Goal: Task Accomplishment & Management: Manage account settings

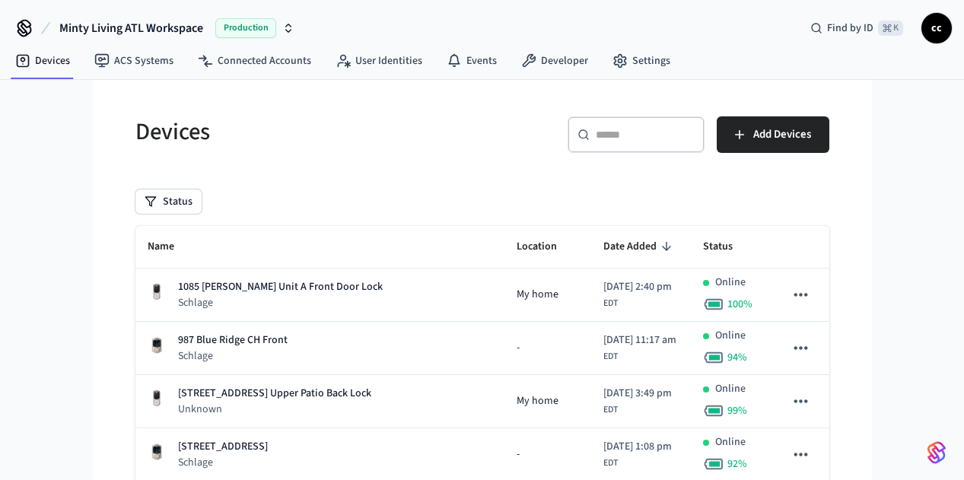
click at [525, 148] on div "​ ​ Add Devices" at bounding box center [661, 140] width 338 height 49
click at [695, 136] on input "text" at bounding box center [645, 134] width 99 height 15
paste input "**********"
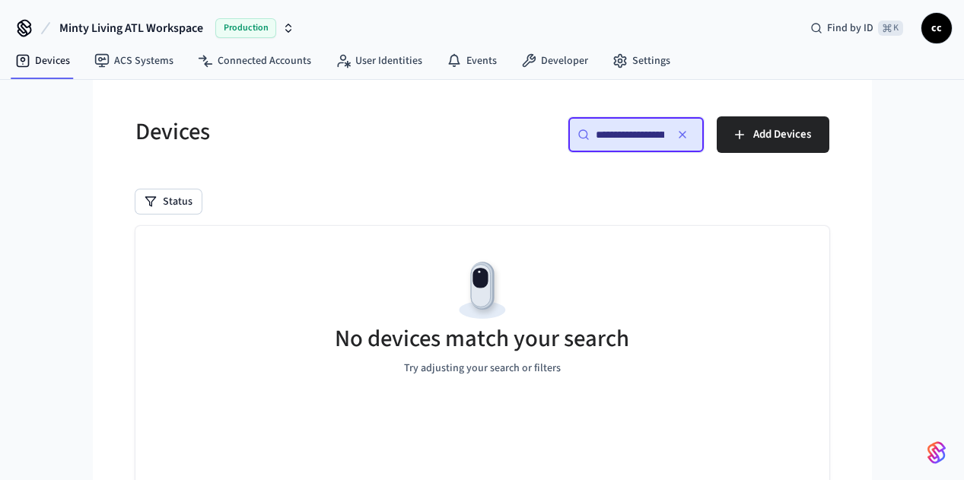
scroll to position [0, 539]
type input "**********"
click at [689, 135] on icon "button" at bounding box center [682, 135] width 12 height 12
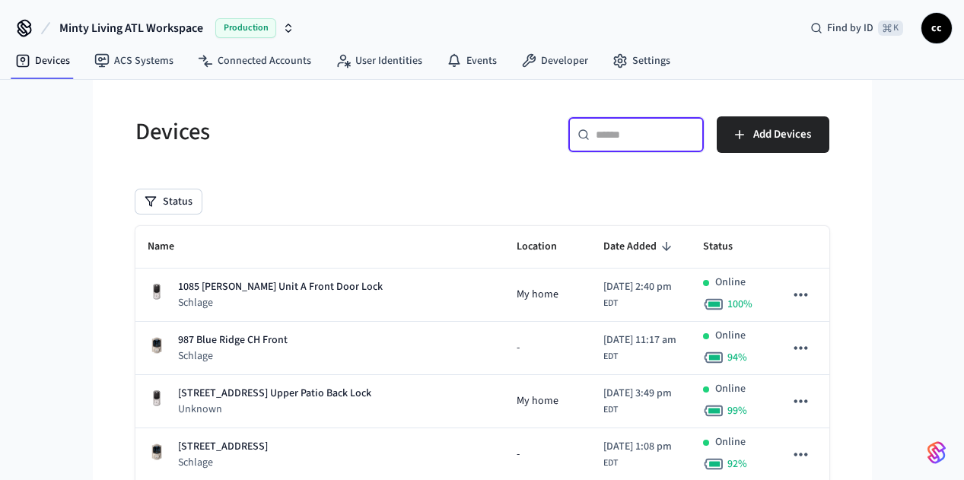
click at [695, 132] on input "text" at bounding box center [645, 134] width 99 height 15
paste input "**********"
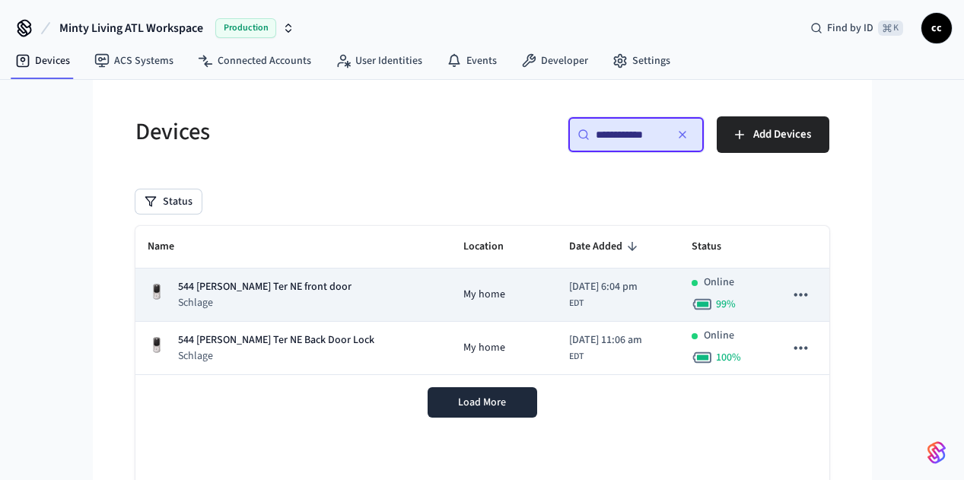
type input "**********"
click at [286, 283] on div "544 Winton Ter NE front door Schlage" at bounding box center [293, 294] width 291 height 31
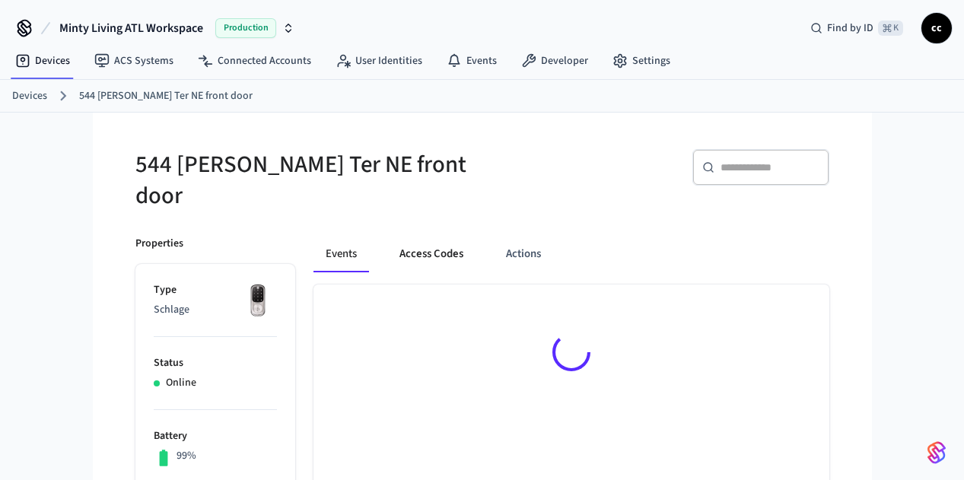
click at [394, 240] on button "Access Codes" at bounding box center [431, 254] width 88 height 37
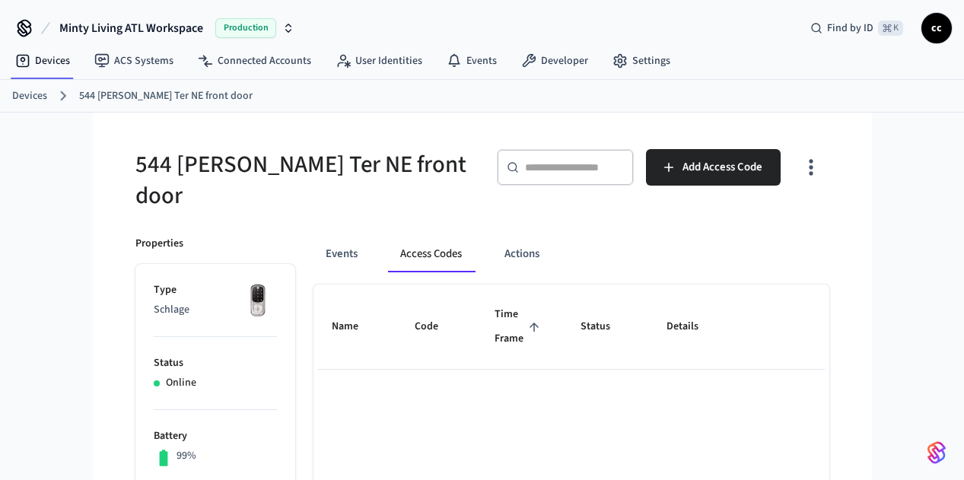
drag, startPoint x: 523, startPoint y: 293, endPoint x: 518, endPoint y: 307, distance: 14.7
click at [523, 303] on span "Time Frame" at bounding box center [519, 327] width 49 height 48
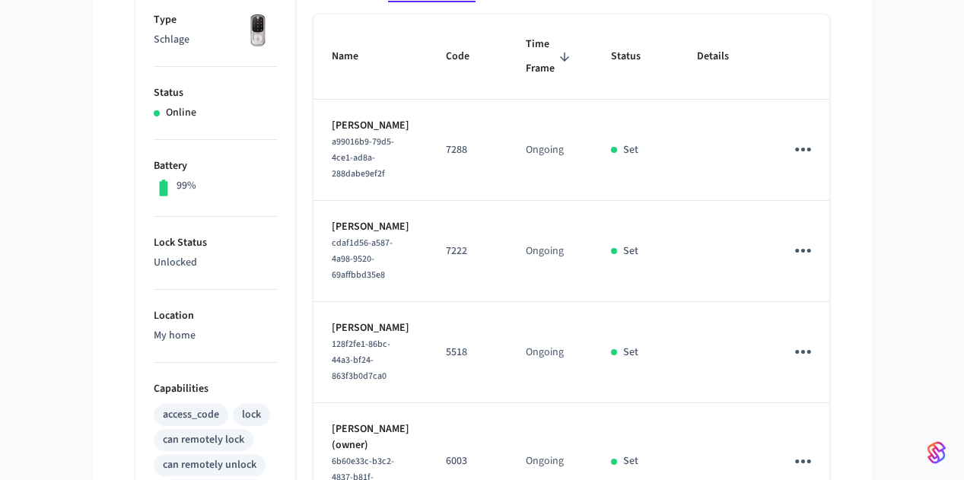
scroll to position [257, 0]
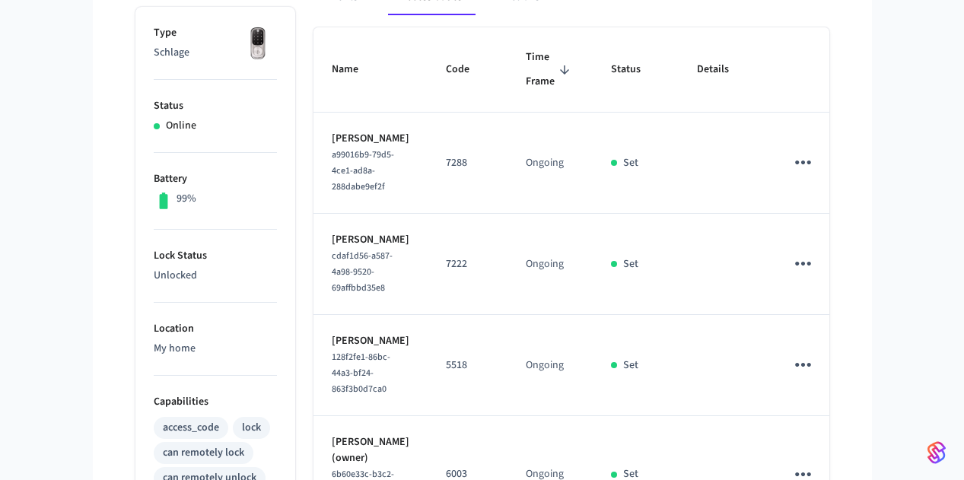
click at [555, 69] on span "Time Frame" at bounding box center [550, 70] width 49 height 48
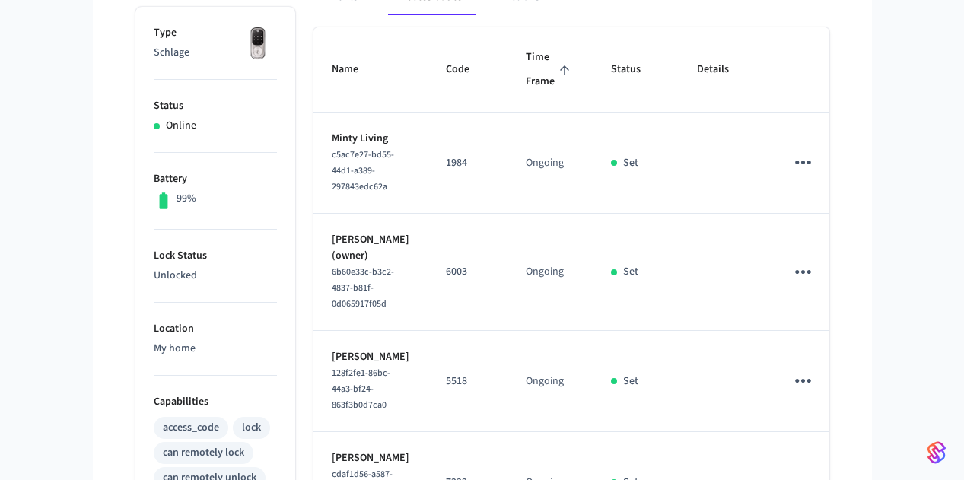
click at [555, 69] on span "Time Frame" at bounding box center [550, 70] width 49 height 48
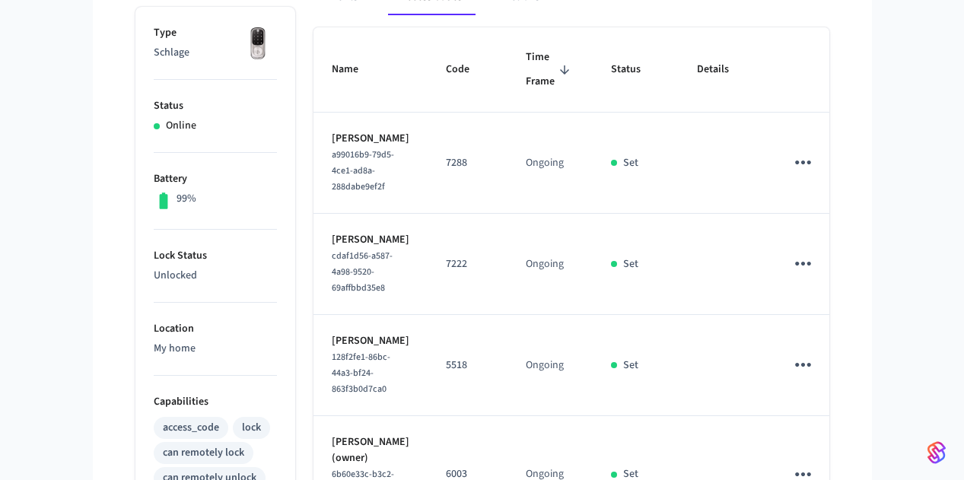
click at [815, 353] on icon "sticky table" at bounding box center [803, 365] width 24 height 24
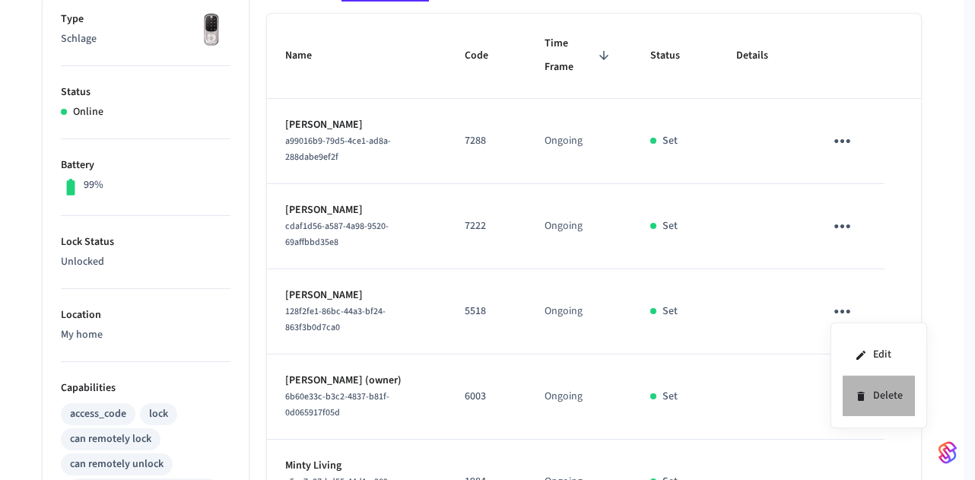
click at [865, 395] on icon at bounding box center [861, 396] width 12 height 12
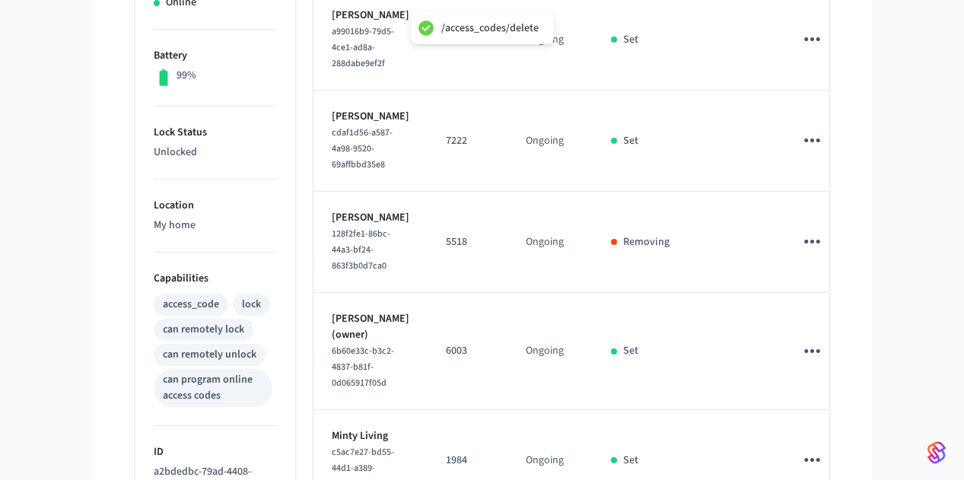
scroll to position [371, 0]
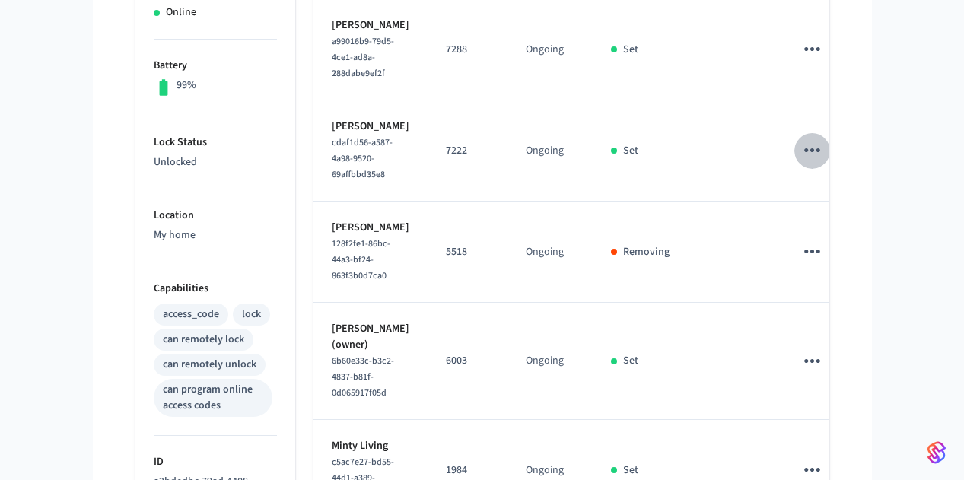
click at [824, 138] on icon "sticky table" at bounding box center [812, 150] width 24 height 24
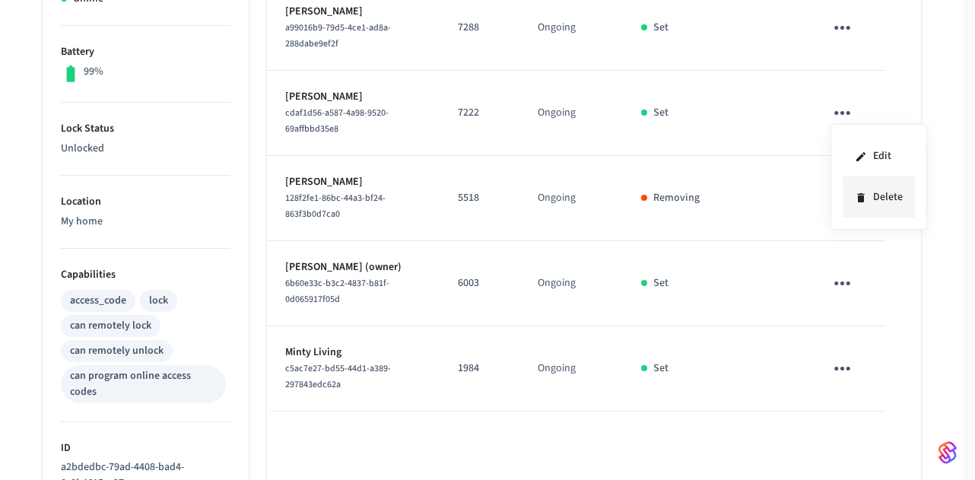
click at [867, 197] on li "Delete" at bounding box center [879, 197] width 72 height 40
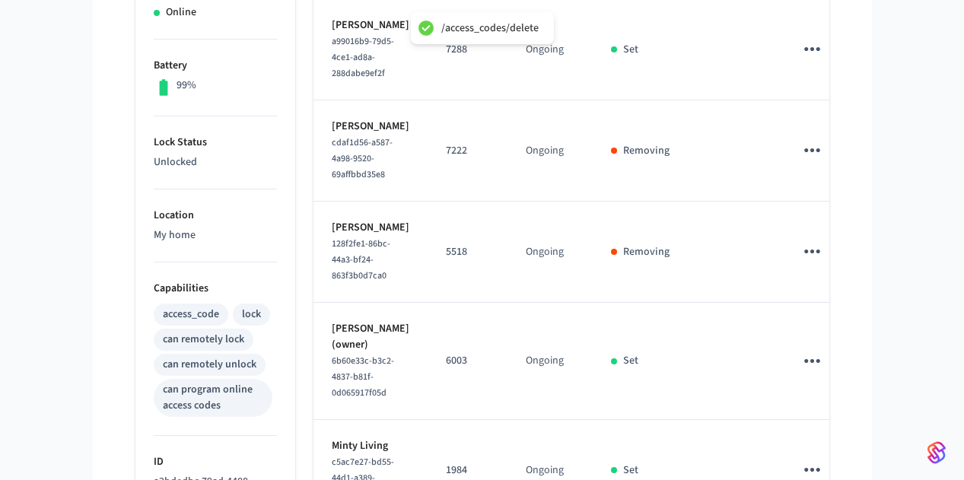
scroll to position [65, 0]
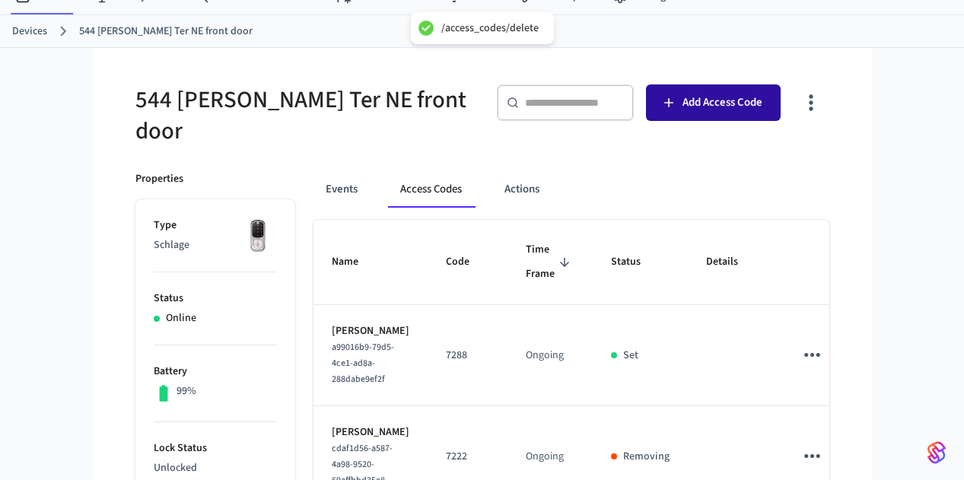
click at [762, 97] on span "Add Access Code" at bounding box center [722, 103] width 80 height 20
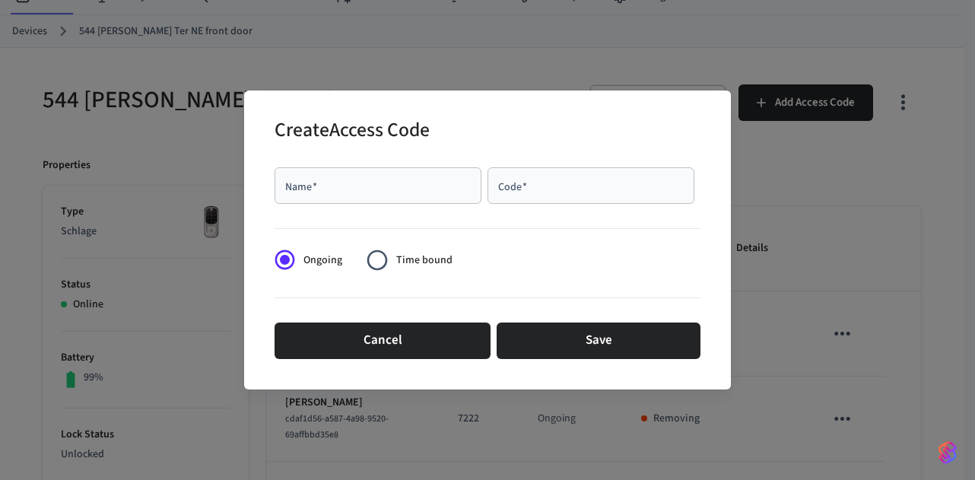
click at [336, 197] on div "Name   *" at bounding box center [378, 185] width 207 height 37
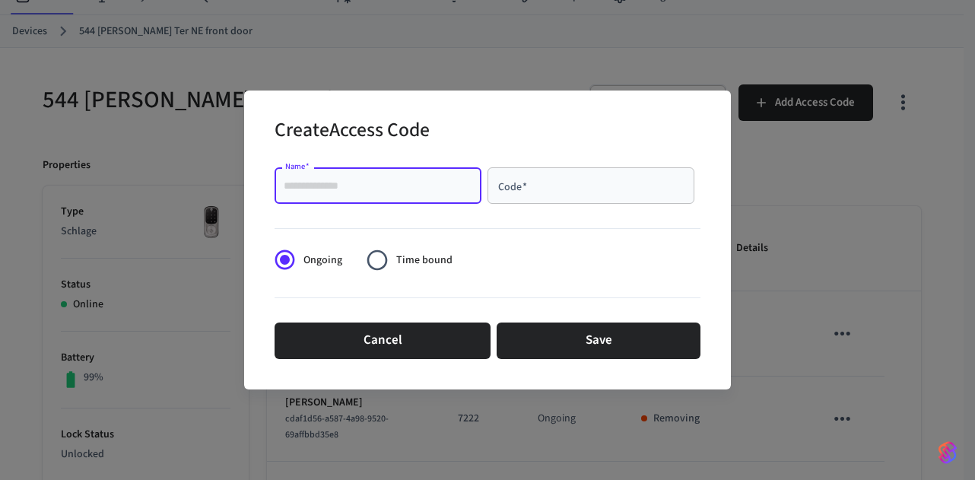
paste input "**********"
type input "**********"
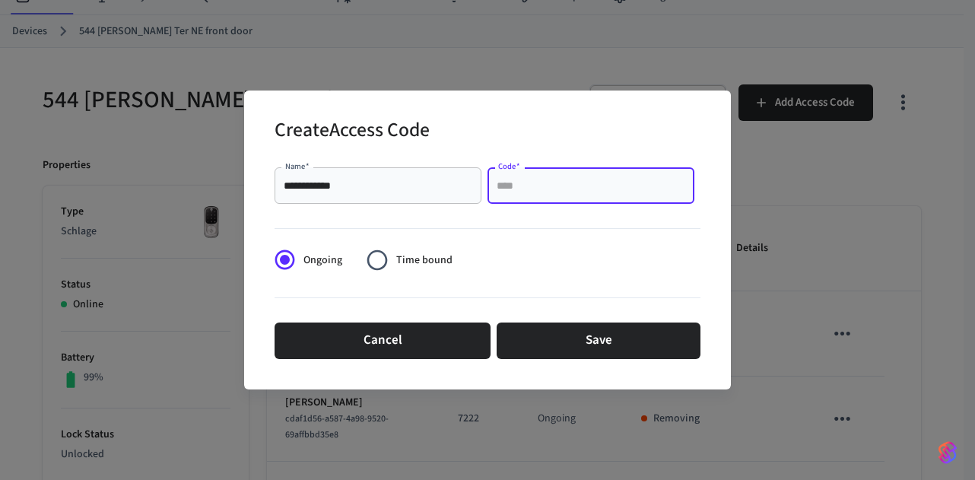
click at [520, 188] on input "Code   *" at bounding box center [591, 185] width 189 height 15
paste input "****"
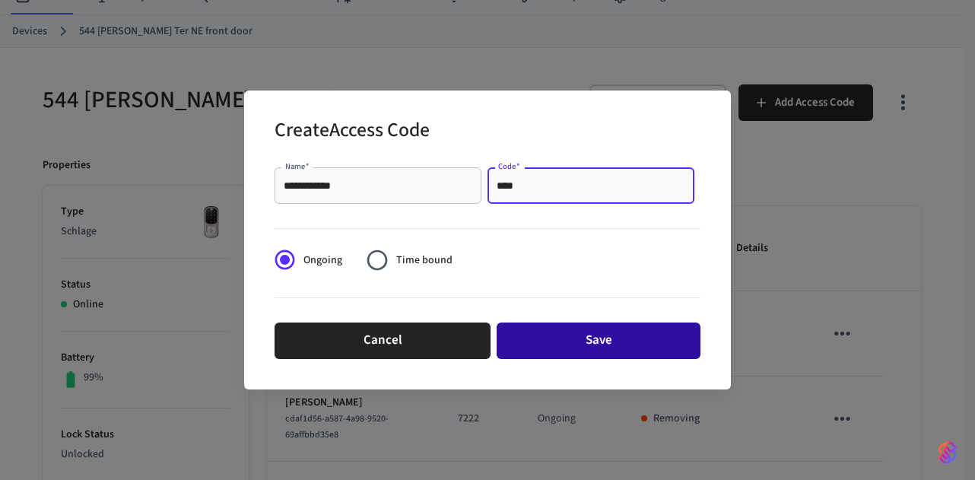
type input "****"
click at [527, 346] on button "Save" at bounding box center [599, 341] width 204 height 37
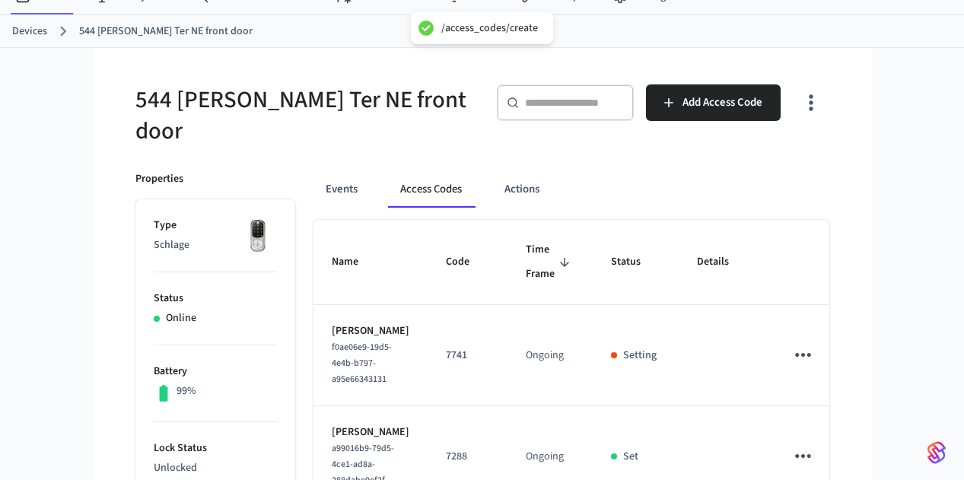
click at [117, 68] on div "544 [PERSON_NAME] Ter NE front door" at bounding box center [295, 106] width 356 height 81
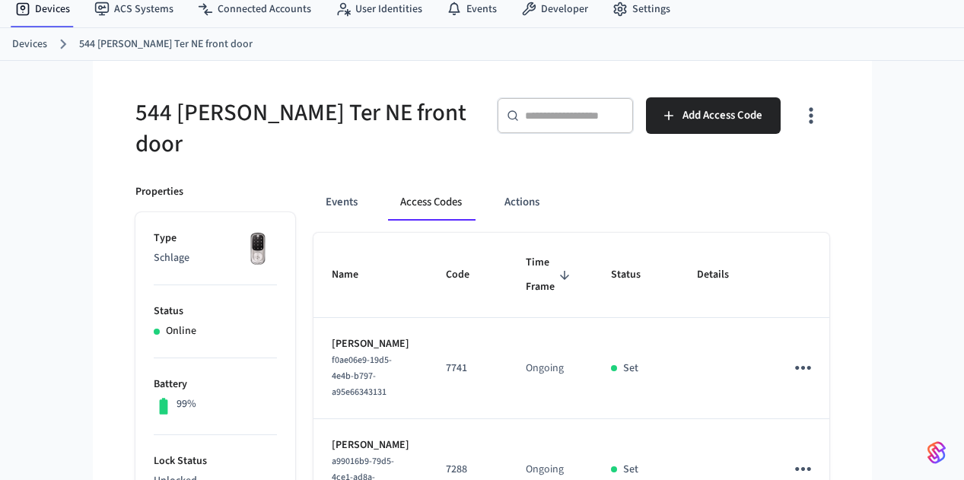
scroll to position [0, 0]
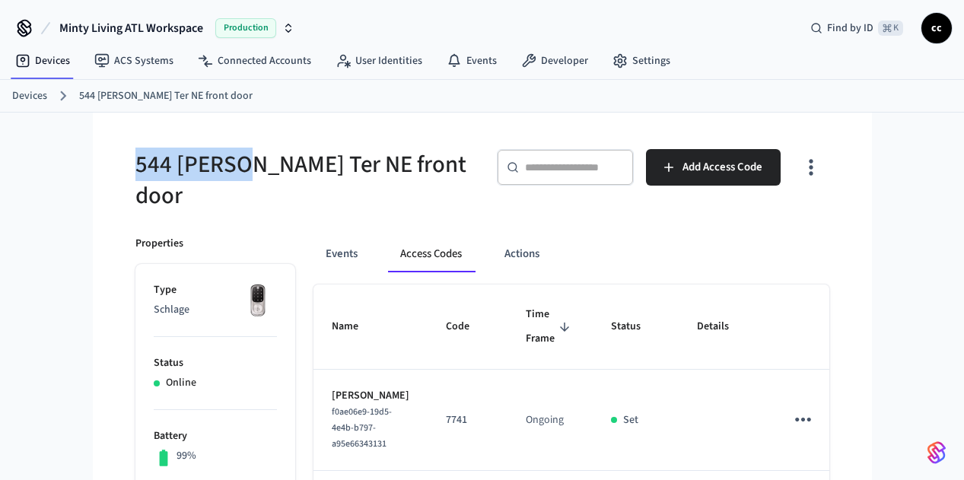
drag, startPoint x: 149, startPoint y: 154, endPoint x: 45, endPoint y: 157, distance: 104.3
click at [135, 157] on h5 "544 [PERSON_NAME] Ter NE front door" at bounding box center [304, 180] width 338 height 62
copy h5 "544 Winton"
click at [45, 50] on link "Devices" at bounding box center [42, 60] width 79 height 27
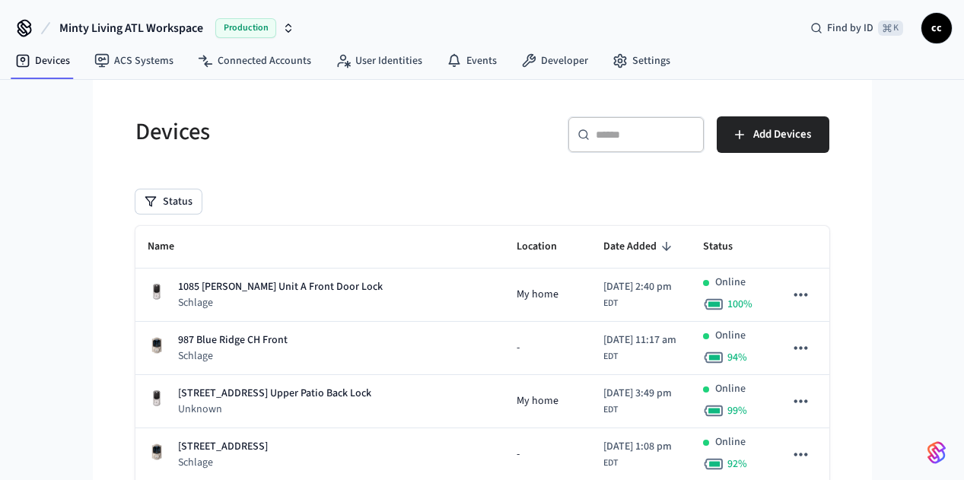
click at [695, 136] on input "text" at bounding box center [645, 134] width 99 height 15
paste input "**********"
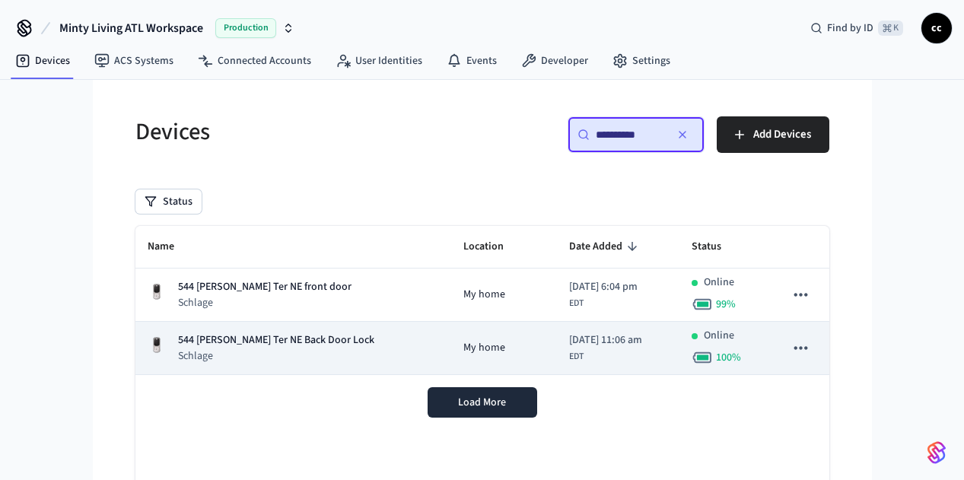
type input "**********"
click at [254, 358] on div "544 Winton Ter NE Back Door Lock Schlage" at bounding box center [293, 347] width 291 height 31
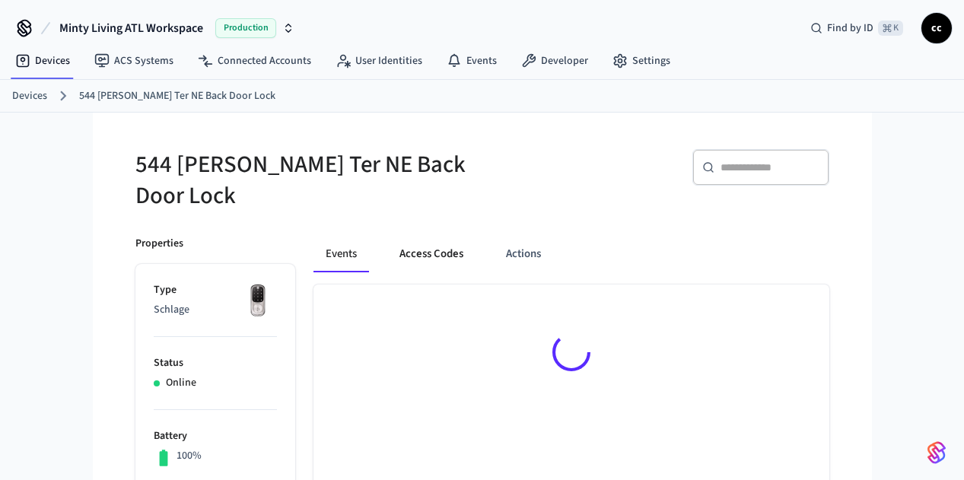
click at [406, 243] on button "Access Codes" at bounding box center [431, 254] width 88 height 37
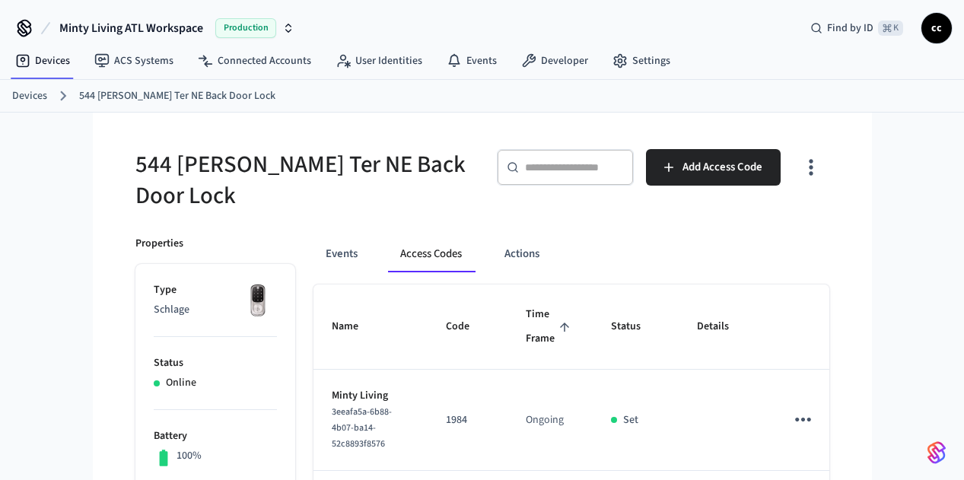
click at [553, 326] on span "Time Frame" at bounding box center [550, 327] width 49 height 48
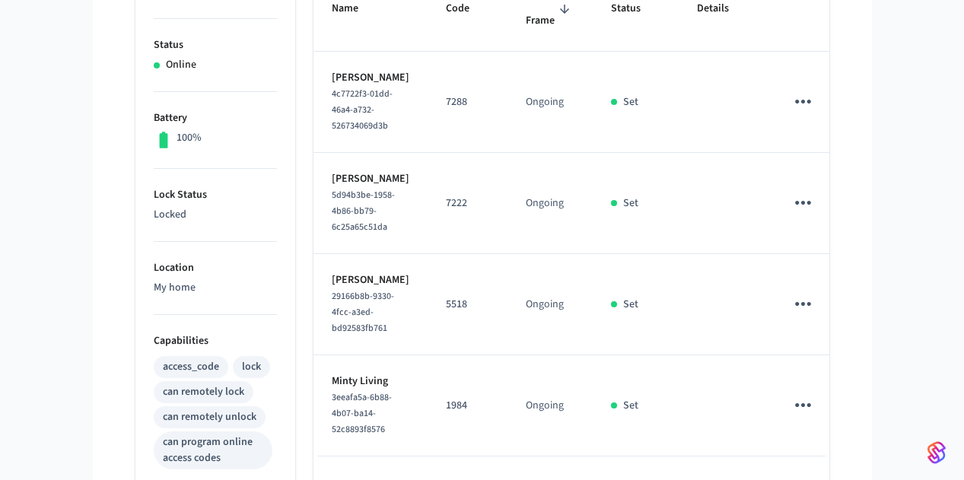
scroll to position [320, 0]
click at [815, 291] on icon "sticky table" at bounding box center [803, 303] width 24 height 24
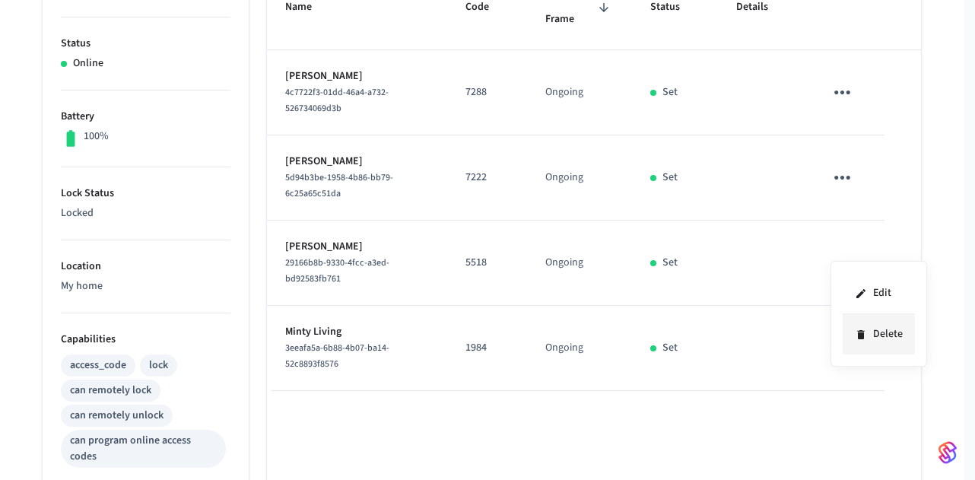
click at [882, 337] on li "Delete" at bounding box center [879, 334] width 72 height 40
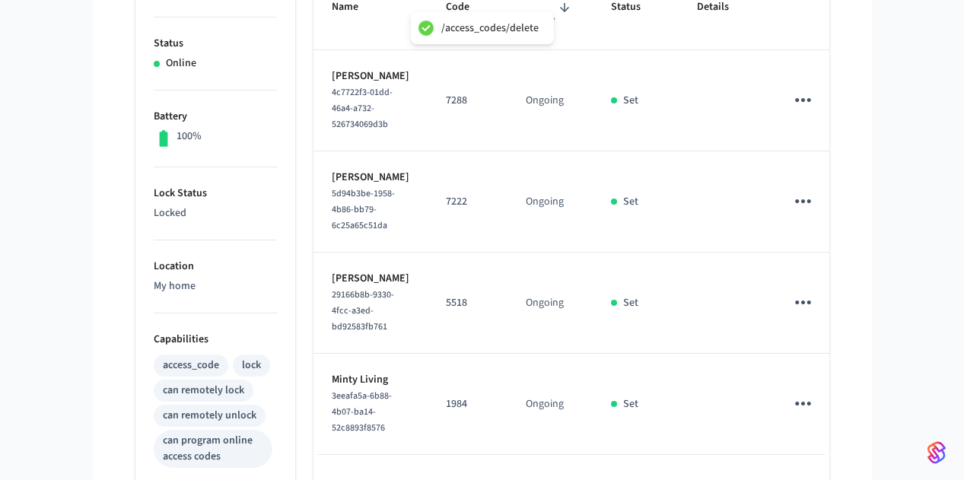
click at [815, 189] on icon "sticky table" at bounding box center [803, 201] width 24 height 24
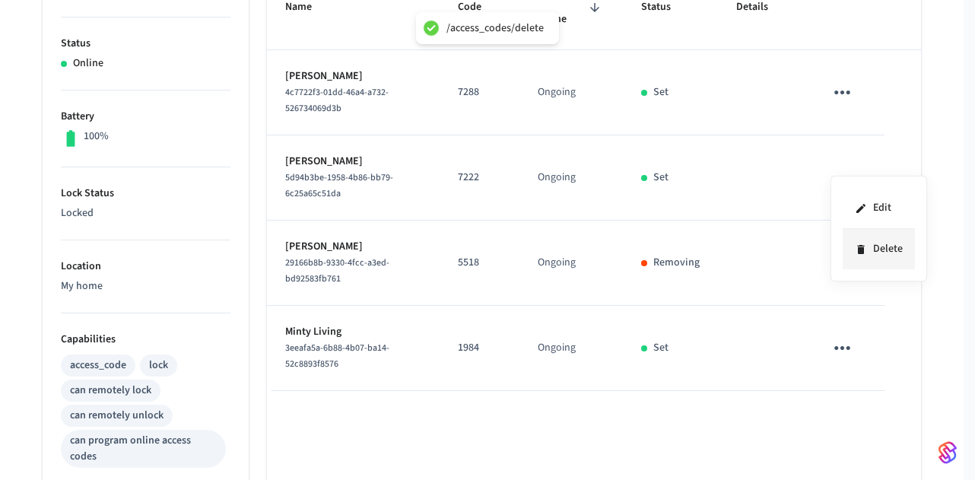
click at [861, 248] on icon at bounding box center [860, 249] width 7 height 9
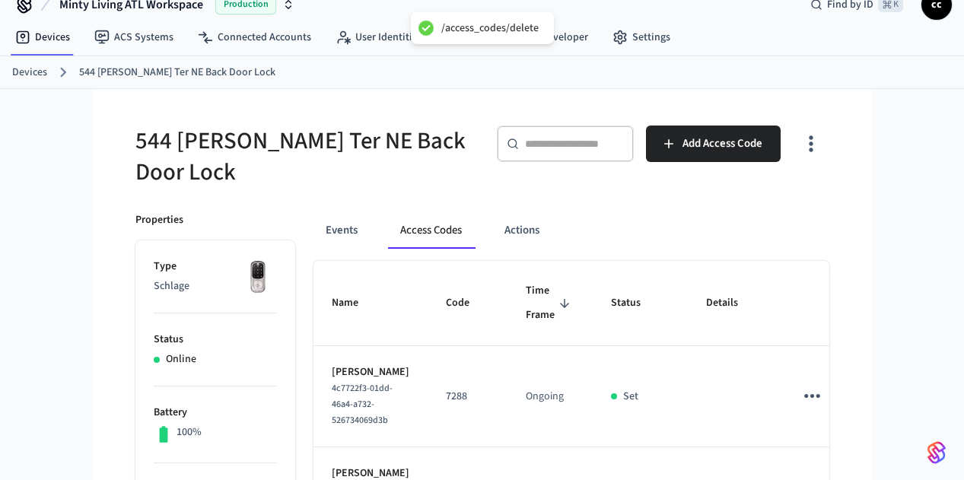
scroll to position [0, 0]
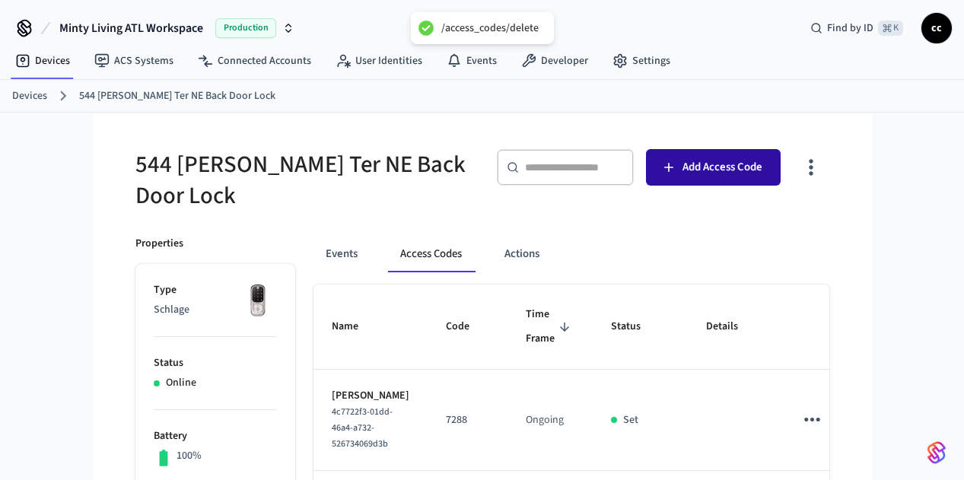
click at [775, 178] on button "Add Access Code" at bounding box center [713, 167] width 135 height 37
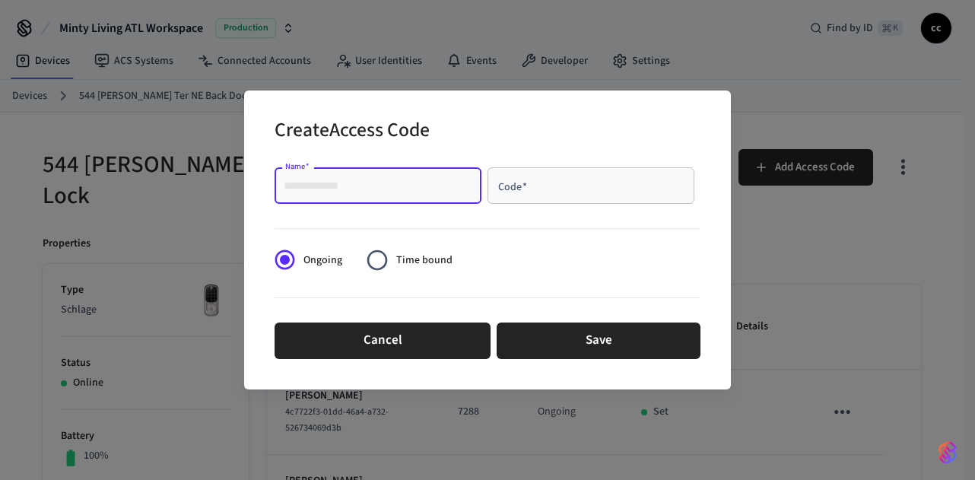
click at [379, 191] on input "Name   *" at bounding box center [378, 185] width 189 height 15
paste input "**********"
type input "**********"
click at [525, 181] on input "Code   *" at bounding box center [591, 185] width 189 height 15
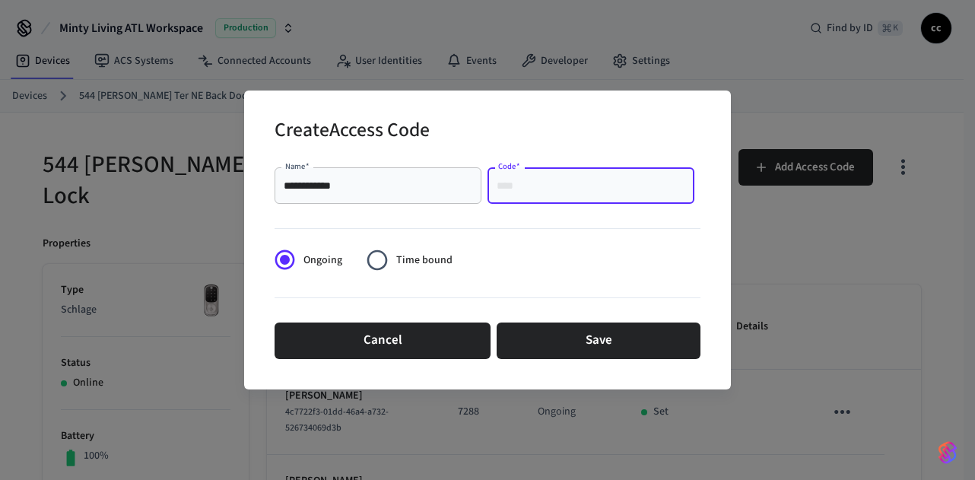
paste input "****"
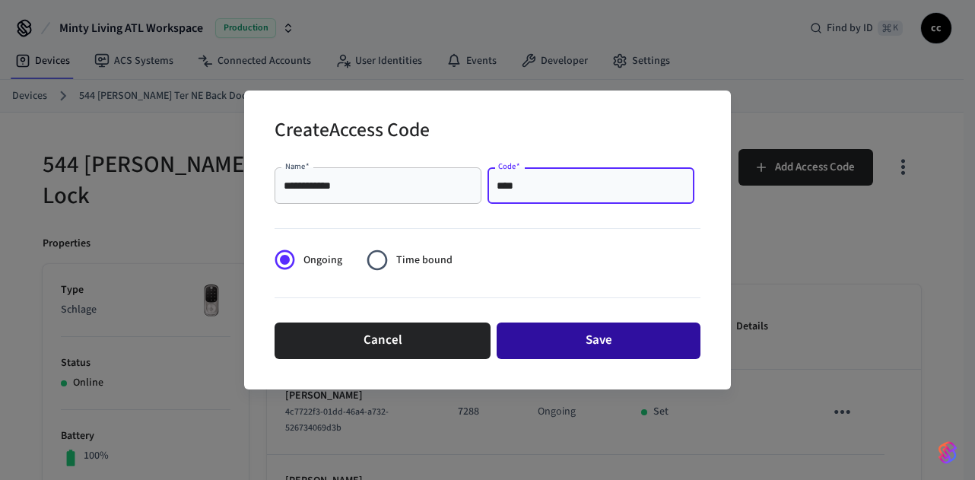
type input "****"
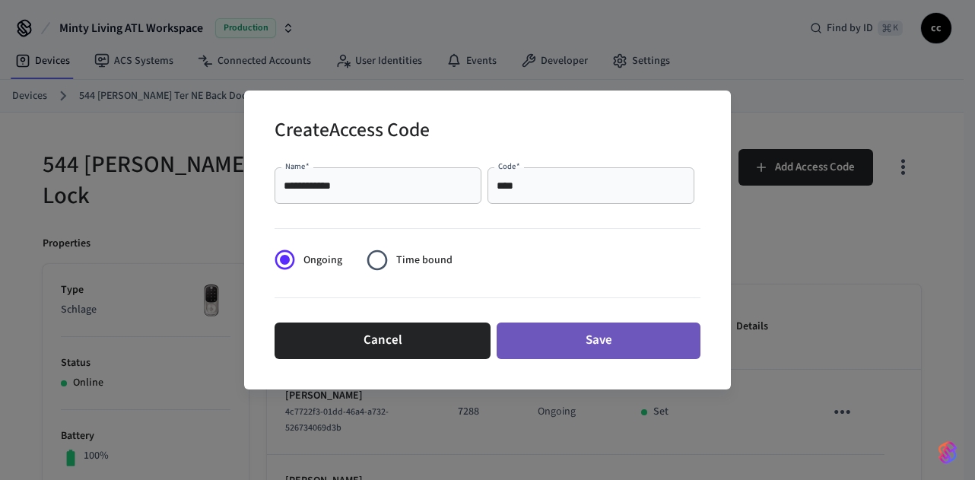
click at [566, 339] on button "Save" at bounding box center [599, 341] width 204 height 37
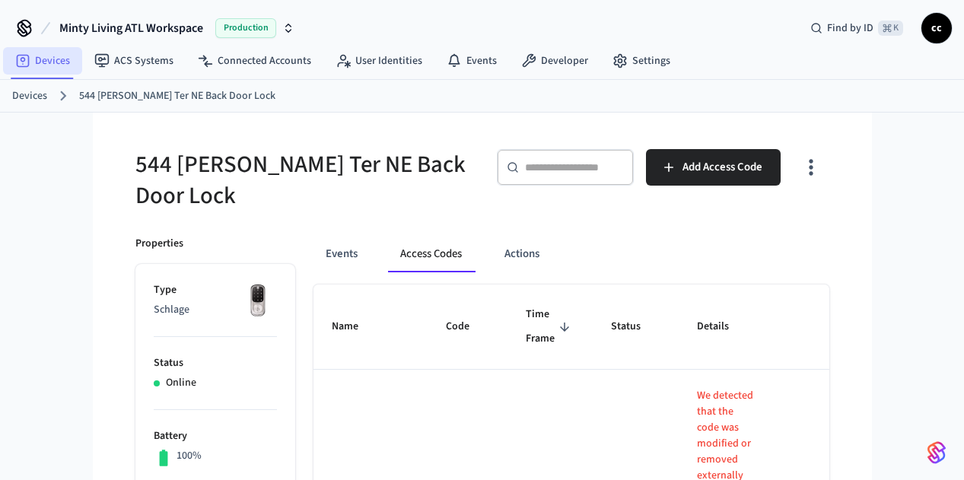
click at [46, 62] on link "Devices" at bounding box center [42, 60] width 79 height 27
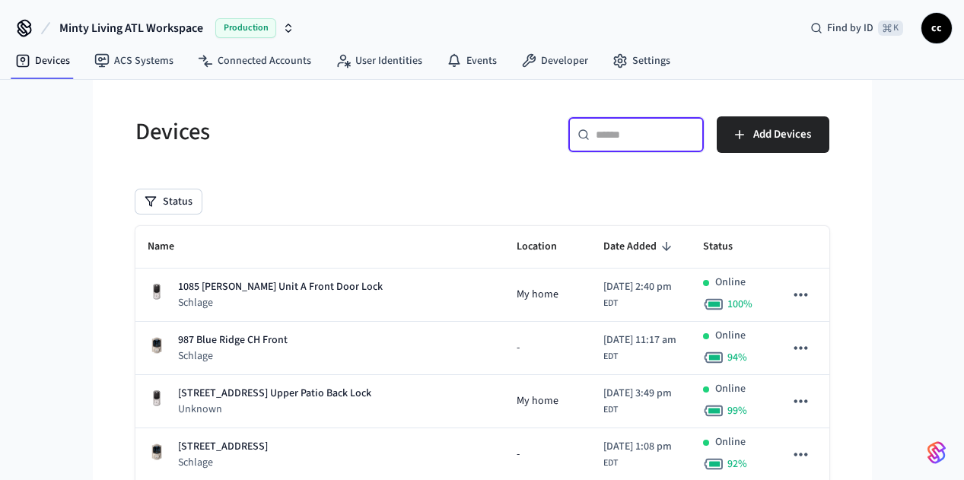
click at [692, 135] on input "text" at bounding box center [645, 134] width 99 height 15
paste input "**********"
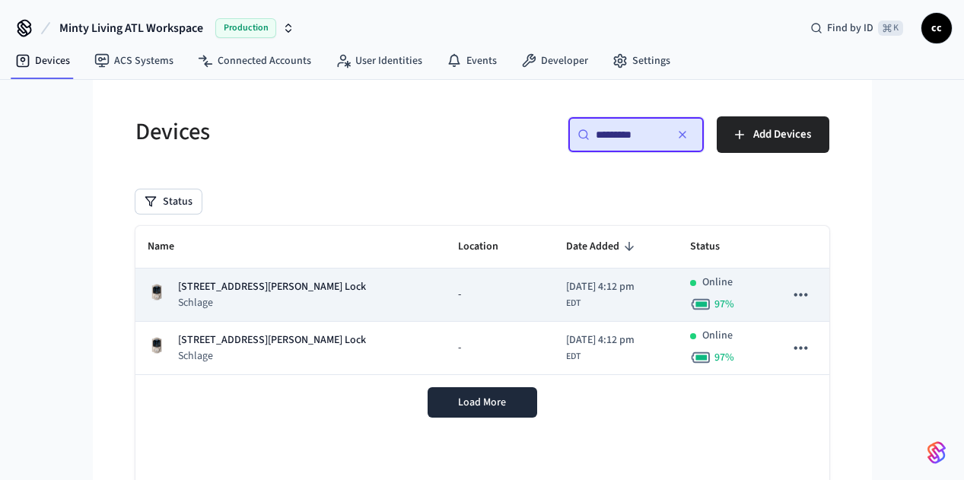
type input "*********"
click at [208, 291] on div "955 Wylie Unit 6 Lock Schlage" at bounding box center [291, 294] width 286 height 31
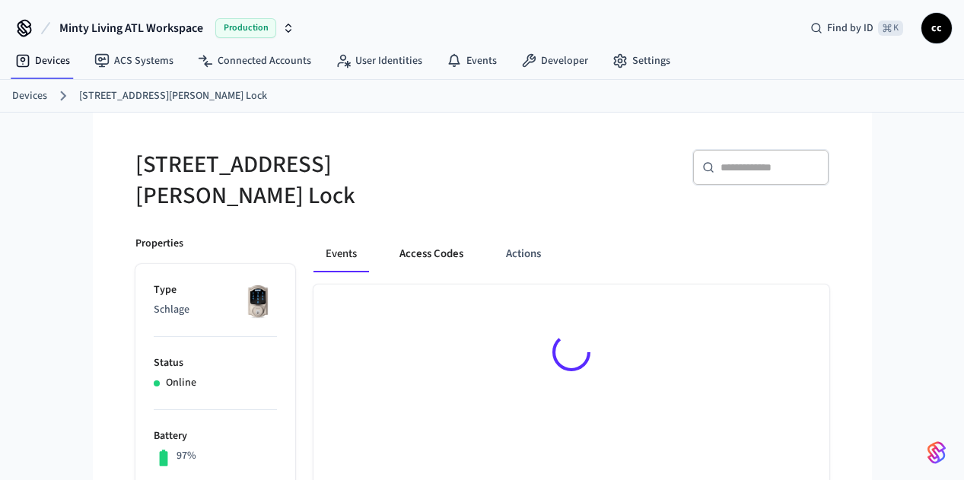
click at [387, 242] on button "Access Codes" at bounding box center [431, 254] width 88 height 37
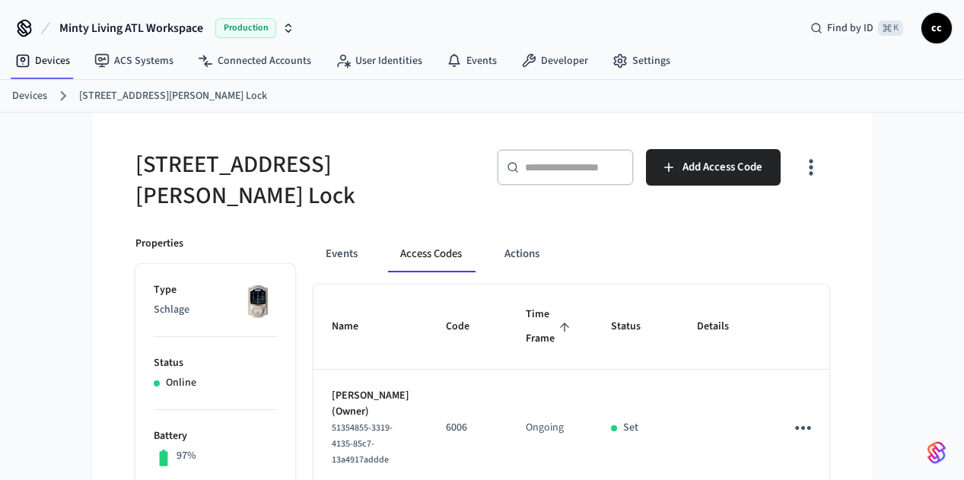
click at [566, 322] on span "Time Frame" at bounding box center [550, 327] width 49 height 48
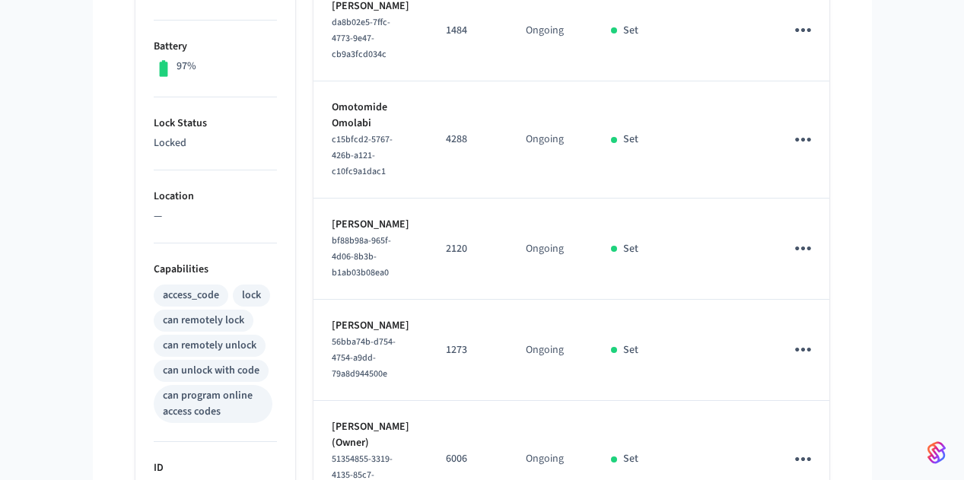
scroll to position [453, 0]
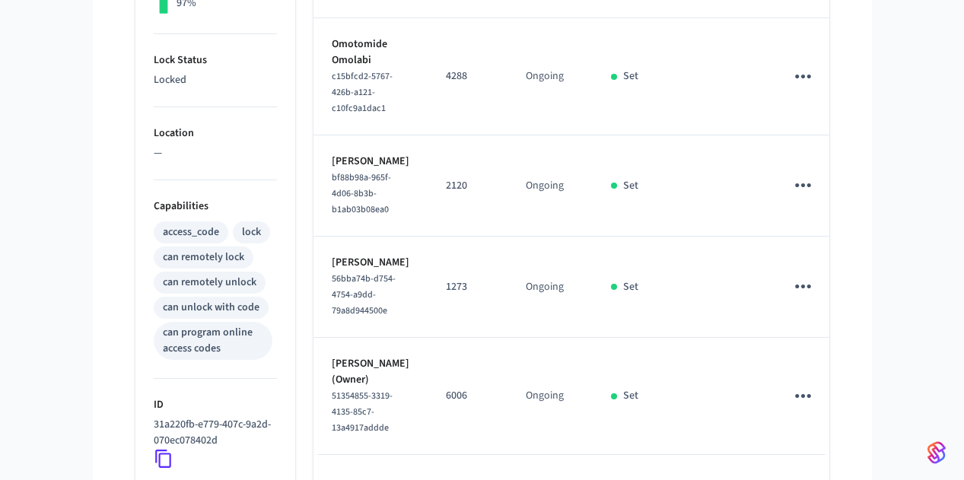
click at [811, 285] on icon "sticky table" at bounding box center [803, 287] width 16 height 4
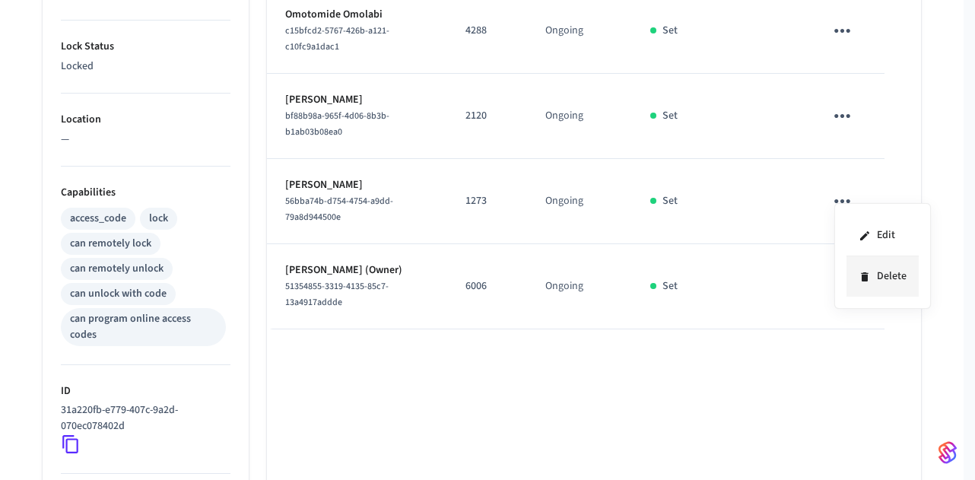
click at [880, 265] on li "Delete" at bounding box center [883, 276] width 72 height 40
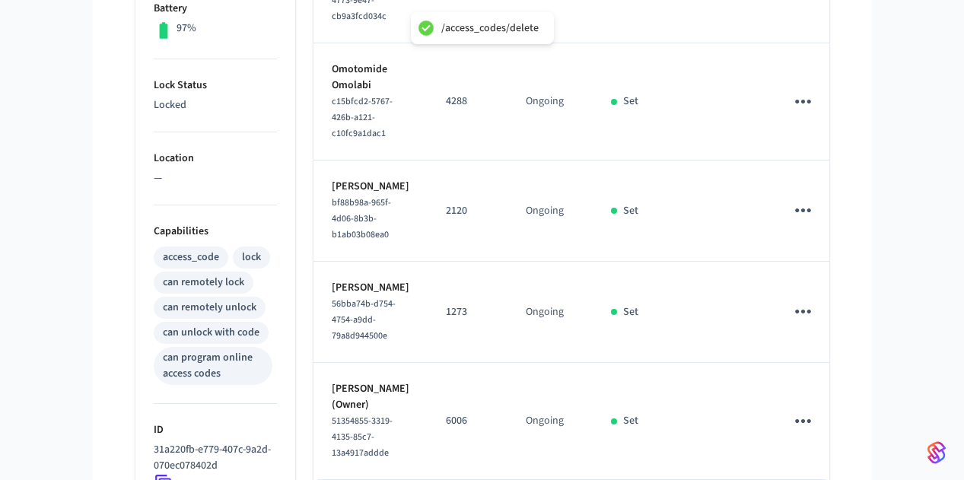
scroll to position [428, 0]
click at [820, 208] on icon "sticky table" at bounding box center [812, 210] width 16 height 4
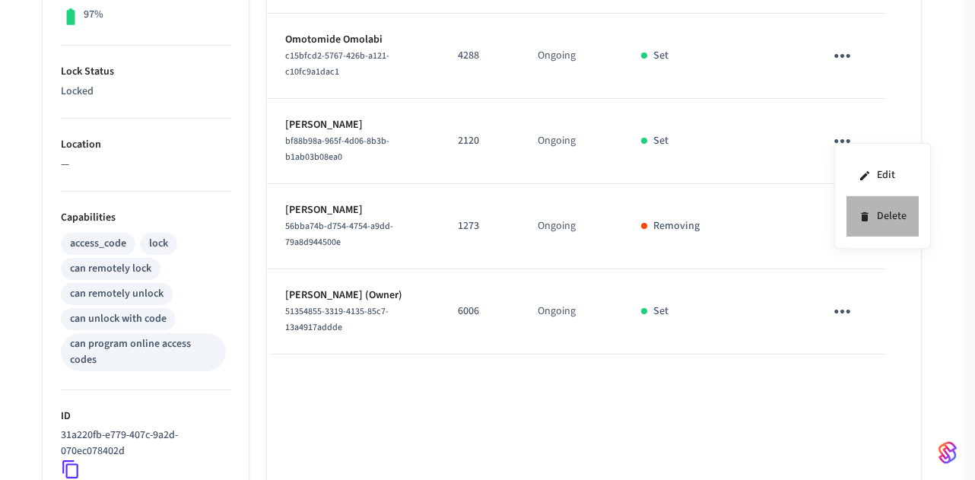
click at [877, 207] on li "Delete" at bounding box center [883, 216] width 72 height 40
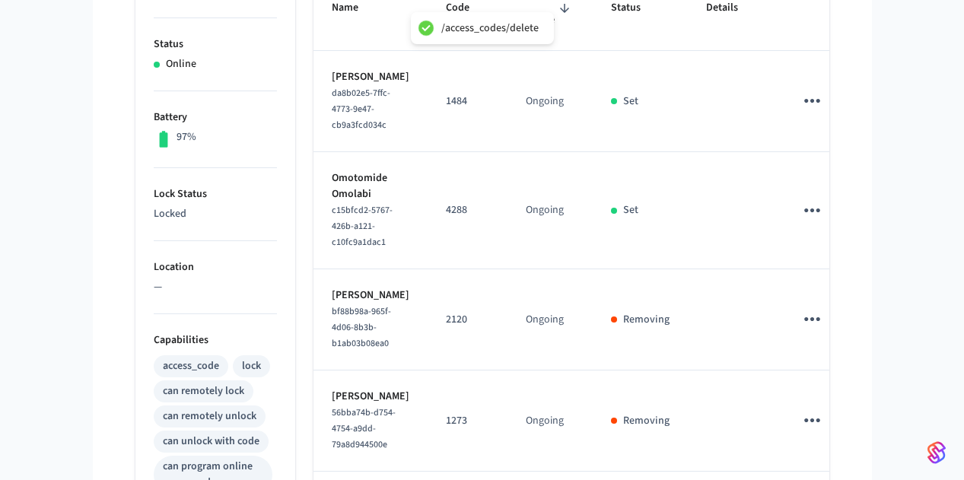
scroll to position [188, 0]
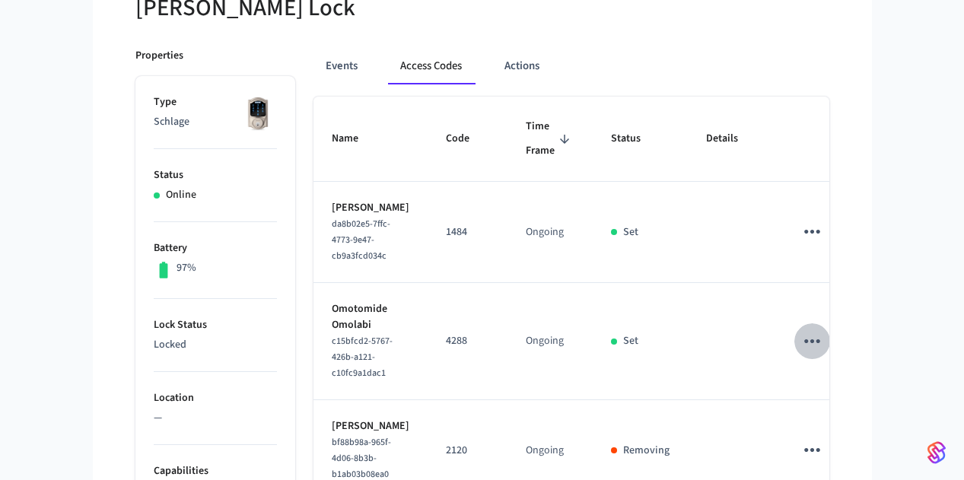
drag, startPoint x: 849, startPoint y: 297, endPoint x: 871, endPoint y: 307, distance: 24.2
click at [820, 339] on icon "sticky table" at bounding box center [812, 341] width 16 height 4
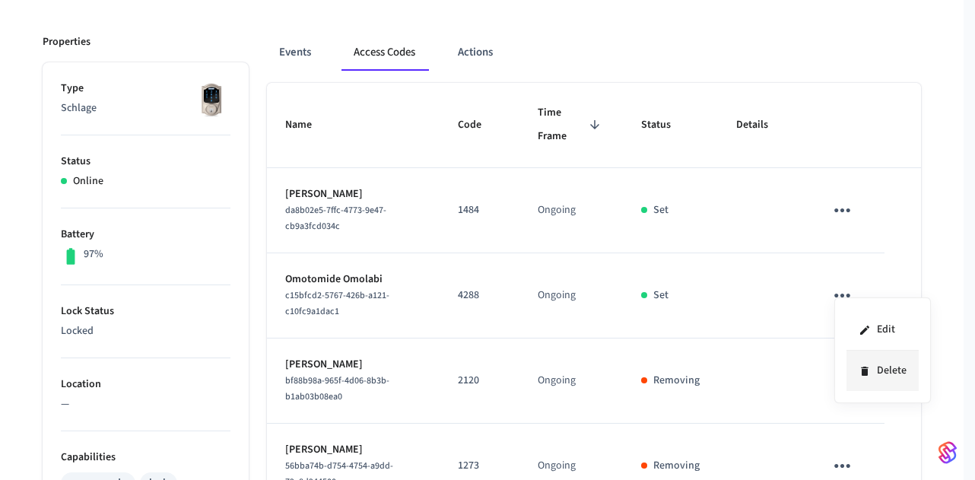
click at [898, 371] on li "Delete" at bounding box center [883, 371] width 72 height 40
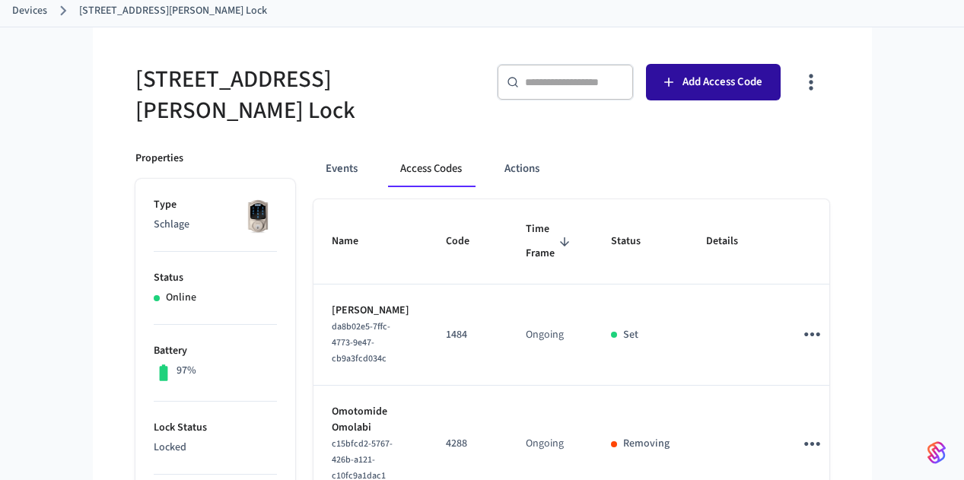
scroll to position [84, 0]
click at [781, 95] on button "Add Access Code" at bounding box center [713, 83] width 135 height 37
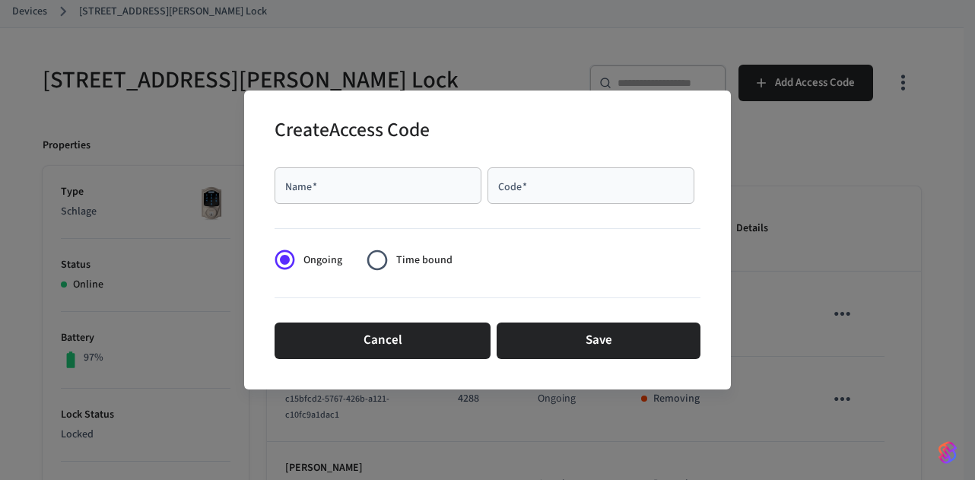
click at [464, 169] on div "Name   *" at bounding box center [378, 185] width 207 height 37
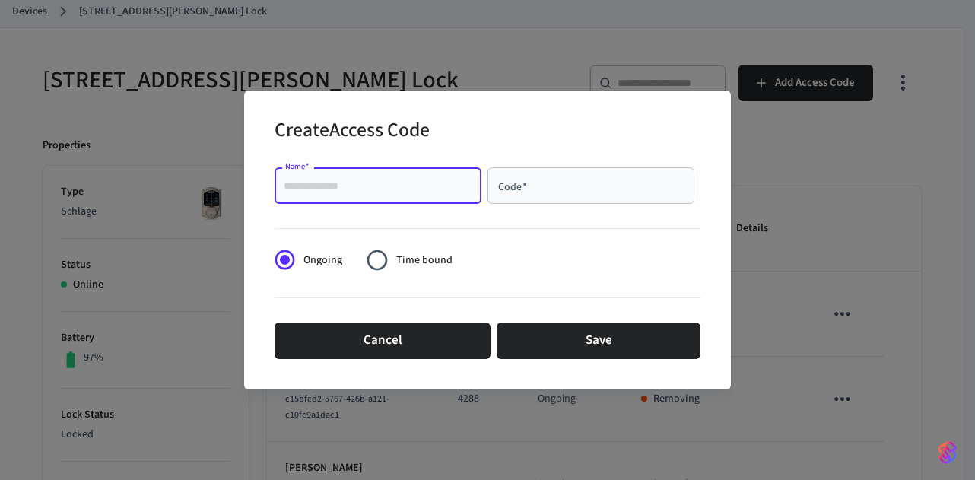
paste input "**********"
type input "**********"
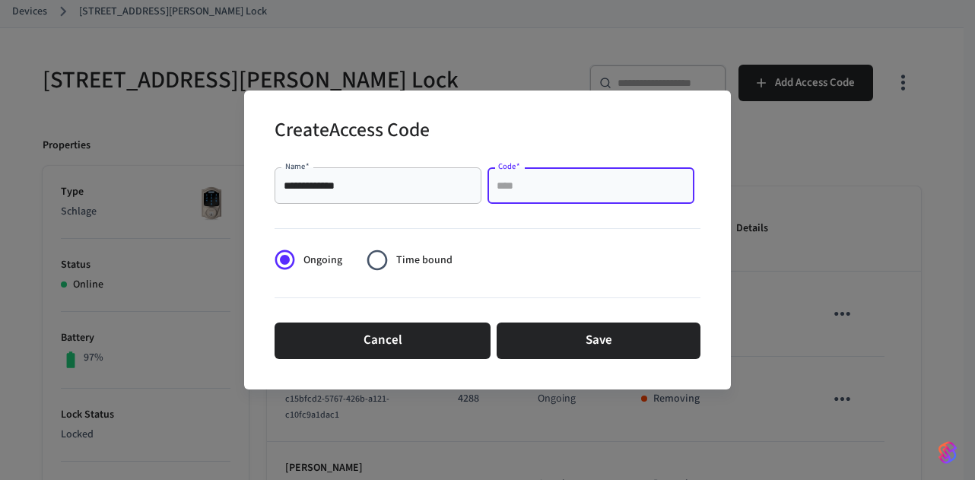
click at [534, 181] on input "Code   *" at bounding box center [591, 185] width 189 height 15
paste input "****"
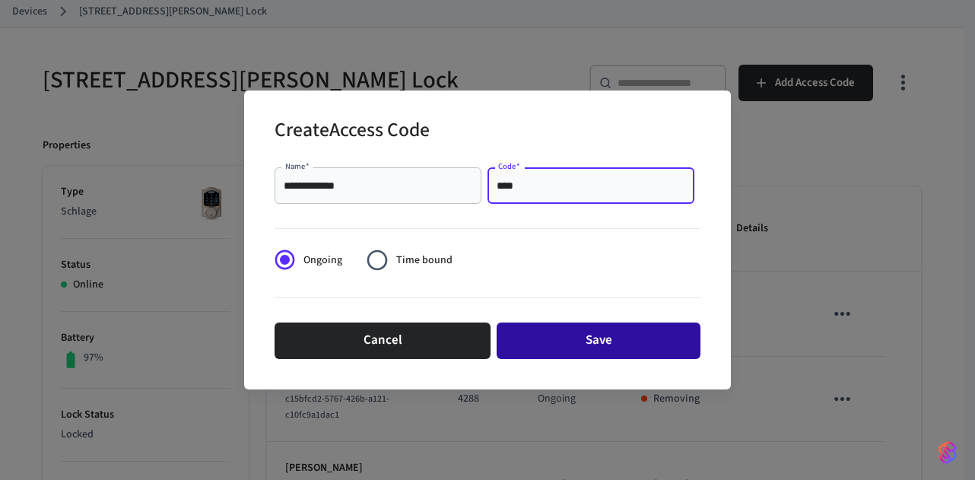
type input "****"
click at [578, 336] on button "Save" at bounding box center [599, 341] width 204 height 37
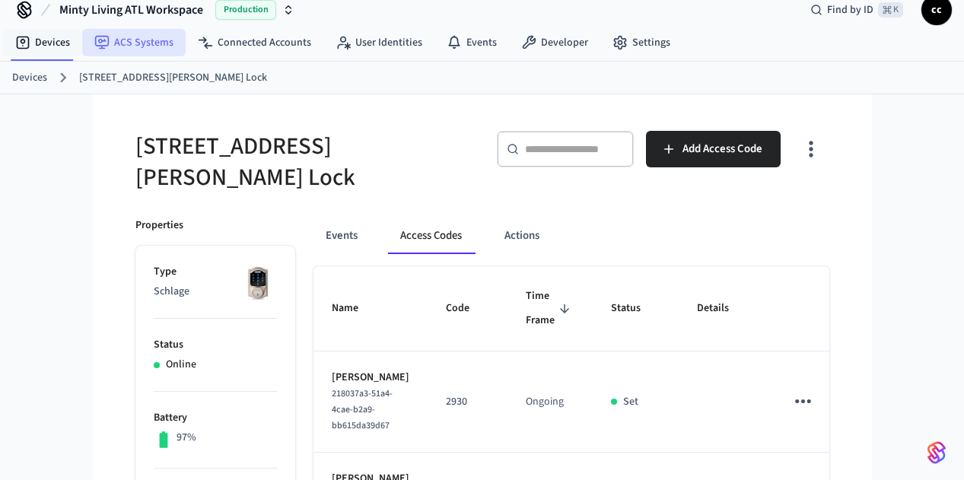
scroll to position [0, 0]
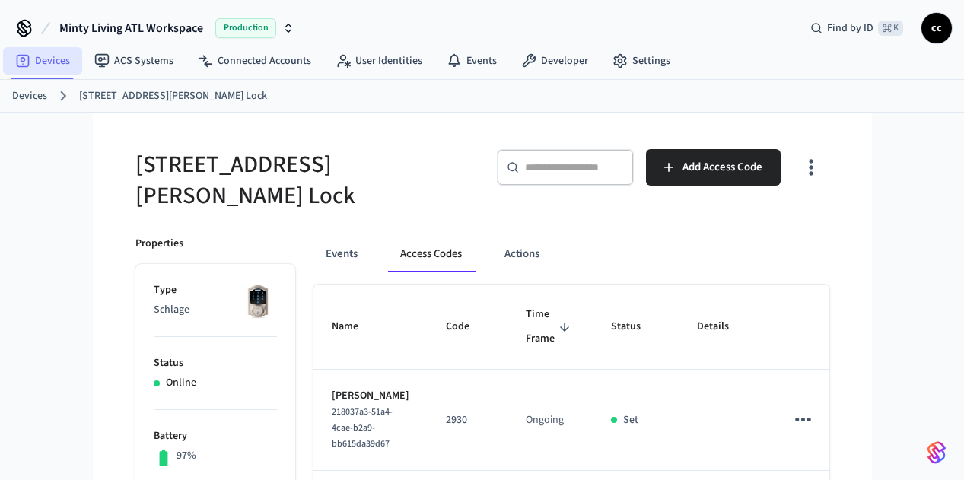
click at [60, 65] on link "Devices" at bounding box center [42, 60] width 79 height 27
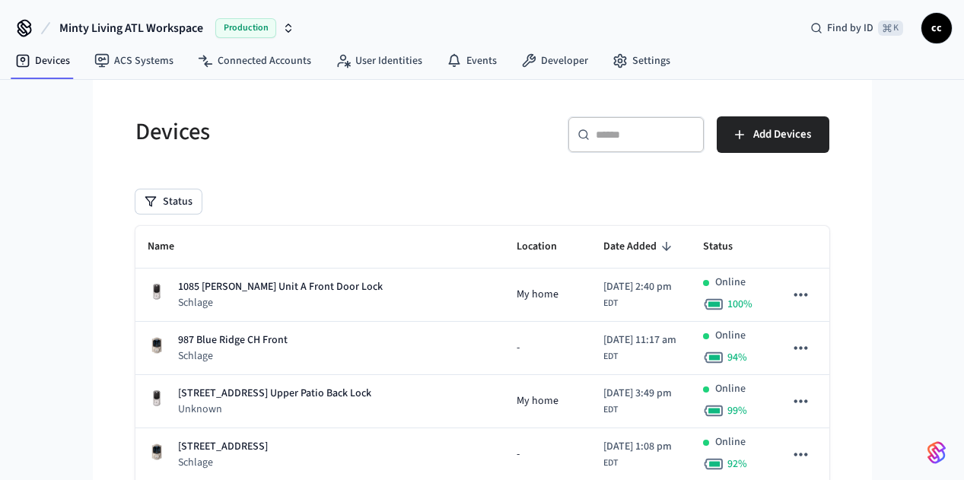
click at [695, 137] on input "text" at bounding box center [645, 134] width 99 height 15
paste input "**********"
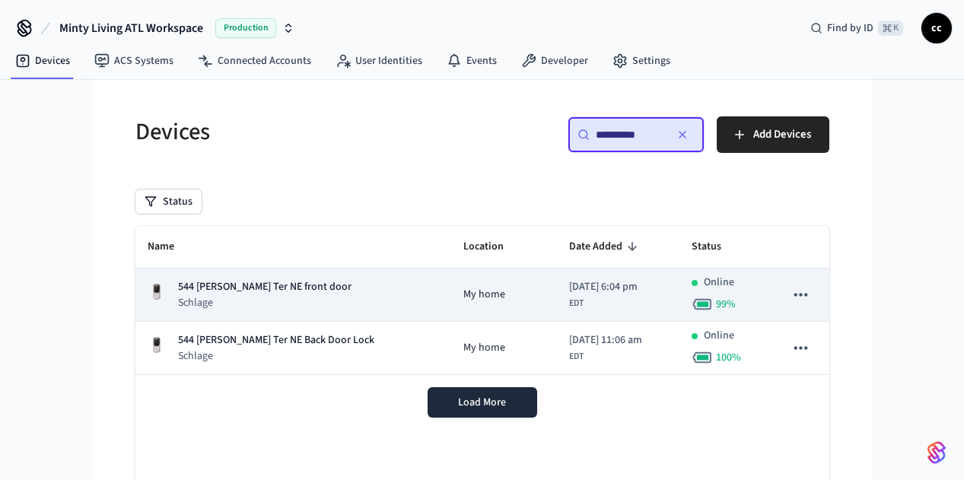
type input "**********"
click at [218, 293] on div "544 Winton Ter NE front door Schlage" at bounding box center [293, 294] width 291 height 31
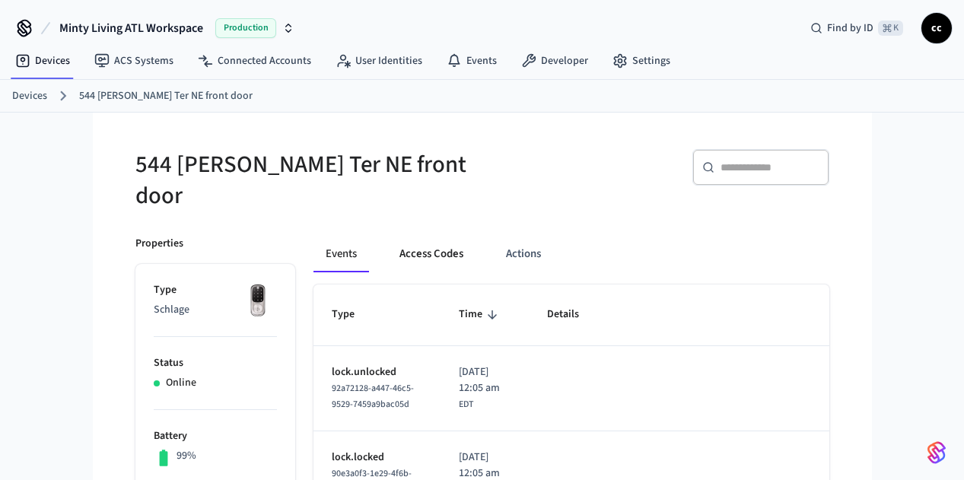
click at [387, 237] on button "Access Codes" at bounding box center [431, 254] width 88 height 37
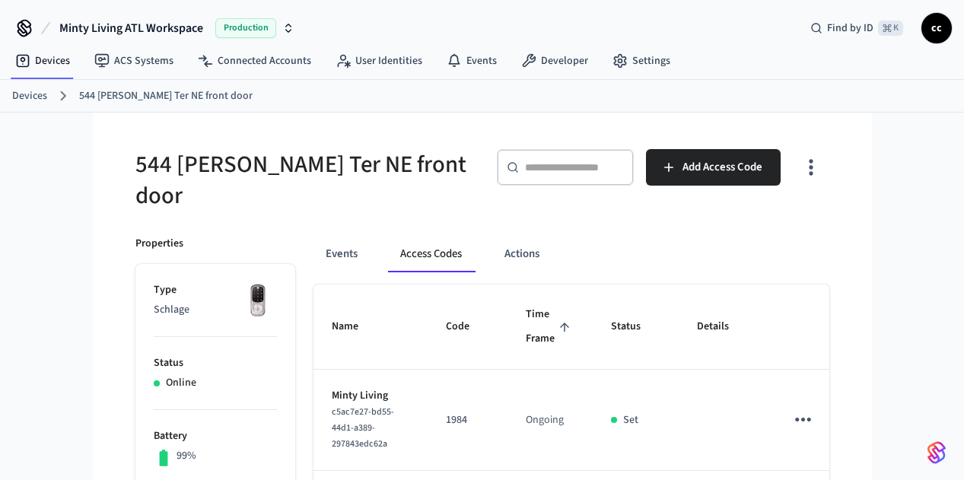
click at [571, 317] on span "Time Frame" at bounding box center [550, 327] width 49 height 48
drag, startPoint x: 110, startPoint y: 157, endPoint x: 25, endPoint y: 153, distance: 84.6
click at [117, 153] on div "544 [PERSON_NAME] Ter NE front door" at bounding box center [295, 171] width 356 height 81
copy h5 "544 Wi"
click at [30, 57] on link "Devices" at bounding box center [42, 60] width 79 height 27
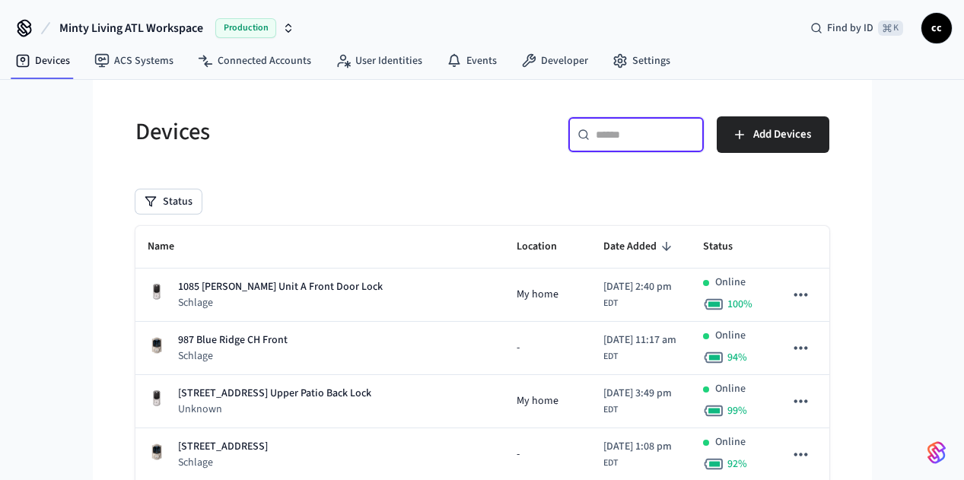
click at [695, 137] on input "text" at bounding box center [645, 134] width 99 height 15
paste input "******"
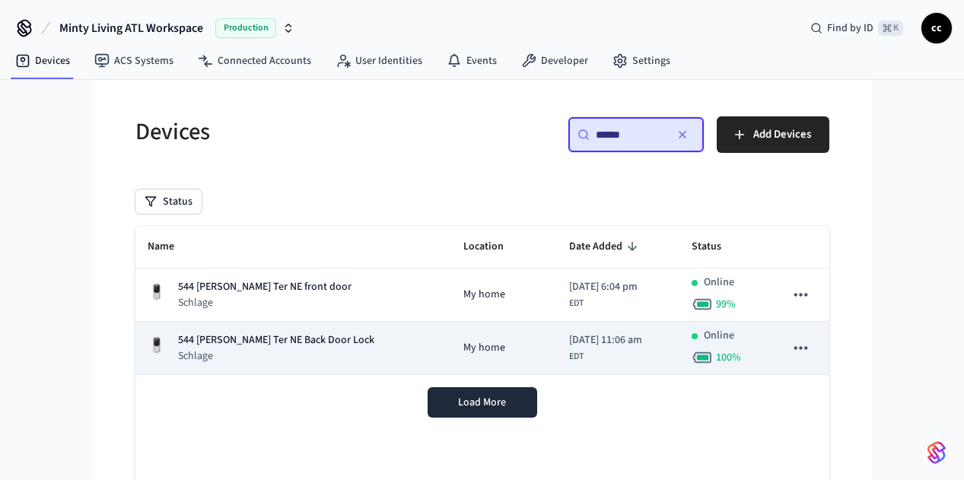
type input "******"
click at [300, 344] on div "544 Winton Ter NE Back Door Lock Schlage" at bounding box center [293, 347] width 291 height 31
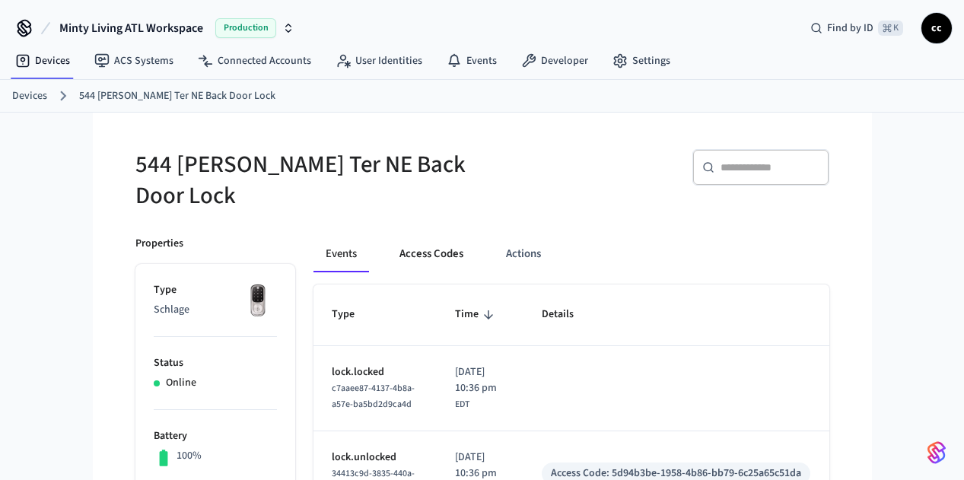
click at [399, 236] on button "Access Codes" at bounding box center [431, 254] width 88 height 37
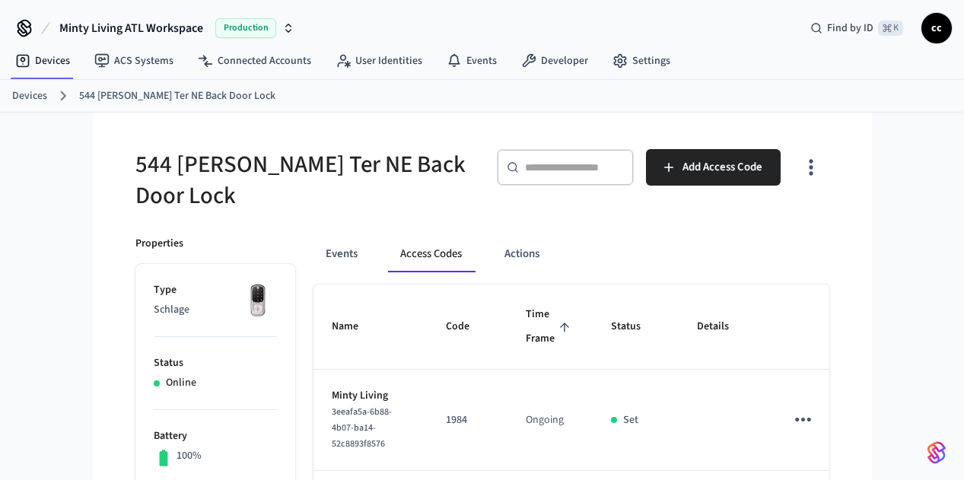
click at [568, 314] on span "Time Frame" at bounding box center [550, 327] width 49 height 48
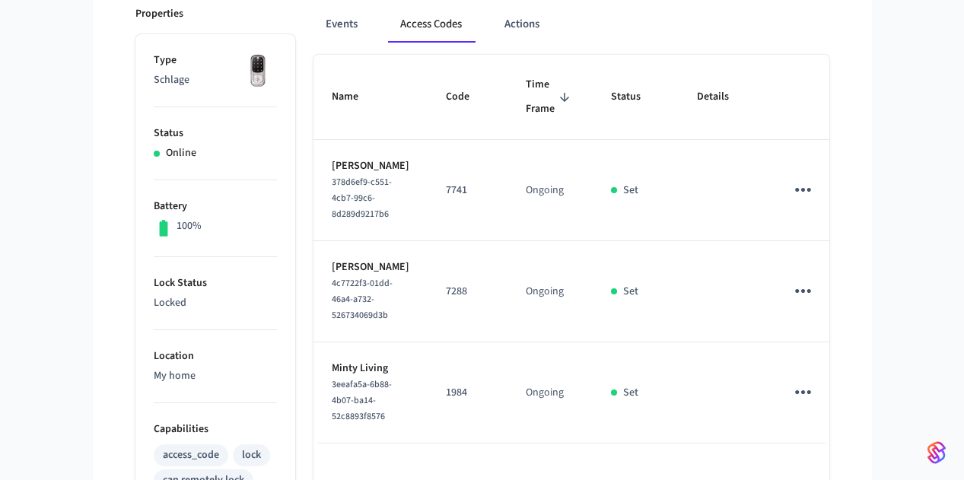
scroll to position [113, 0]
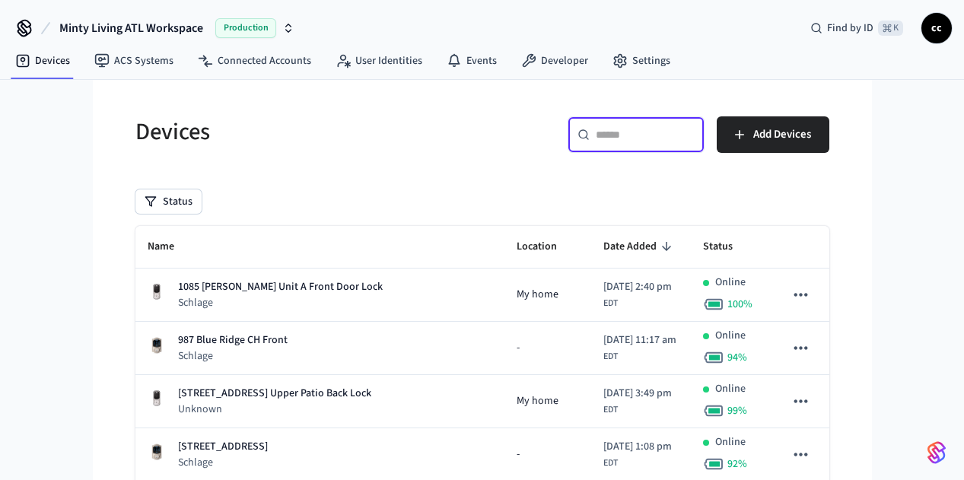
click at [695, 138] on input "text" at bounding box center [645, 134] width 99 height 15
paste input "**********"
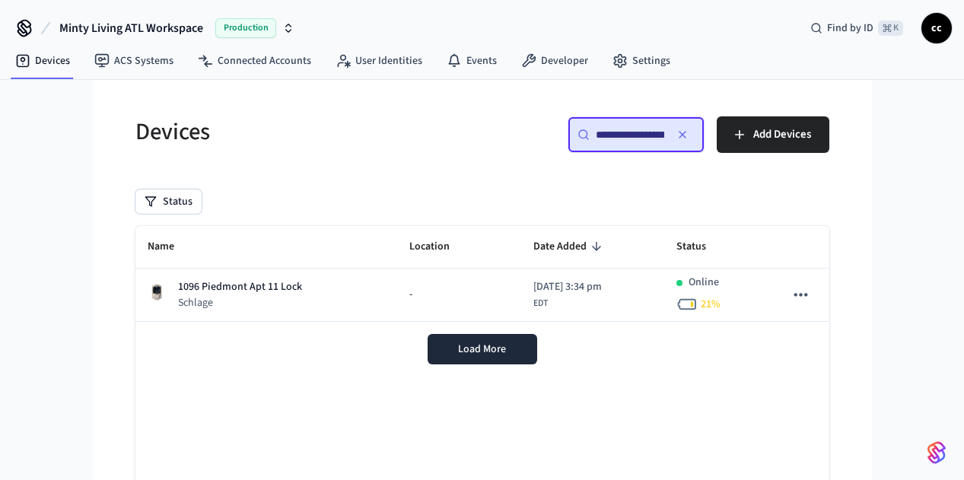
scroll to position [0, 30]
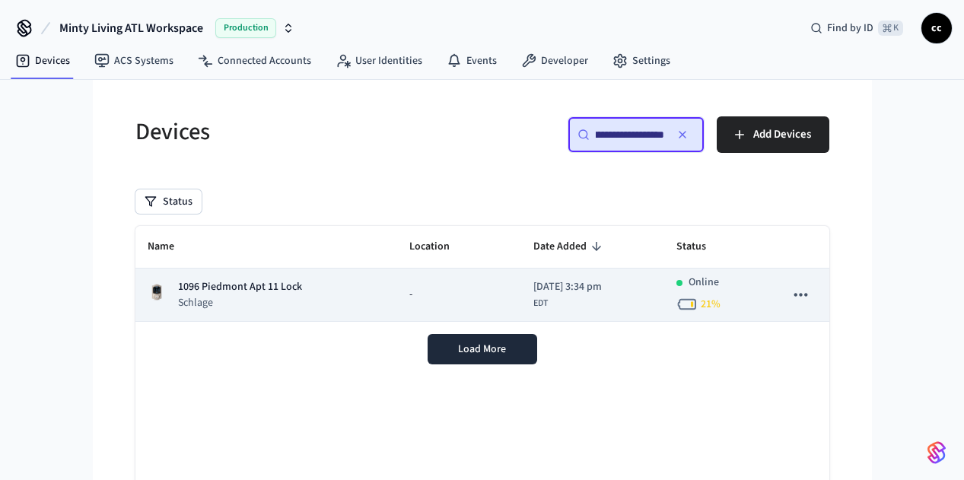
type input "**********"
click at [301, 283] on div "1096 Piedmont Apt 11 Lock Schlage" at bounding box center [267, 294] width 238 height 31
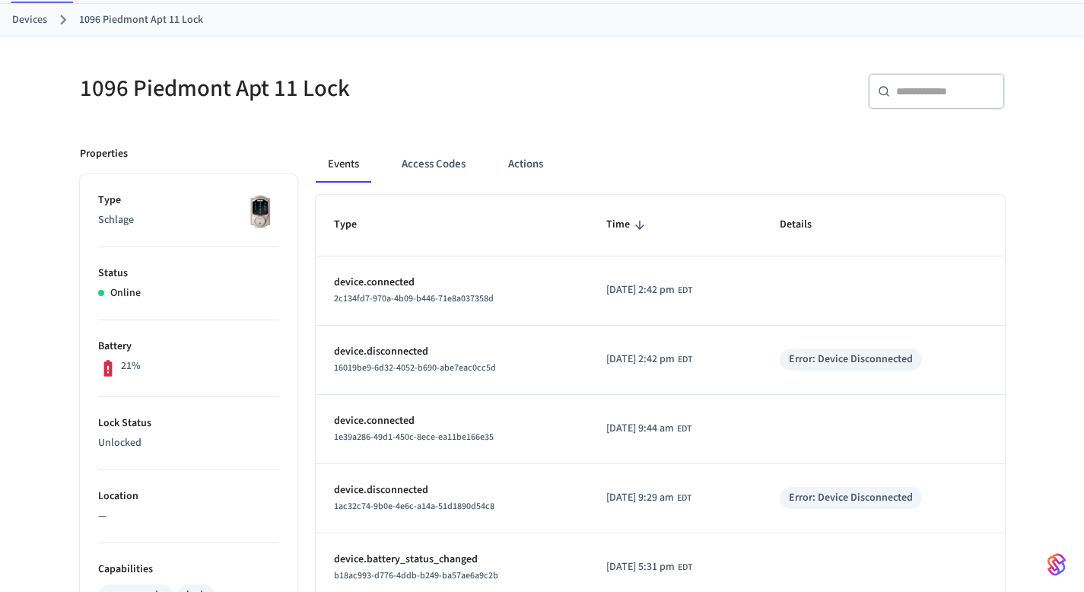
scroll to position [79, 0]
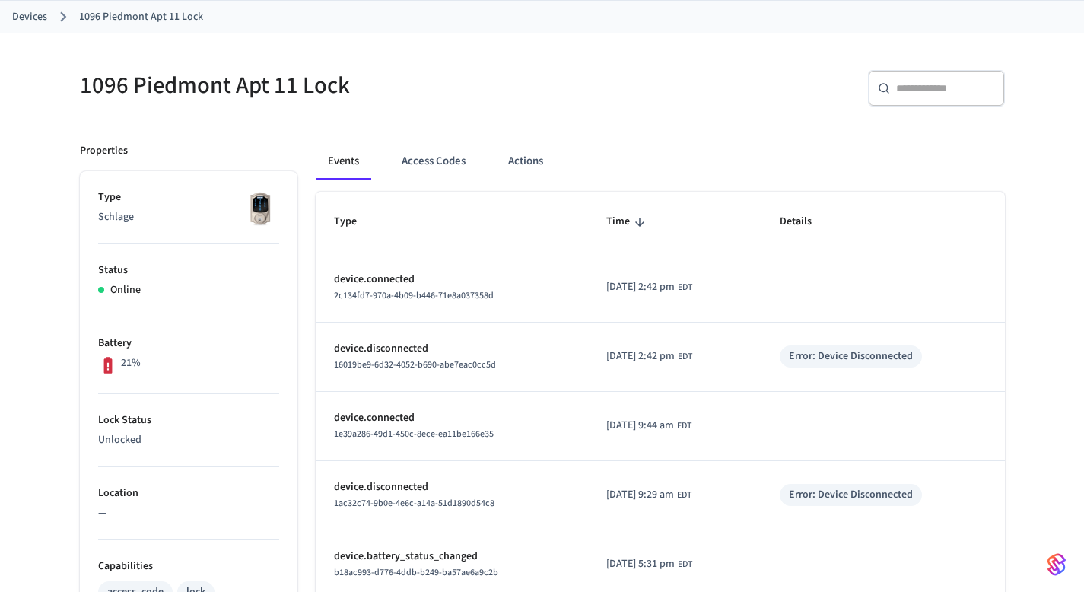
click at [657, 91] on div "​ ​" at bounding box center [778, 94] width 453 height 49
click at [657, 122] on div "1096 Piedmont Apt 11 Lock ​ ​ Properties Type Schlage Status Online Battery 21%…" at bounding box center [543, 543] width 950 height 982
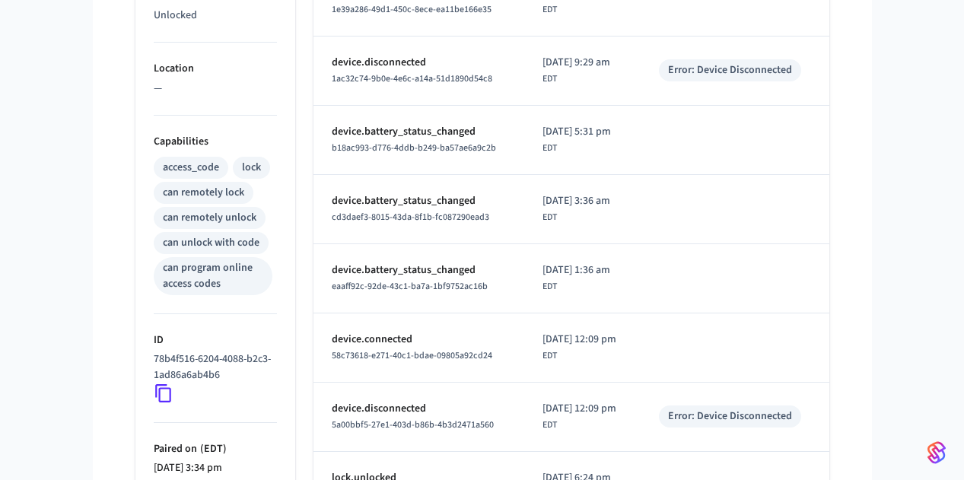
scroll to position [506, 0]
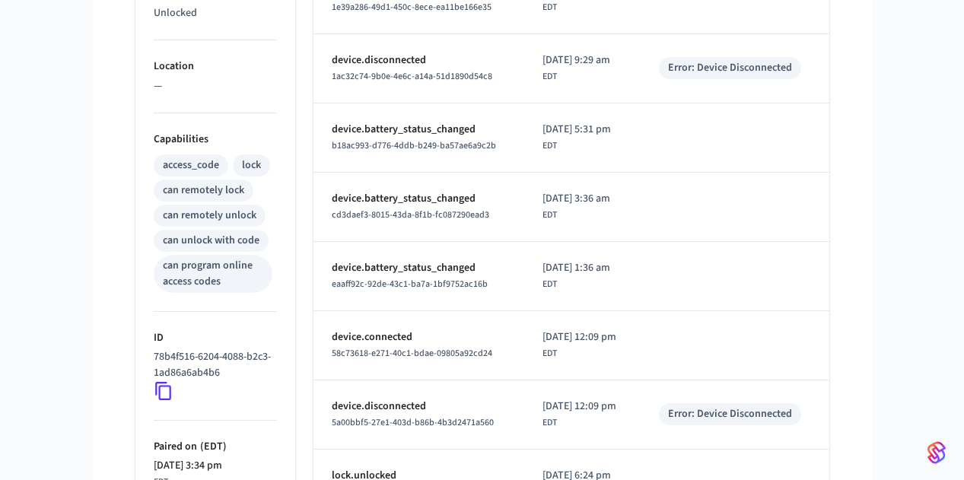
click at [154, 390] on icon at bounding box center [164, 391] width 20 height 20
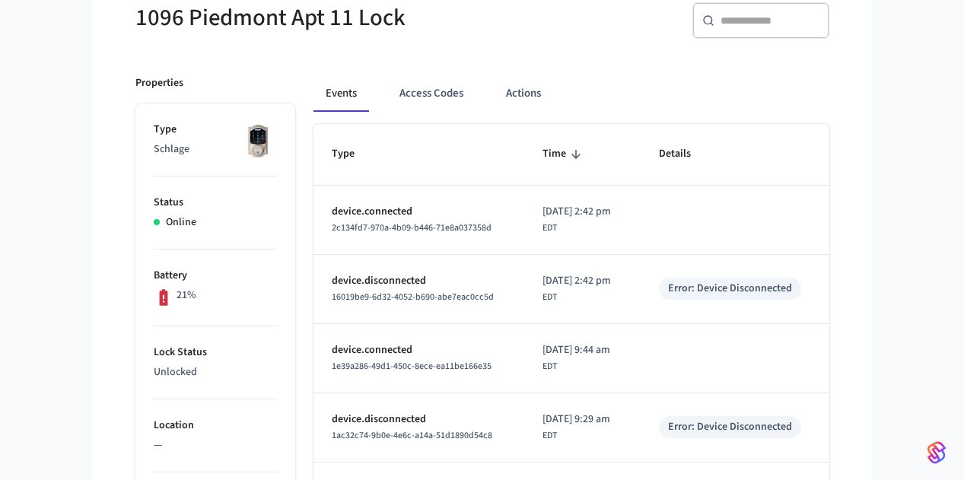
scroll to position [0, 0]
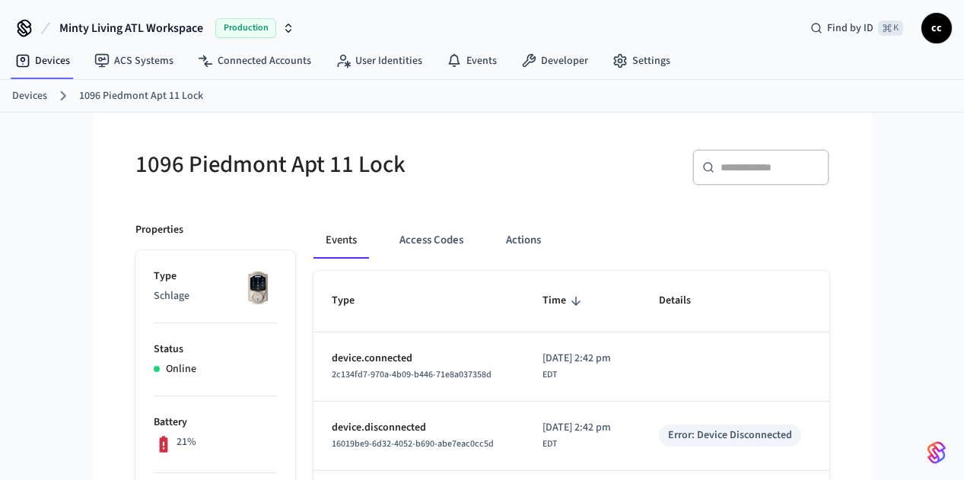
click at [829, 154] on div "​ ​" at bounding box center [760, 167] width 137 height 37
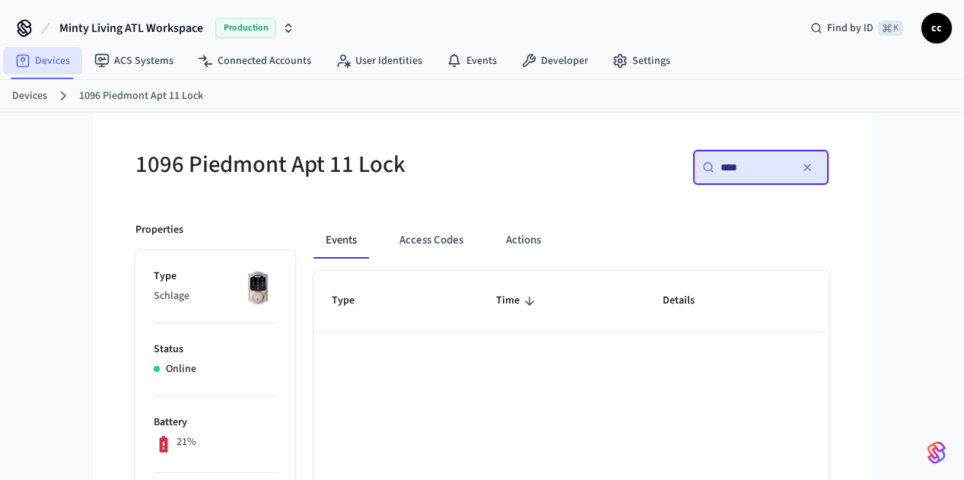
type input "****"
click at [41, 53] on link "Devices" at bounding box center [42, 60] width 79 height 27
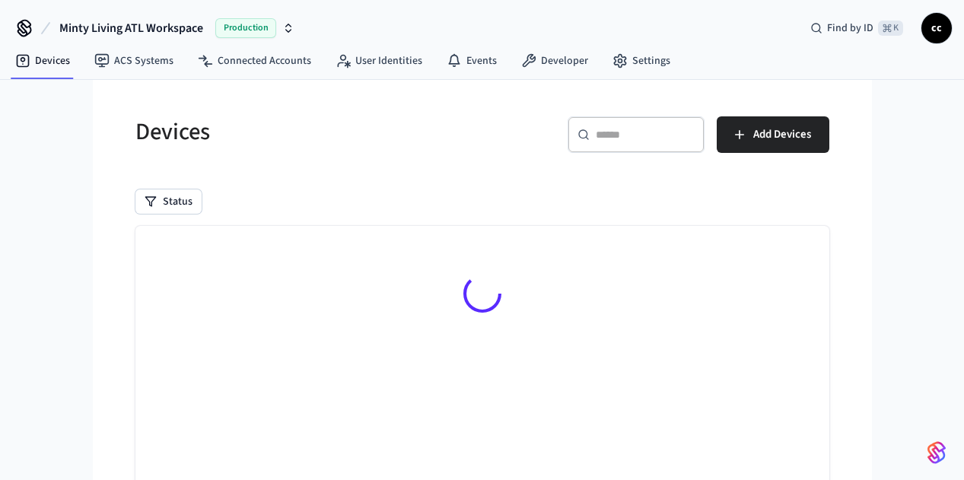
click at [695, 139] on input "text" at bounding box center [645, 134] width 99 height 15
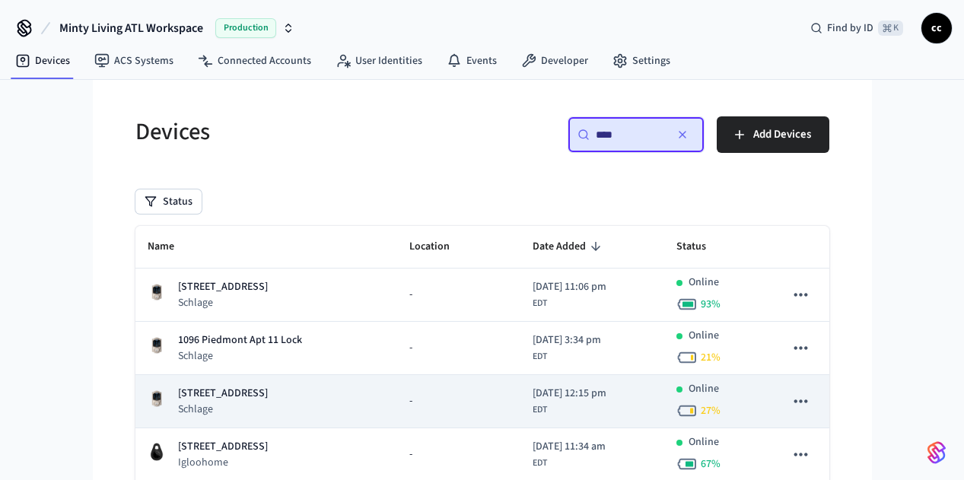
type input "****"
click at [332, 400] on div "1096 Piedmont Apt 4 Schlage" at bounding box center [266, 401] width 237 height 31
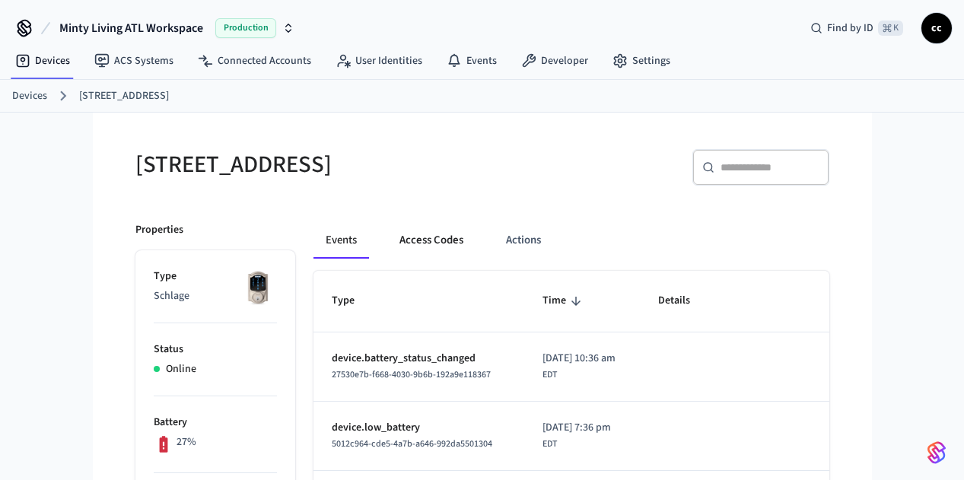
click at [387, 249] on button "Access Codes" at bounding box center [431, 240] width 88 height 37
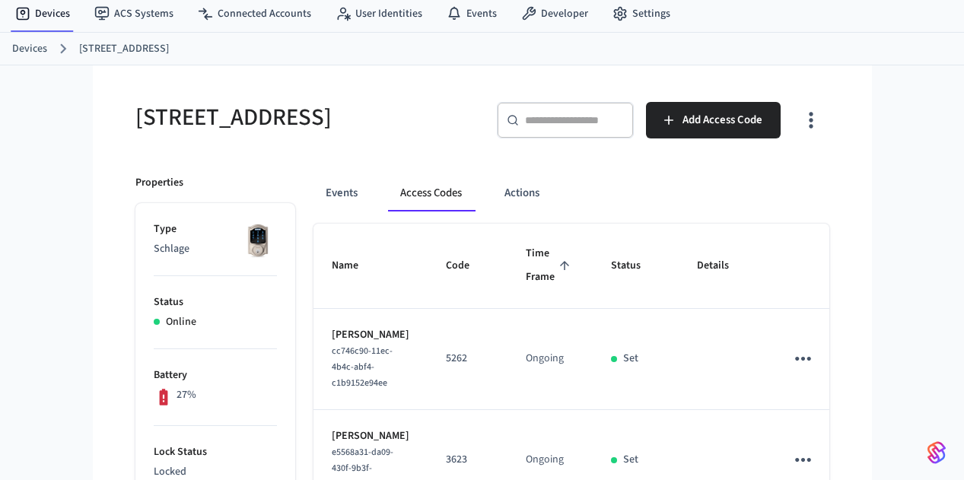
scroll to position [131, 0]
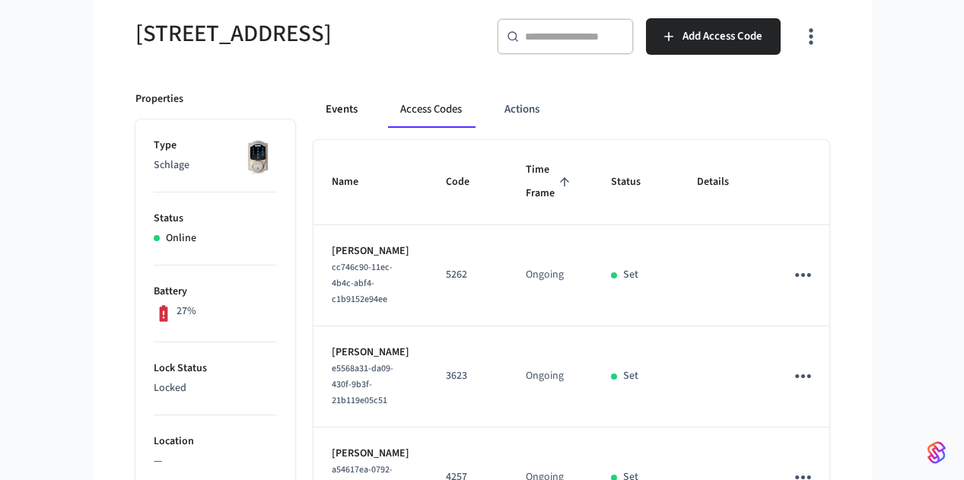
click at [313, 102] on button "Events" at bounding box center [341, 109] width 56 height 37
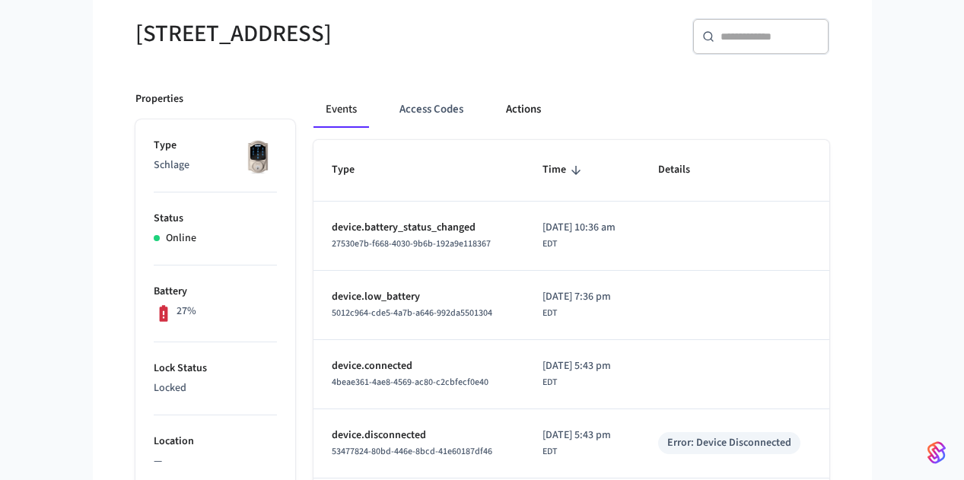
click at [494, 110] on button "Actions" at bounding box center [523, 109] width 59 height 37
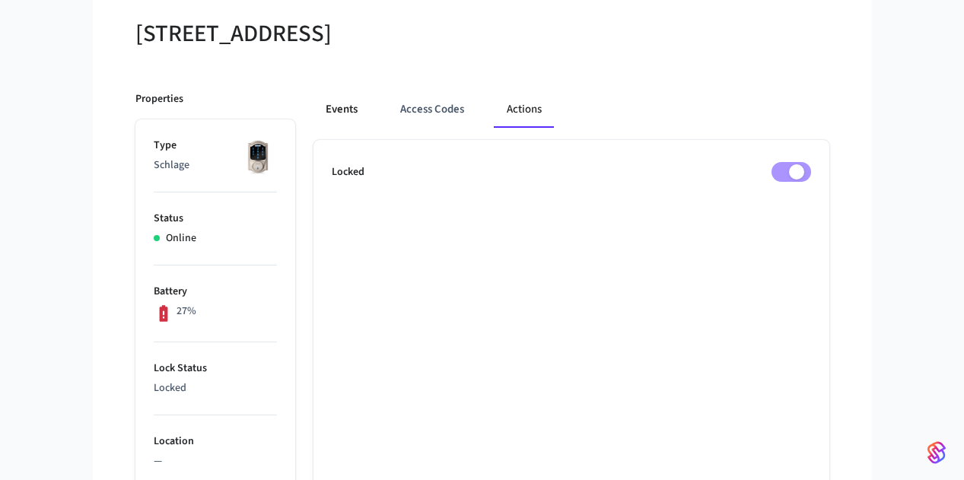
click at [313, 98] on button "Events" at bounding box center [341, 109] width 56 height 37
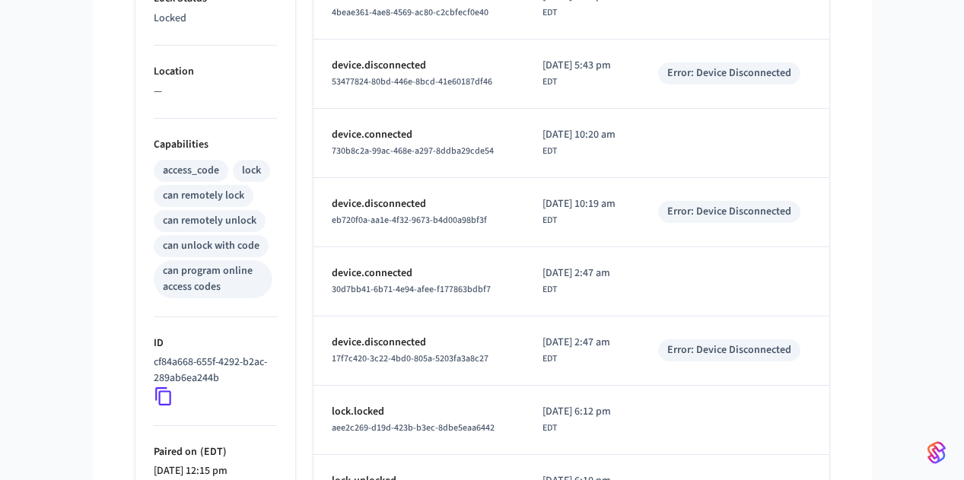
scroll to position [191, 0]
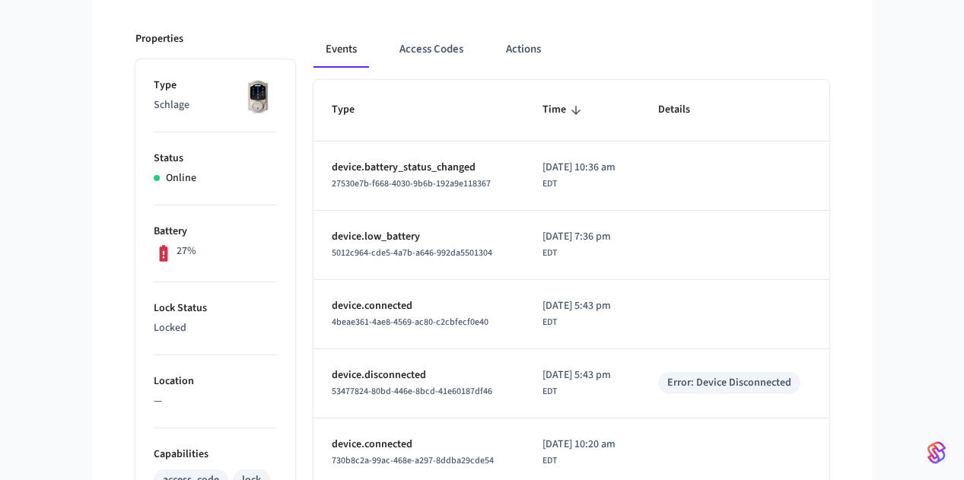
drag, startPoint x: 360, startPoint y: 49, endPoint x: 443, endPoint y: 72, distance: 86.0
click at [387, 49] on button "Access Codes" at bounding box center [431, 49] width 88 height 37
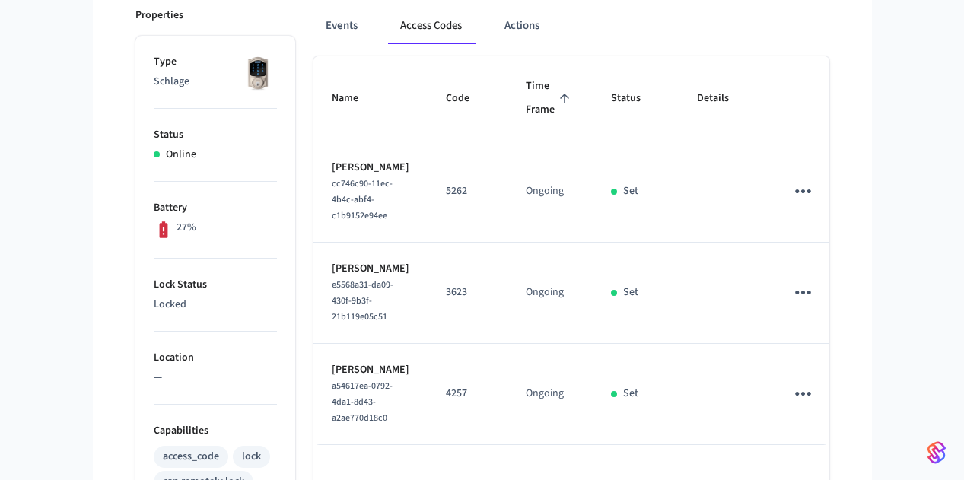
scroll to position [224, 0]
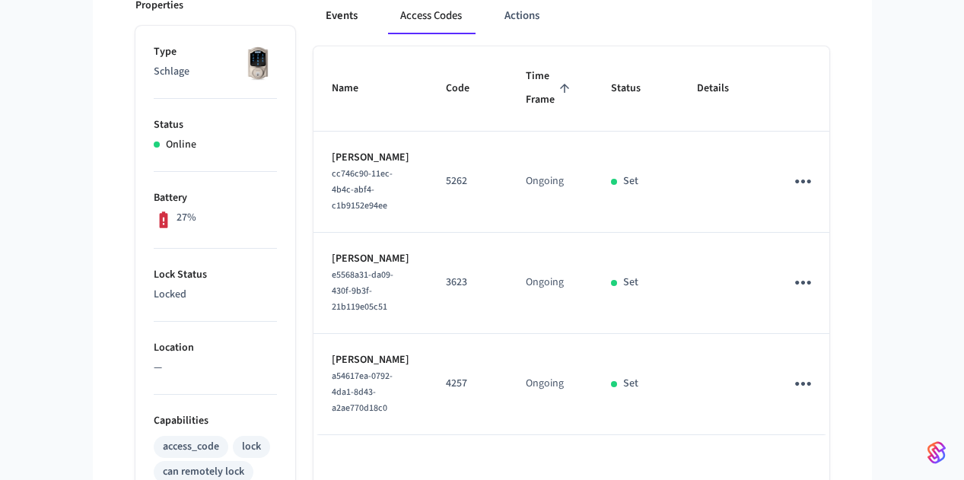
click at [313, 21] on button "Events" at bounding box center [341, 16] width 56 height 37
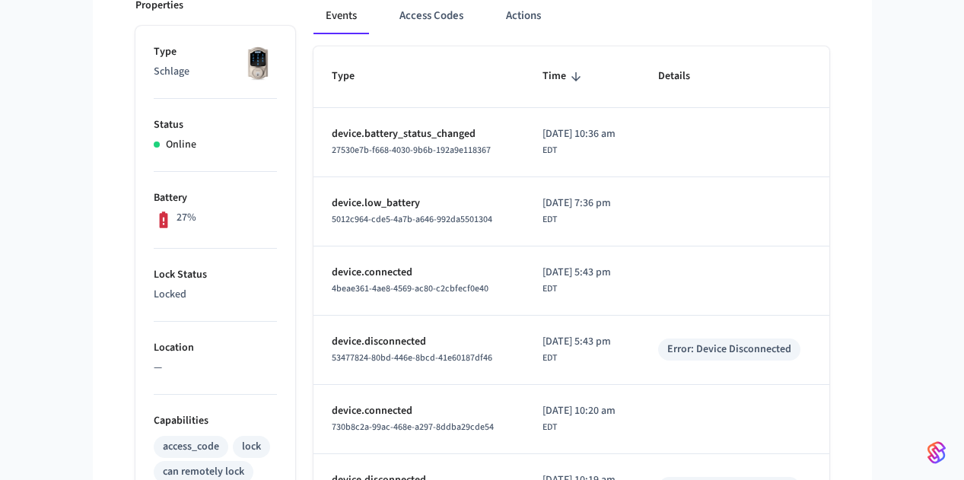
click at [413, 73] on th "Type" at bounding box center [418, 76] width 211 height 61
click at [446, 37] on div "Events Access Codes Actions" at bounding box center [571, 22] width 516 height 49
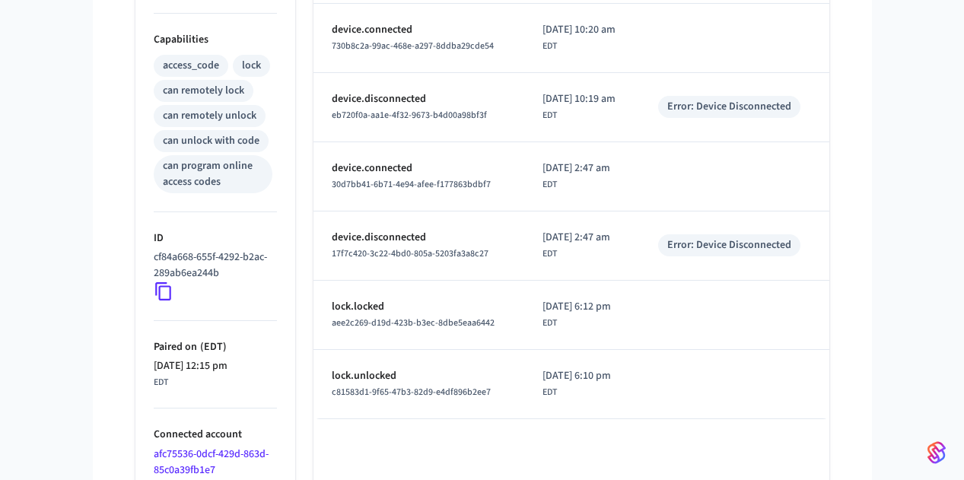
scroll to position [679, 0]
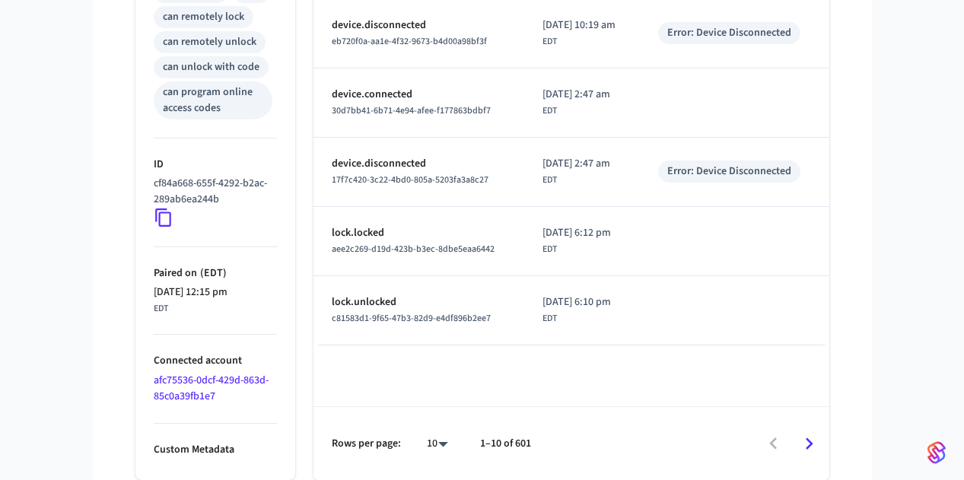
click at [154, 224] on icon at bounding box center [164, 218] width 20 height 20
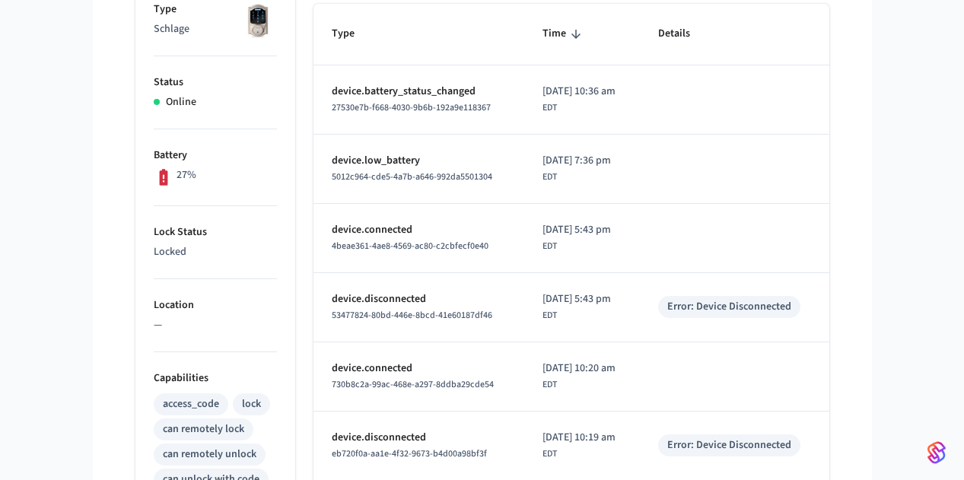
scroll to position [128, 0]
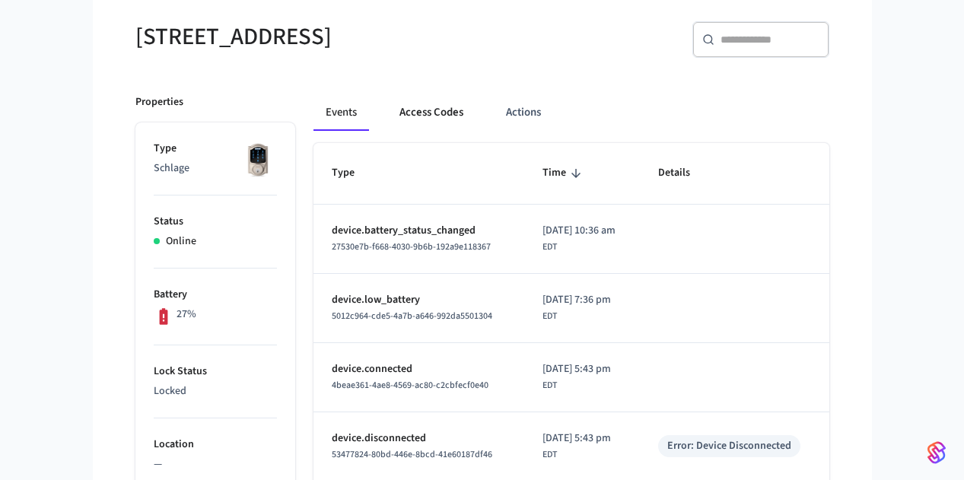
click at [387, 119] on button "Access Codes" at bounding box center [431, 112] width 88 height 37
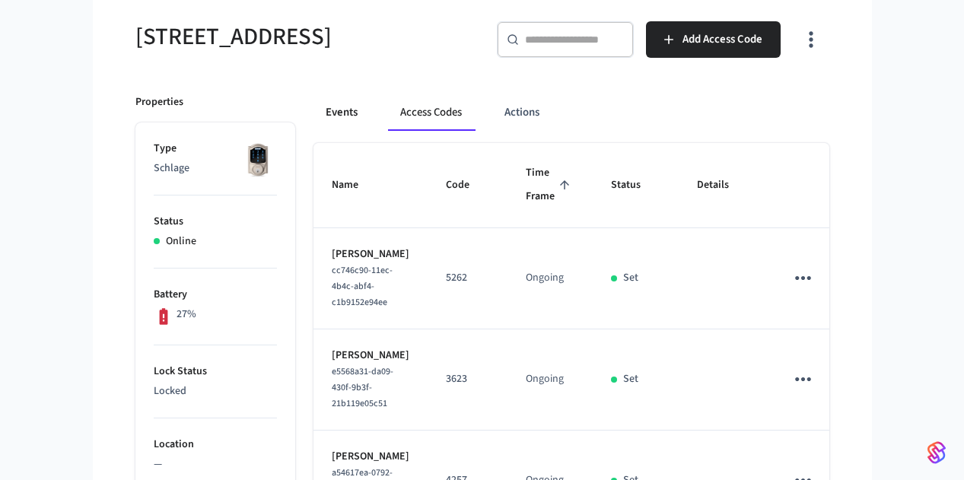
click at [313, 110] on button "Events" at bounding box center [341, 112] width 56 height 37
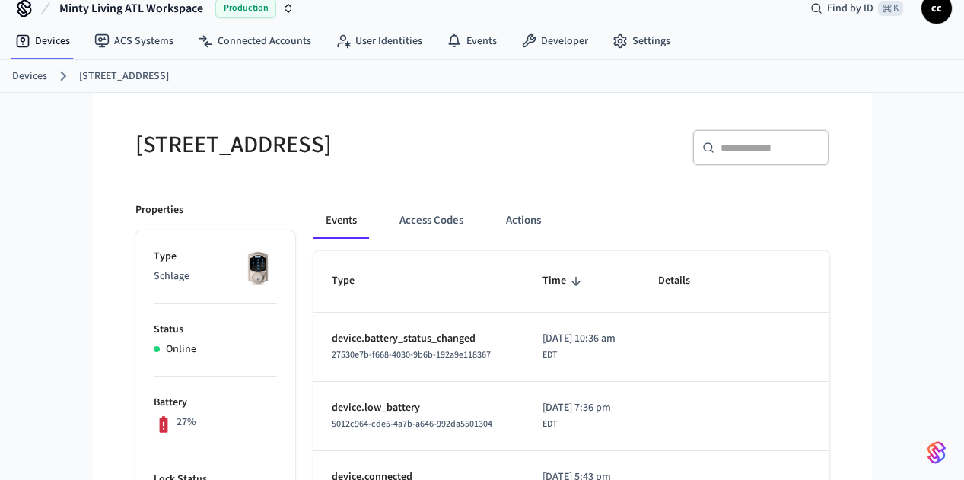
scroll to position [0, 0]
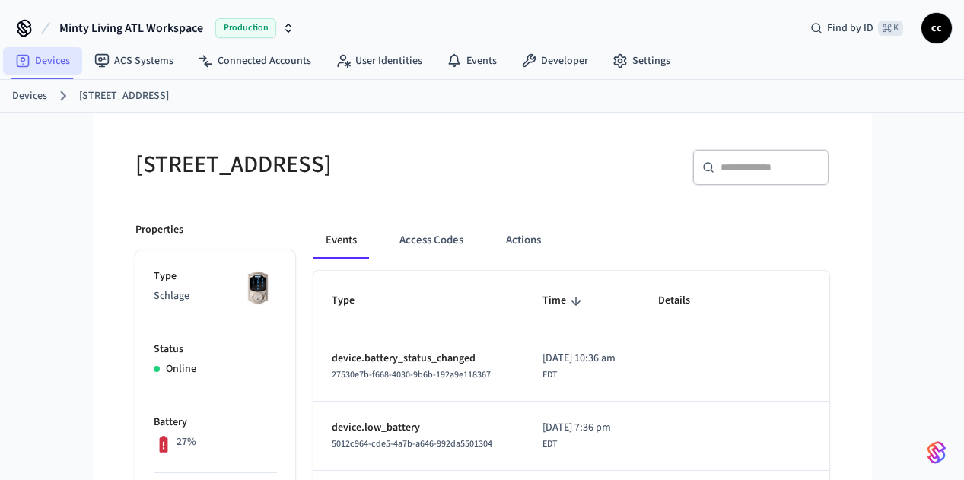
click at [59, 59] on link "Devices" at bounding box center [42, 60] width 79 height 27
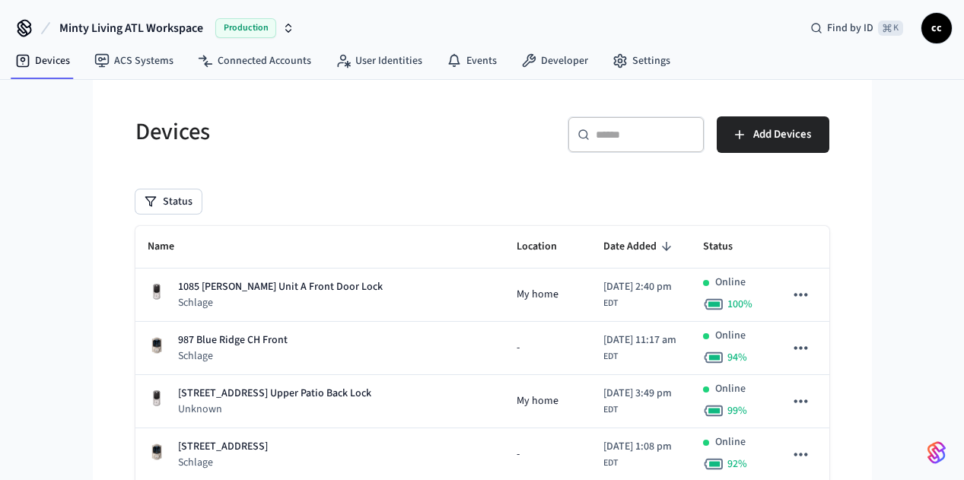
click at [705, 126] on div "​ ​" at bounding box center [636, 134] width 137 height 37
paste input "**********"
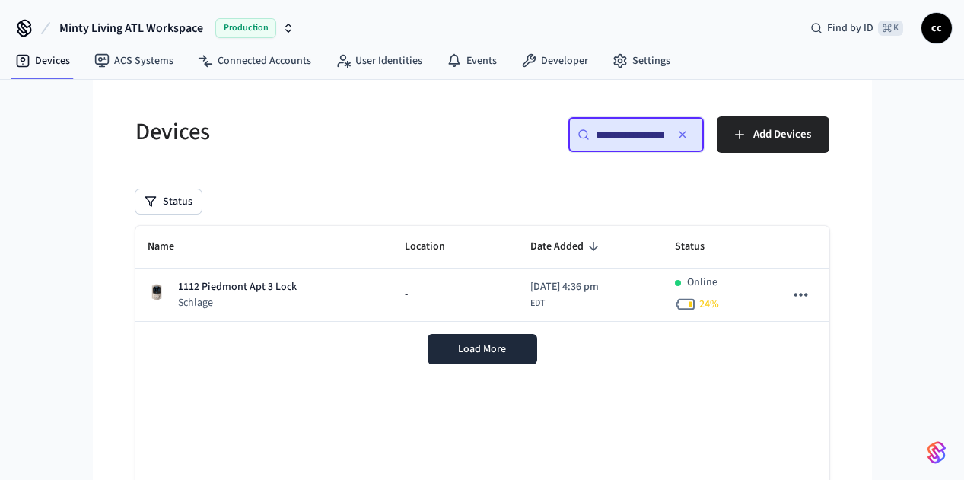
scroll to position [0, 24]
type input "**********"
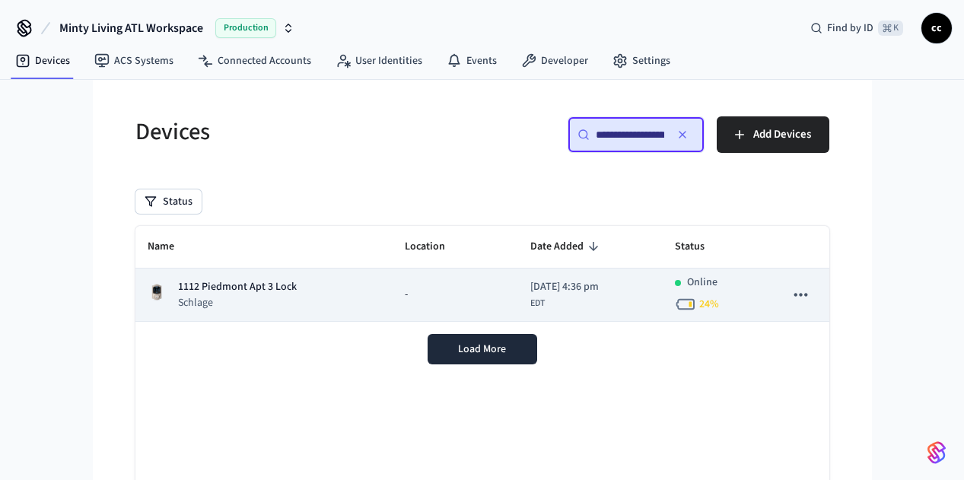
click at [178, 286] on p "1112 Piedmont Apt 3 Lock" at bounding box center [237, 287] width 119 height 16
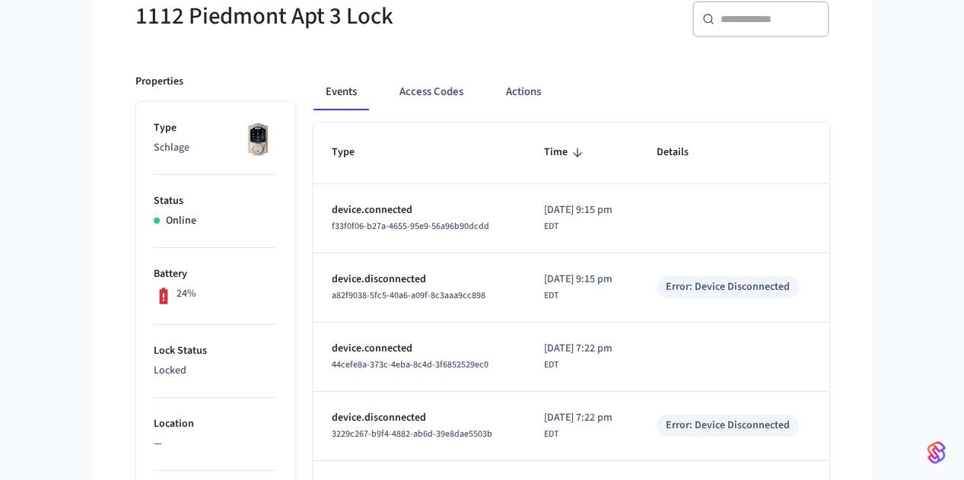
scroll to position [138, 0]
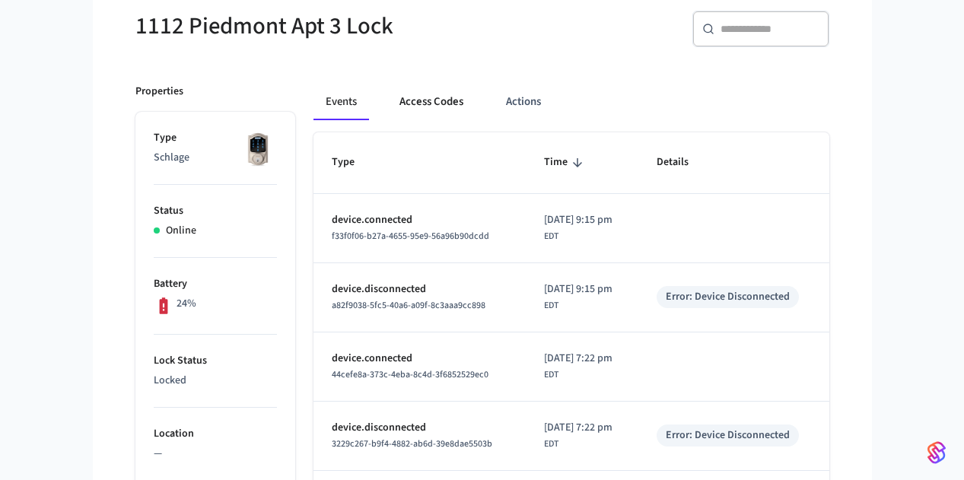
click at [387, 103] on button "Access Codes" at bounding box center [431, 102] width 88 height 37
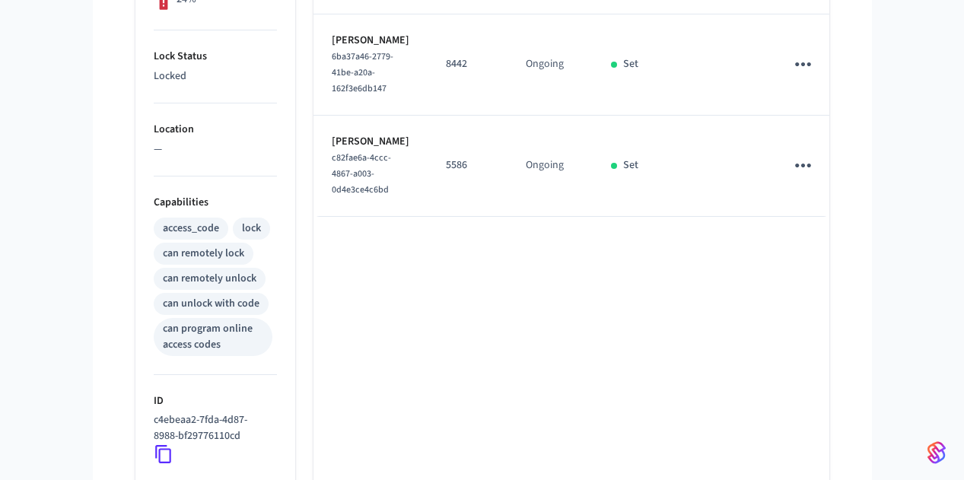
scroll to position [455, 0]
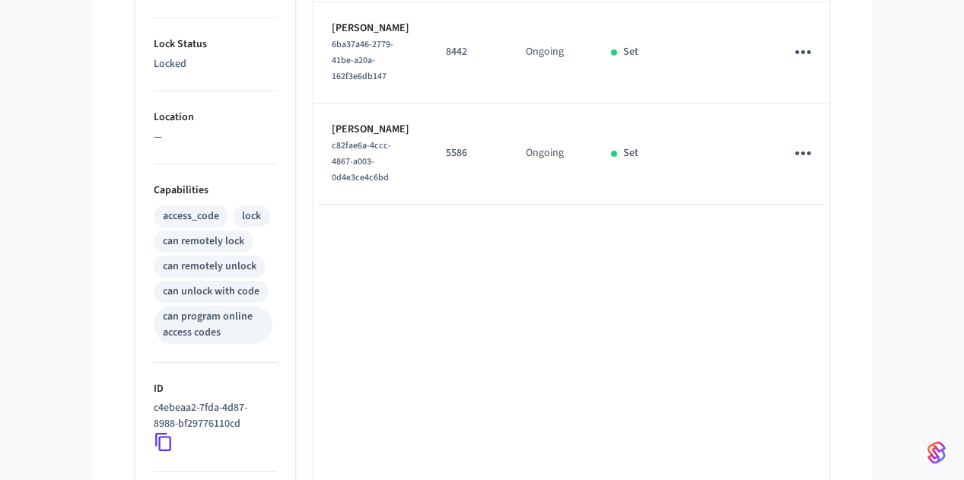
click at [154, 446] on icon at bounding box center [164, 442] width 20 height 20
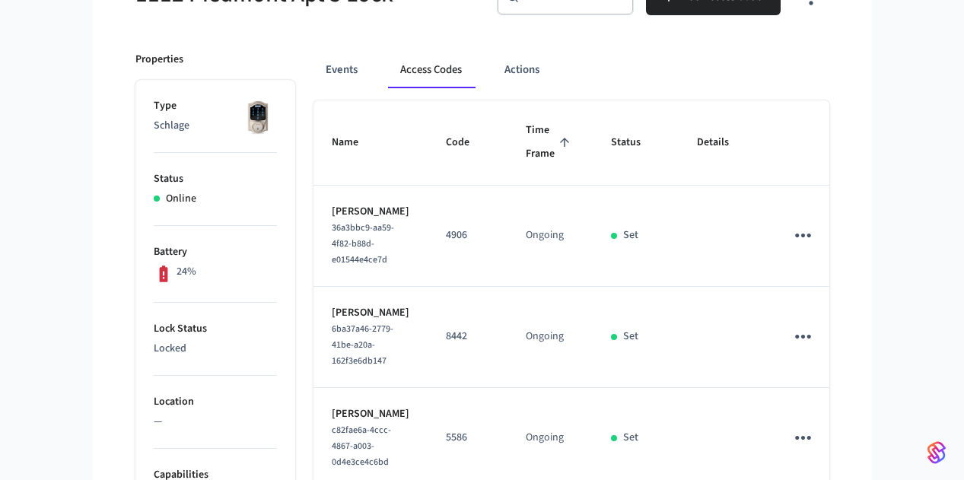
scroll to position [0, 0]
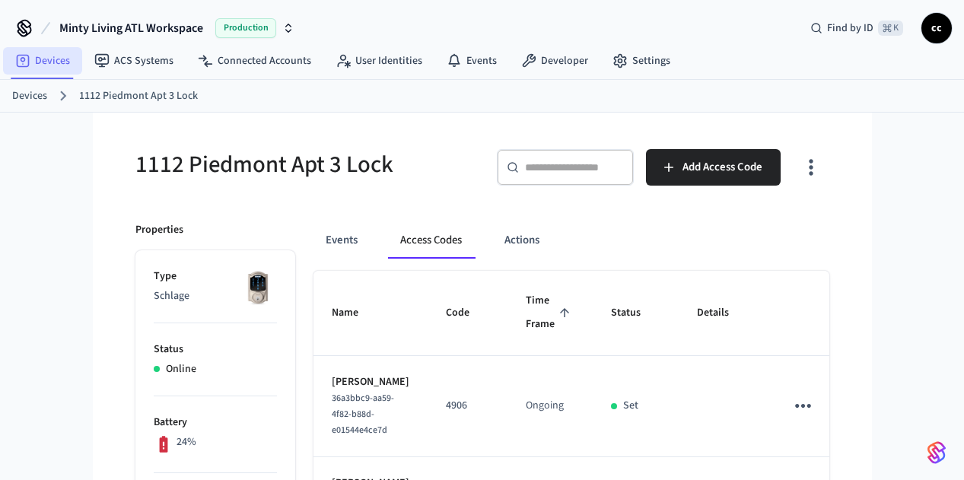
click at [52, 61] on link "Devices" at bounding box center [42, 60] width 79 height 27
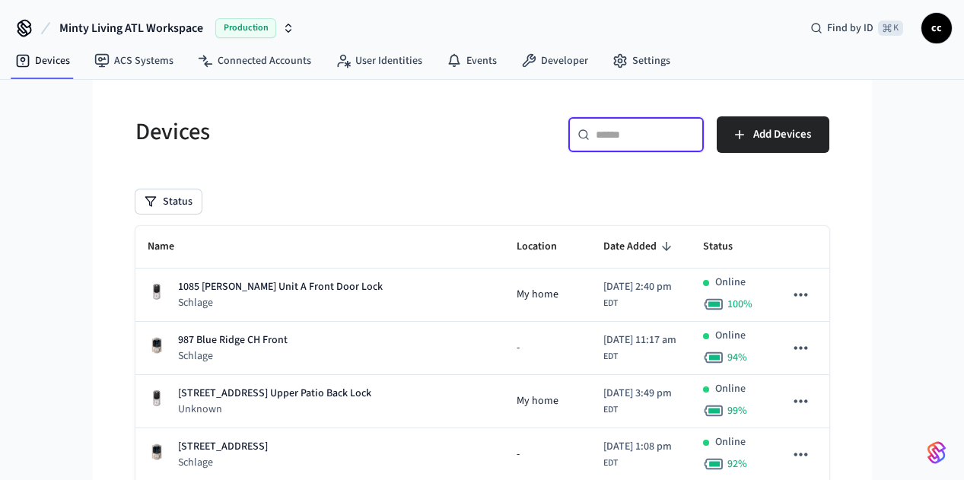
click at [695, 135] on input "text" at bounding box center [645, 134] width 99 height 15
paste input "**********"
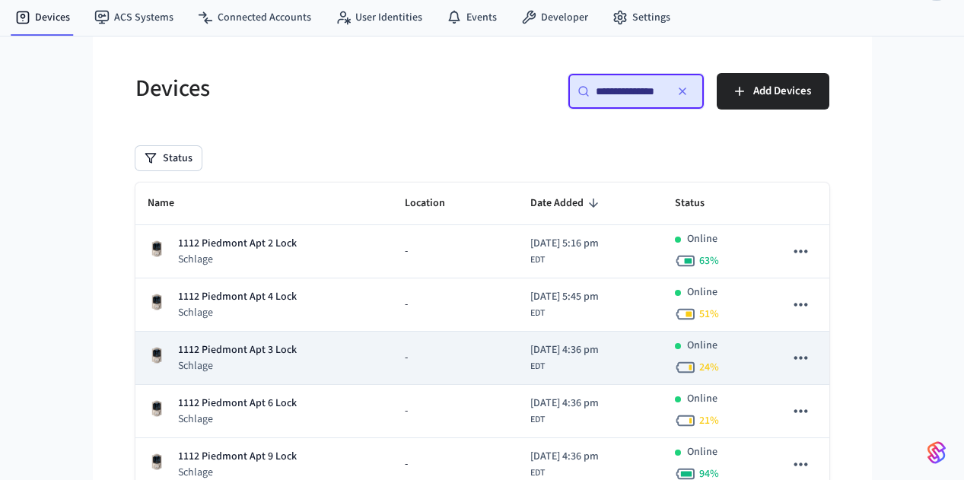
scroll to position [57, 0]
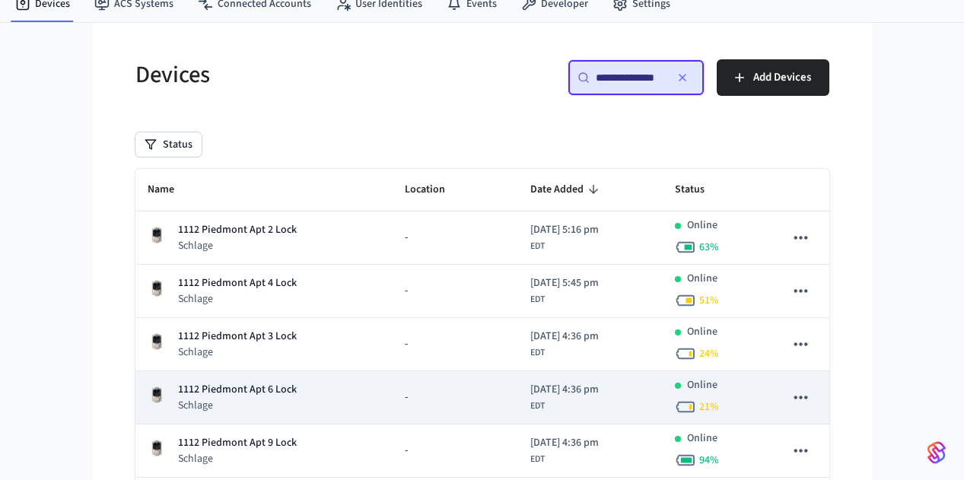
type input "**********"
click at [214, 393] on div "1112 Piedmont Apt 6 Lock Schlage" at bounding box center [265, 397] width 234 height 31
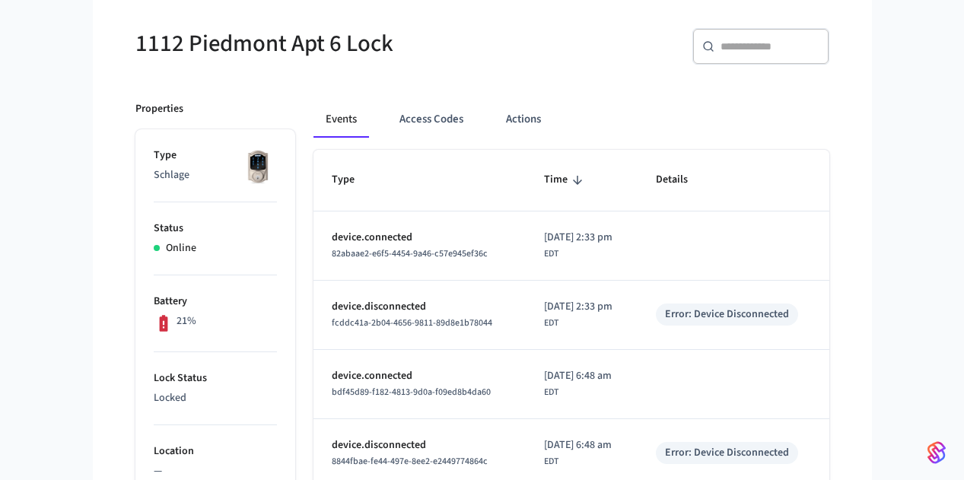
scroll to position [122, 0]
click at [393, 117] on button "Access Codes" at bounding box center [431, 118] width 88 height 37
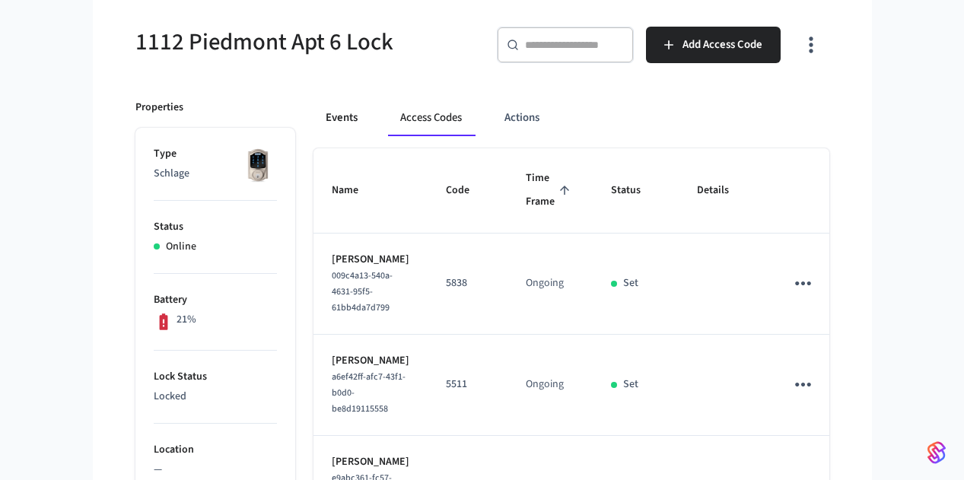
click at [313, 118] on button "Events" at bounding box center [341, 118] width 56 height 37
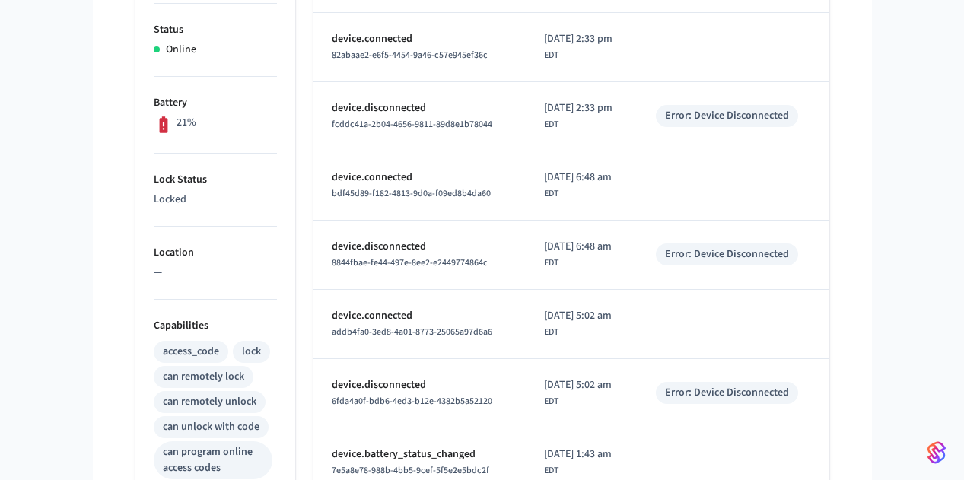
scroll to position [444, 0]
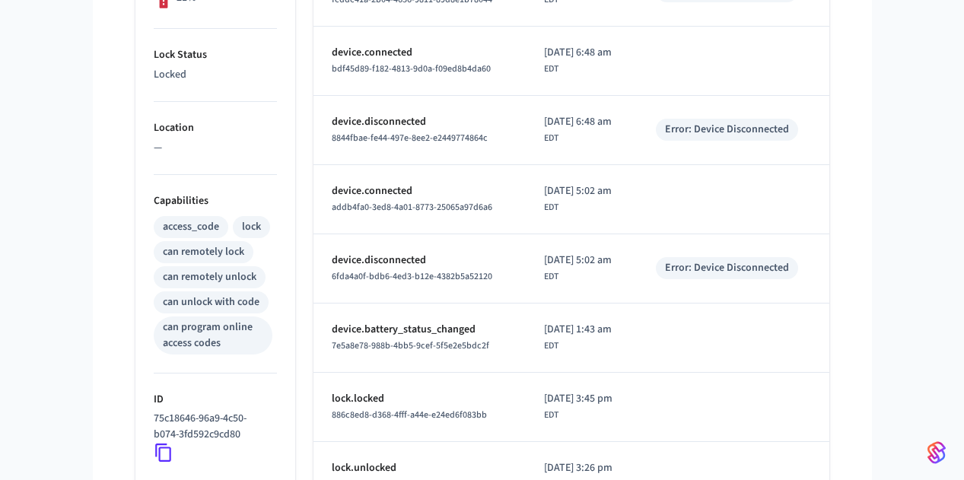
click at [154, 453] on icon at bounding box center [164, 453] width 20 height 20
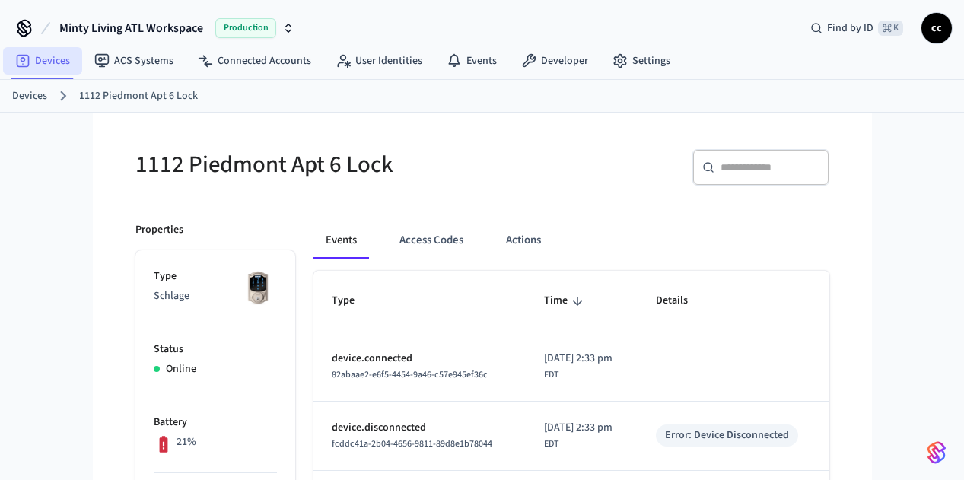
click at [53, 55] on link "Devices" at bounding box center [42, 60] width 79 height 27
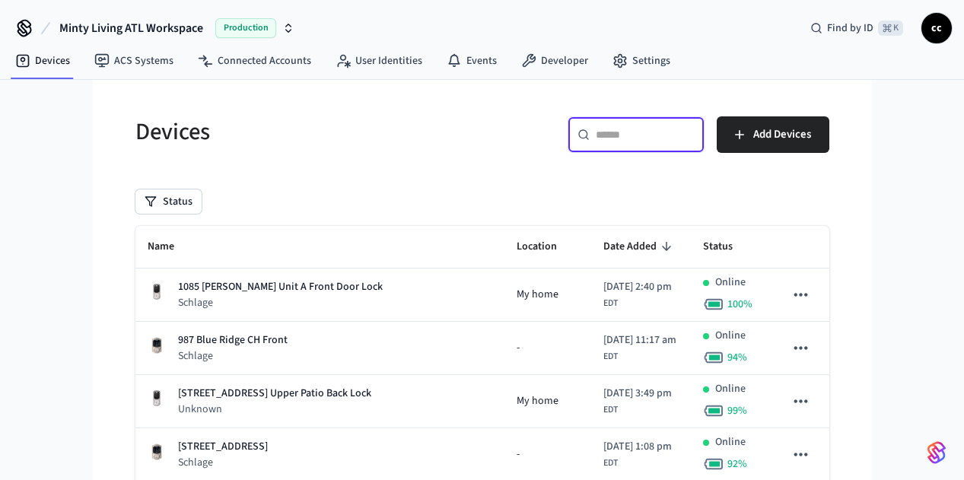
click at [695, 132] on input "text" at bounding box center [645, 134] width 99 height 15
paste input "**********"
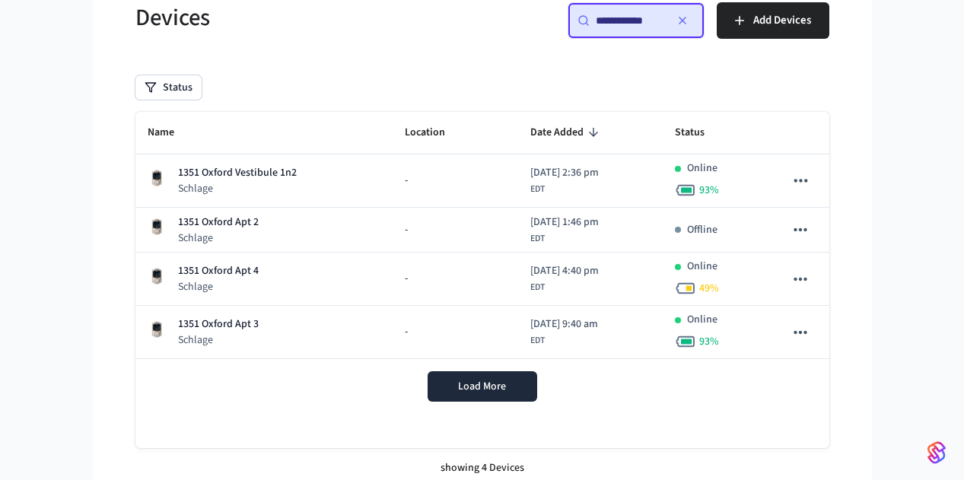
scroll to position [122, 0]
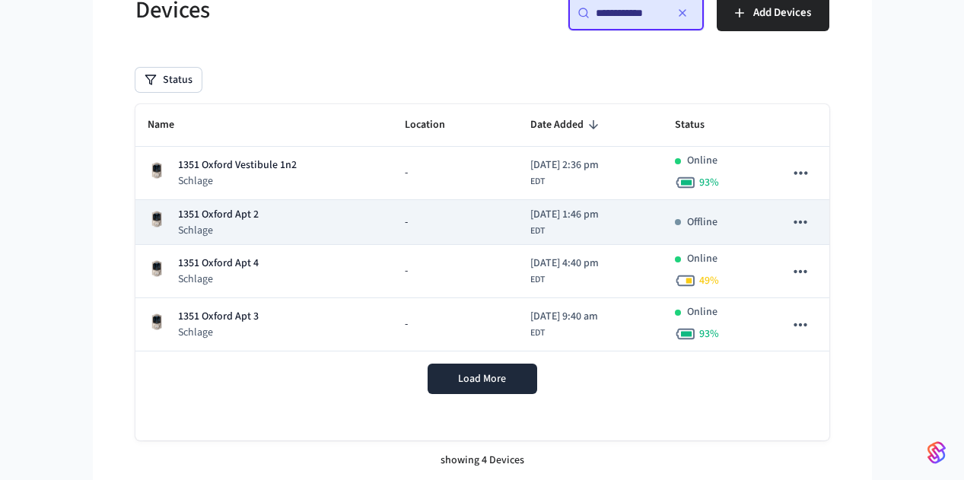
type input "**********"
click at [218, 229] on div "1351 Oxford Apt 2 Schlage" at bounding box center [265, 222] width 234 height 31
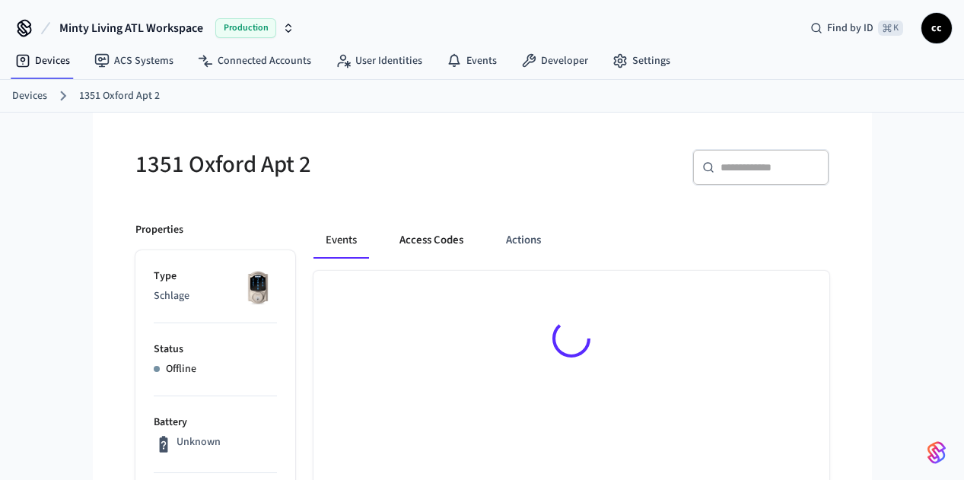
click at [387, 245] on button "Access Codes" at bounding box center [431, 240] width 88 height 37
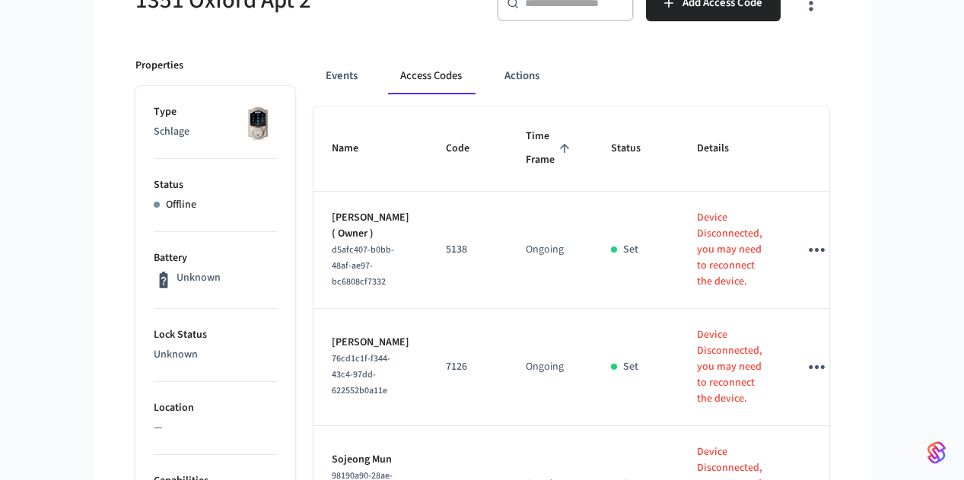
scroll to position [106, 0]
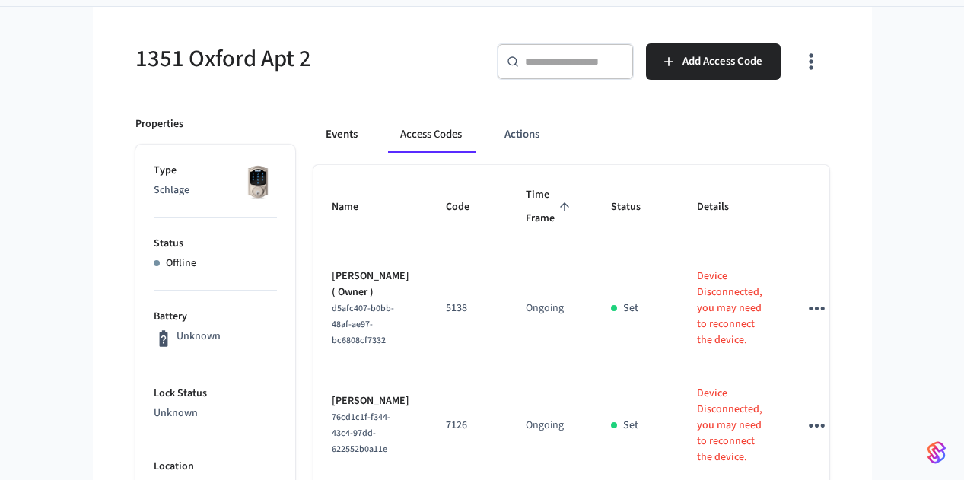
click at [313, 134] on button "Events" at bounding box center [341, 134] width 56 height 37
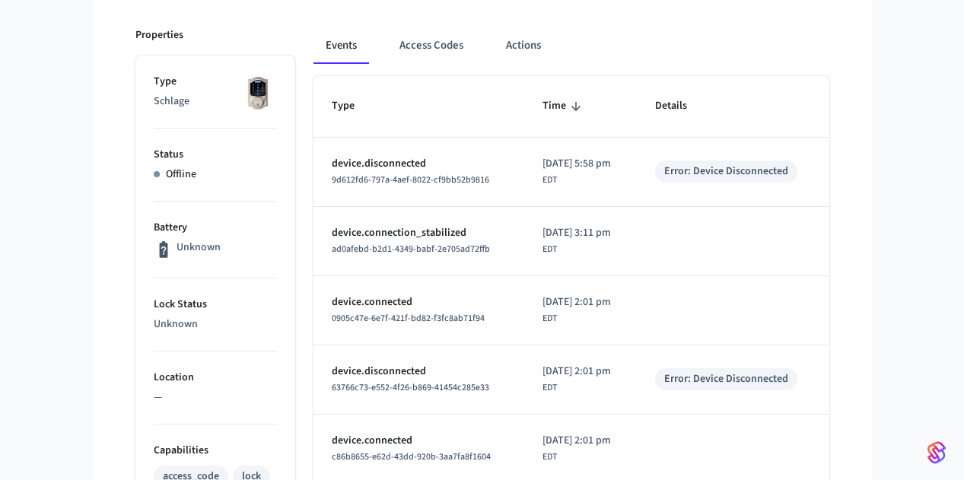
scroll to position [59, 0]
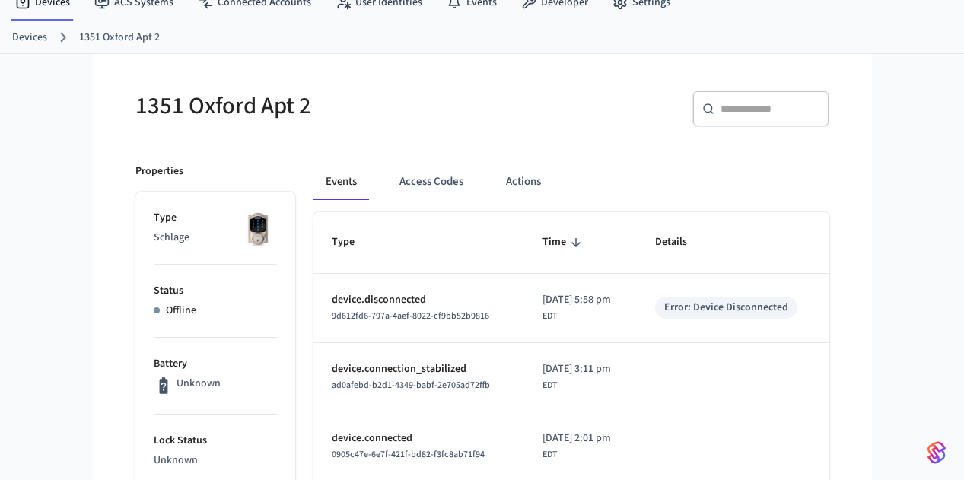
click at [480, 107] on div "​ ​" at bounding box center [651, 105] width 356 height 67
click at [741, 367] on td "sticky table" at bounding box center [733, 376] width 192 height 69
click at [660, 109] on div "​ ​" at bounding box center [661, 114] width 338 height 49
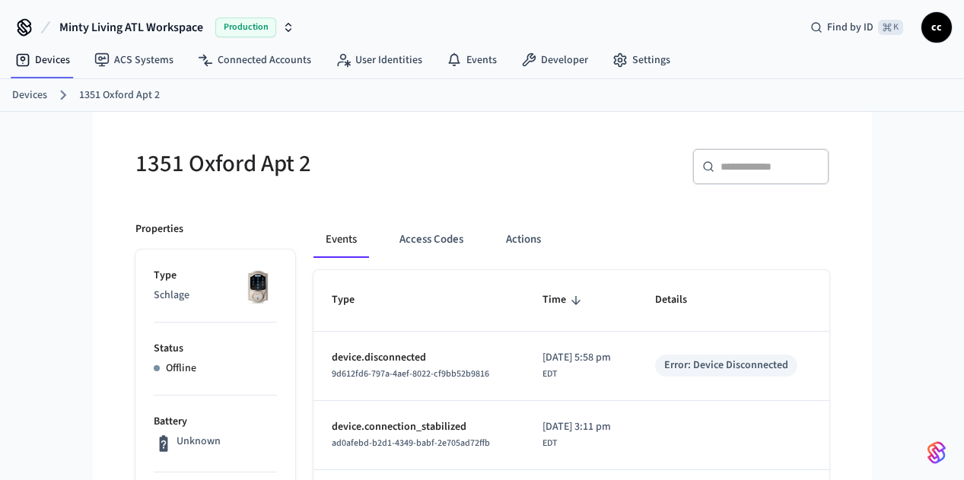
scroll to position [0, 0]
click at [528, 150] on div "​ ​" at bounding box center [661, 173] width 338 height 49
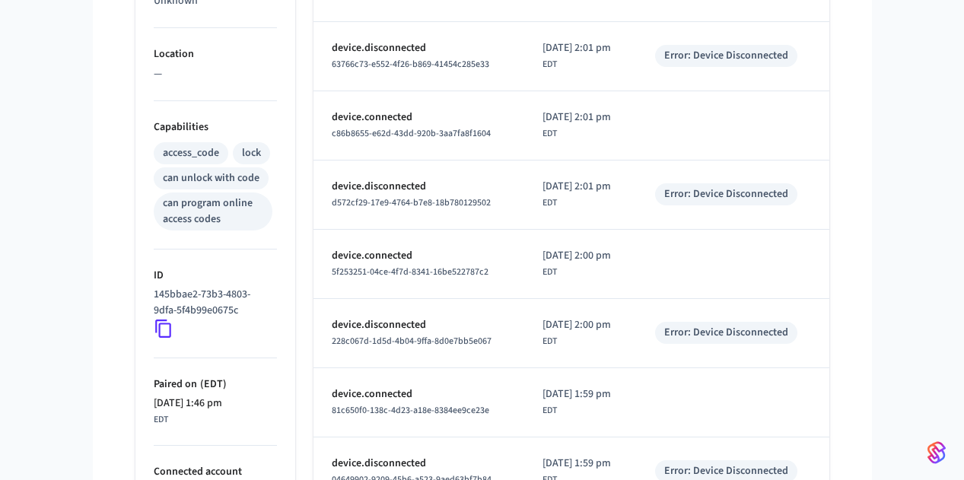
scroll to position [628, 0]
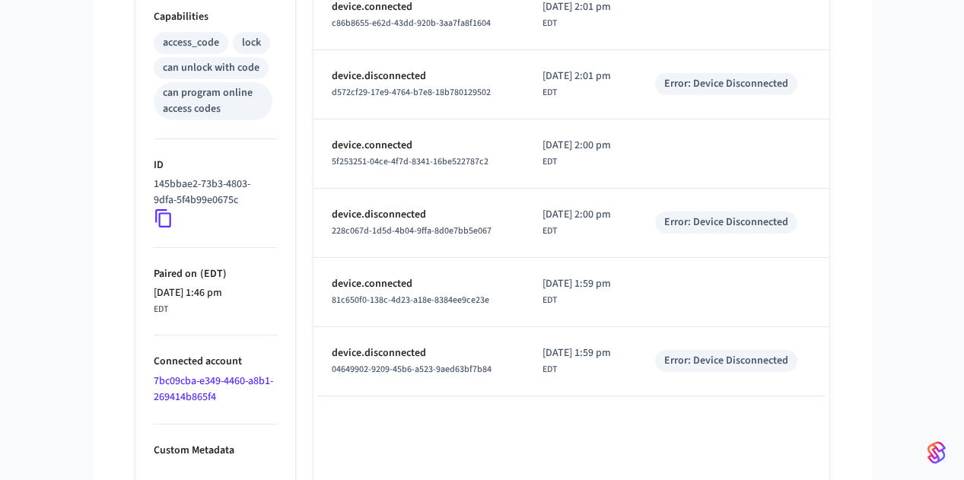
click at [154, 221] on icon at bounding box center [164, 218] width 20 height 20
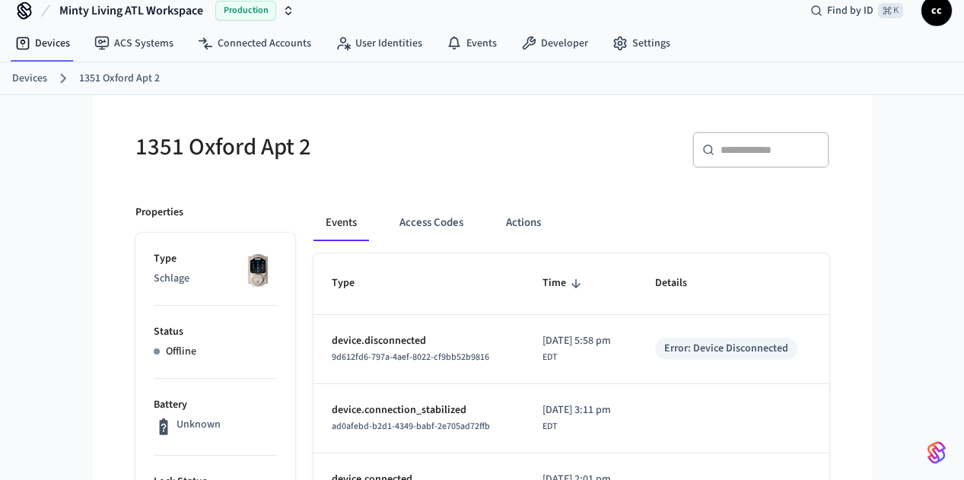
scroll to position [0, 0]
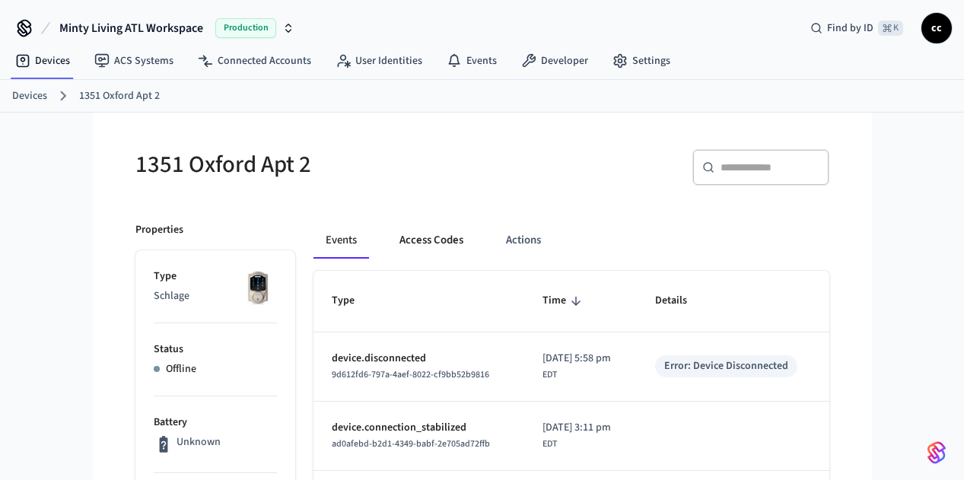
click at [399, 252] on button "Access Codes" at bounding box center [431, 240] width 88 height 37
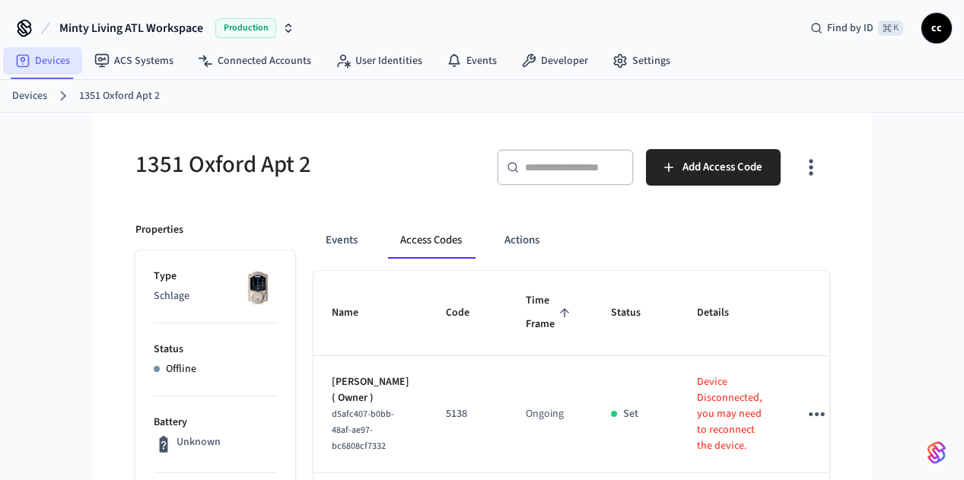
click at [43, 59] on link "Devices" at bounding box center [42, 60] width 79 height 27
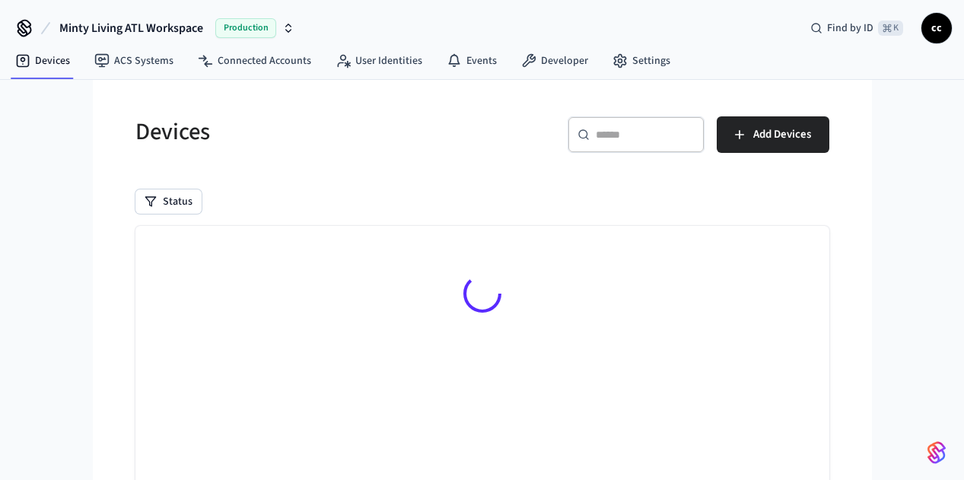
click at [695, 132] on input "text" at bounding box center [645, 134] width 99 height 15
paste input "**********"
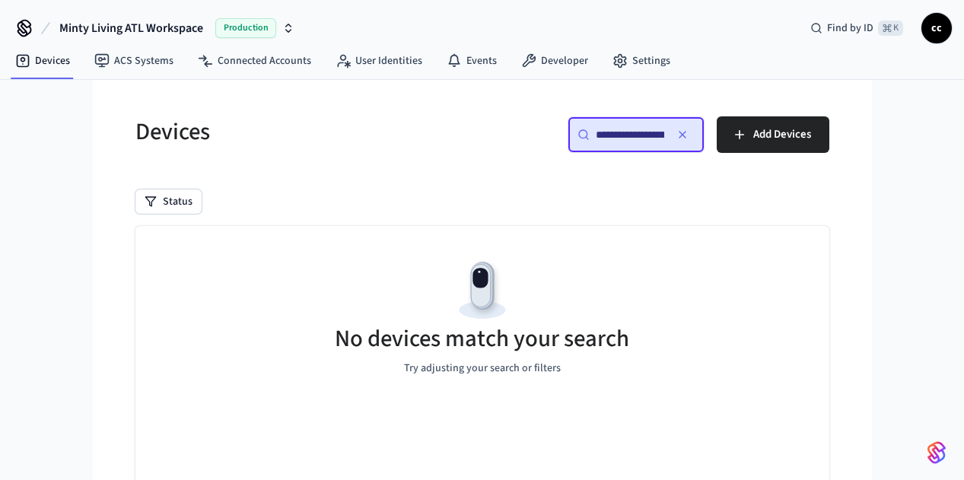
scroll to position [0, 55]
drag, startPoint x: 709, startPoint y: 137, endPoint x: 833, endPoint y: 148, distance: 124.5
click at [829, 148] on div "**********" at bounding box center [661, 140] width 338 height 49
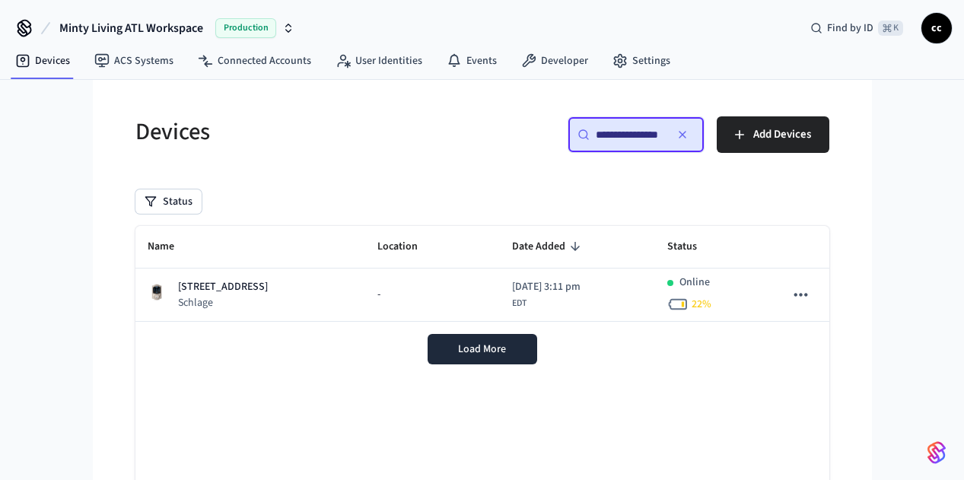
type input "**********"
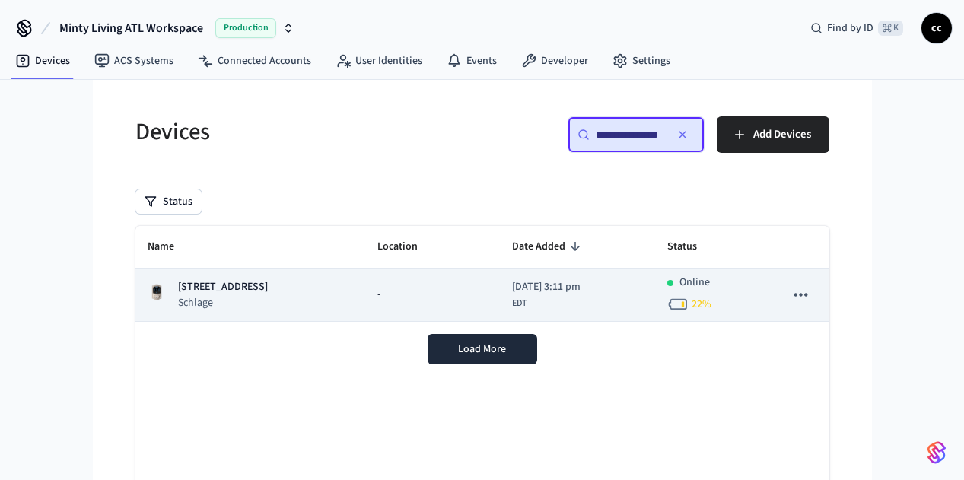
click at [260, 294] on div "[STREET_ADDRESS]" at bounding box center [251, 294] width 206 height 31
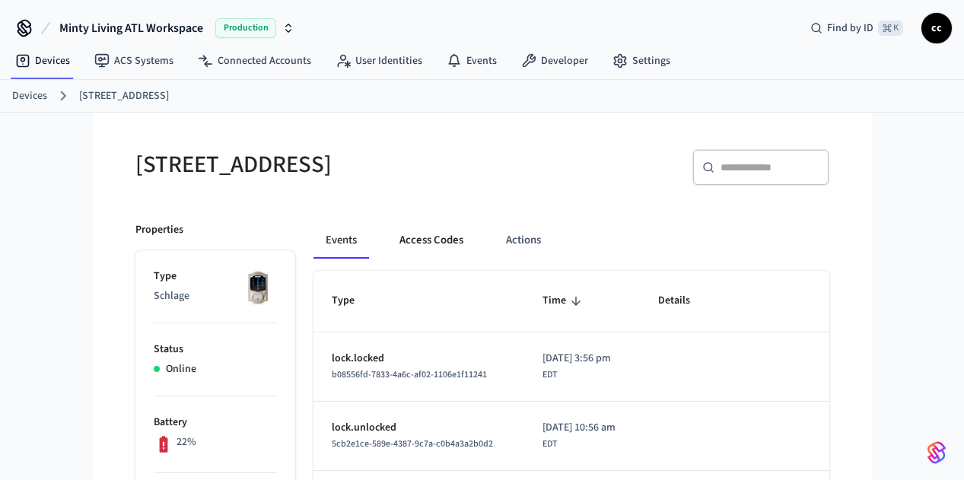
click at [387, 243] on button "Access Codes" at bounding box center [431, 240] width 88 height 37
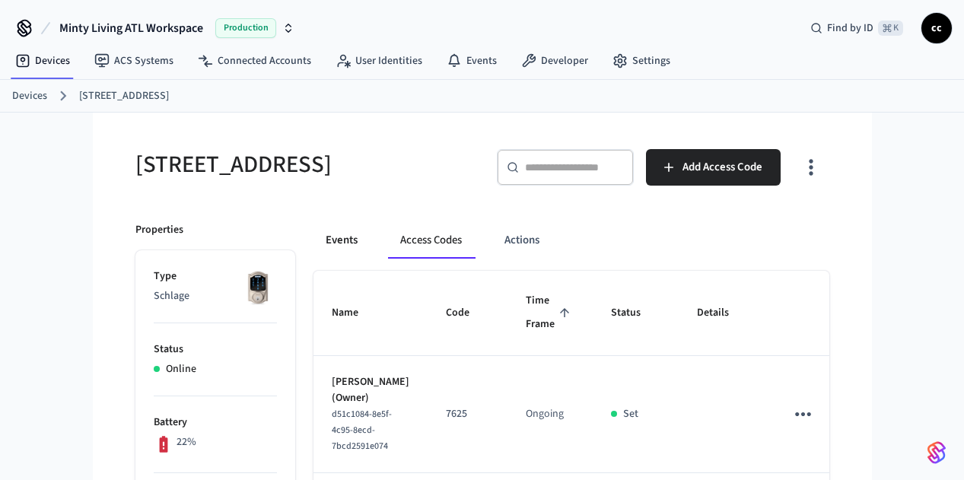
click at [313, 236] on button "Events" at bounding box center [341, 240] width 56 height 37
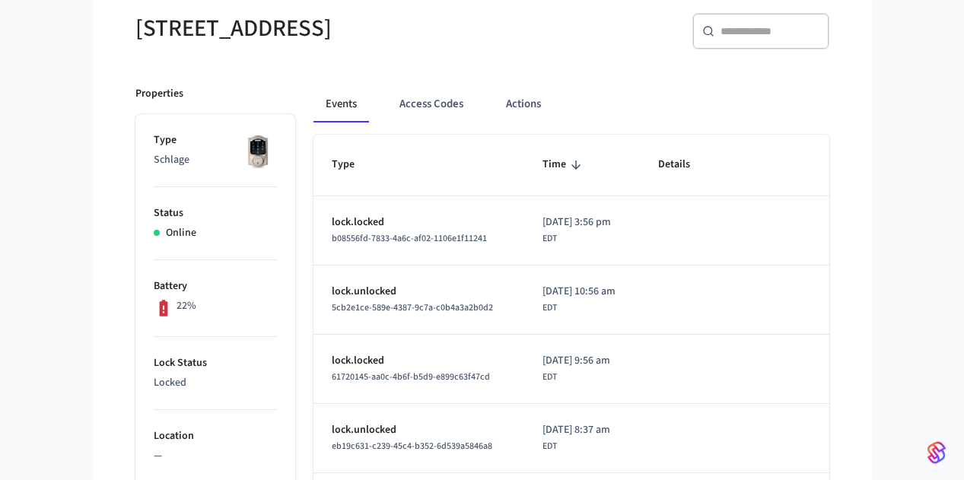
scroll to position [117, 0]
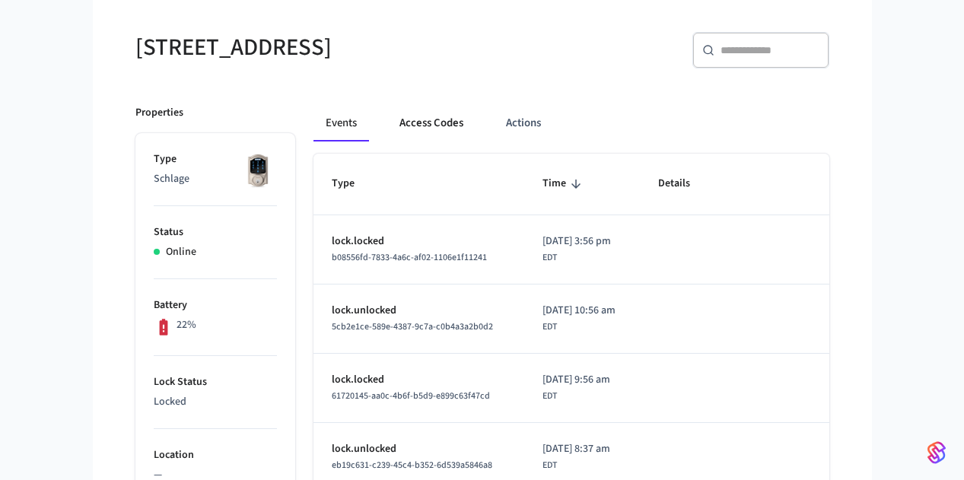
click at [396, 119] on button "Access Codes" at bounding box center [431, 123] width 88 height 37
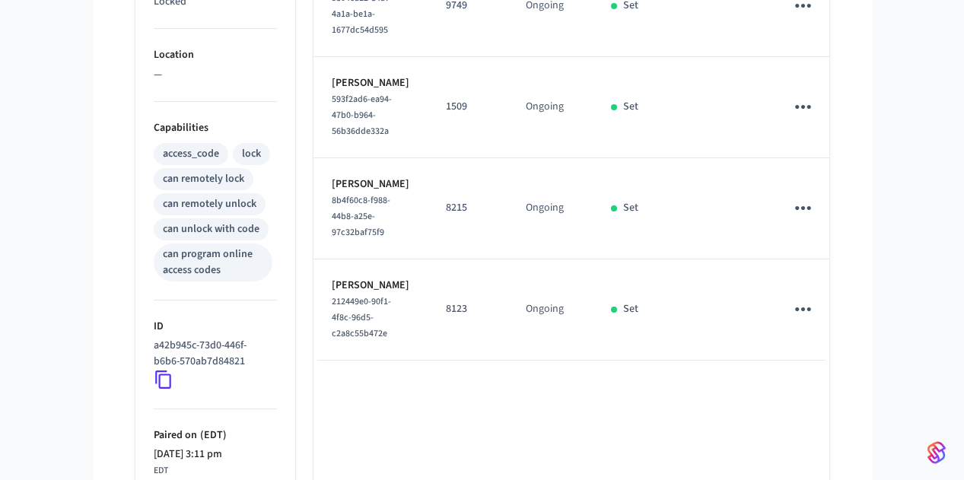
scroll to position [522, 0]
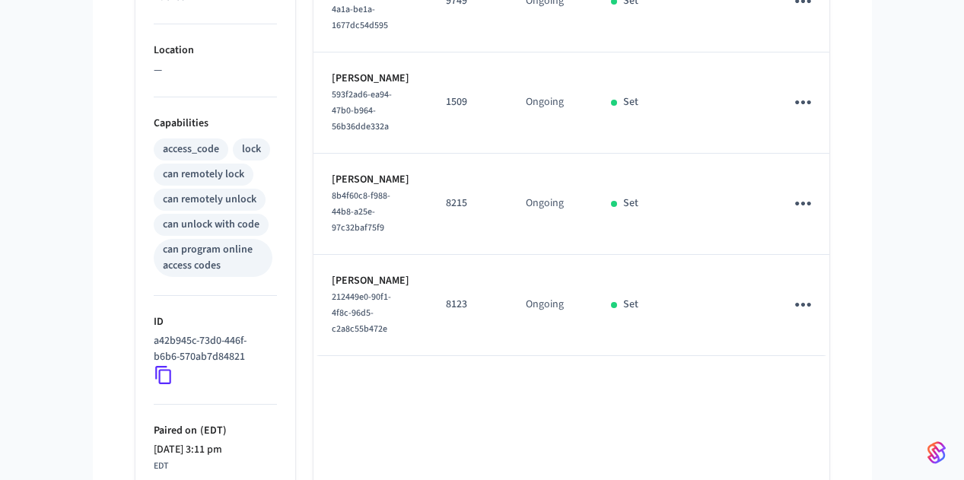
click at [154, 371] on icon at bounding box center [164, 375] width 20 height 20
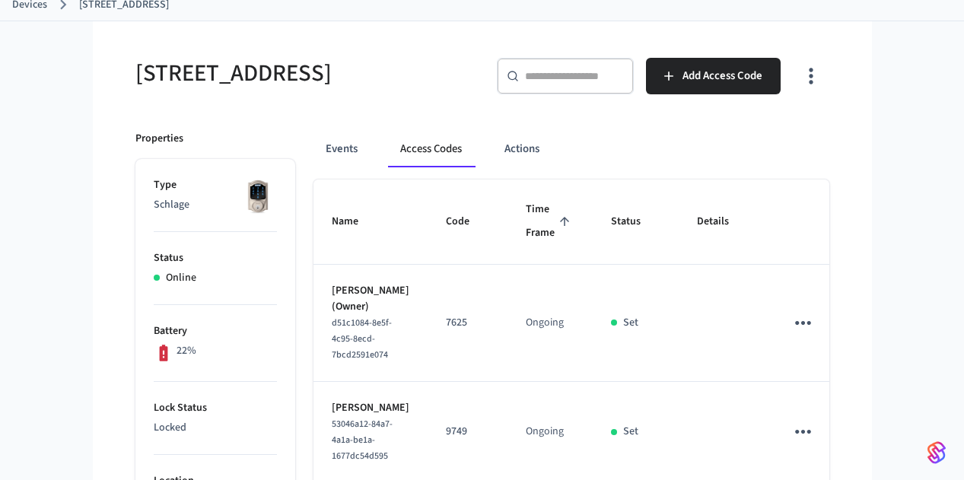
scroll to position [27, 0]
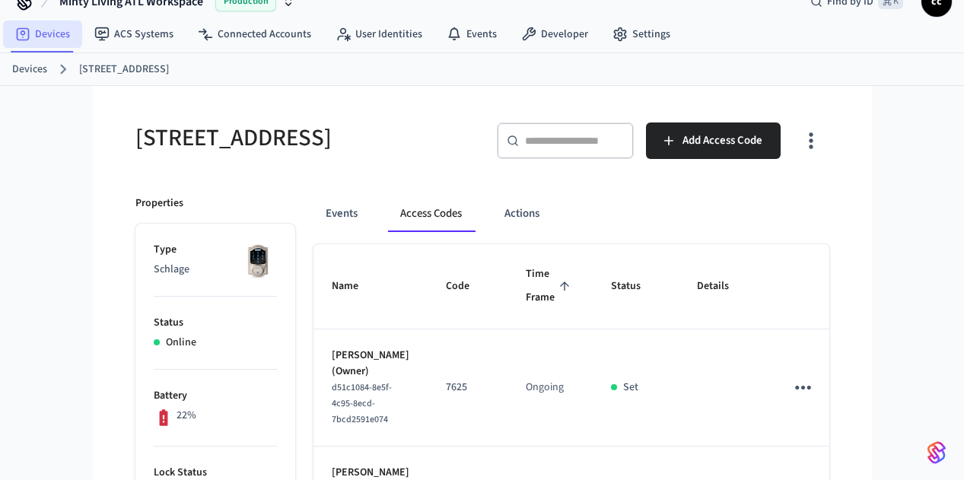
click at [43, 33] on link "Devices" at bounding box center [42, 34] width 79 height 27
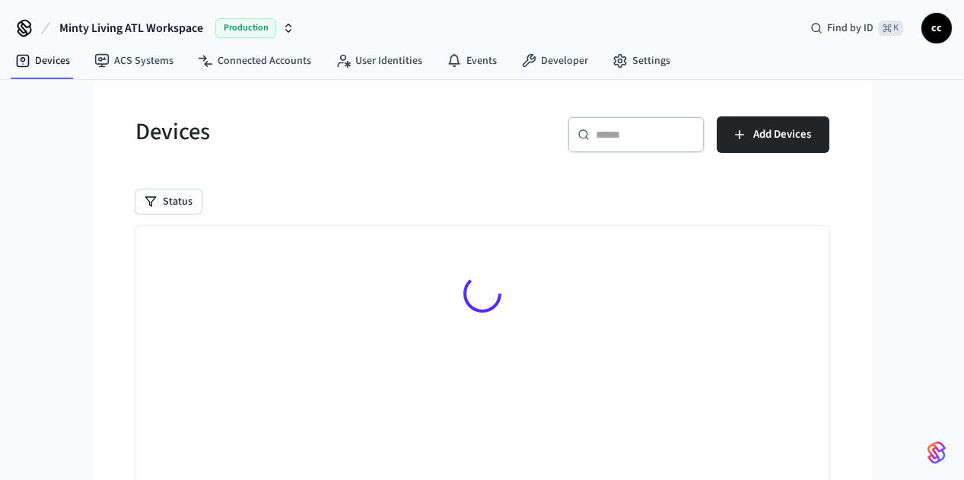
click at [680, 144] on div "​ ​" at bounding box center [636, 134] width 137 height 37
paste input "**********"
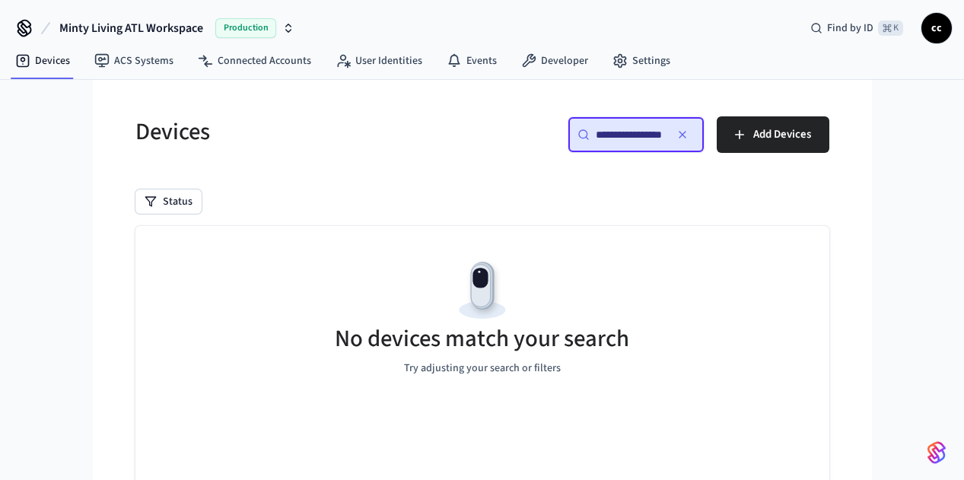
scroll to position [0, 13]
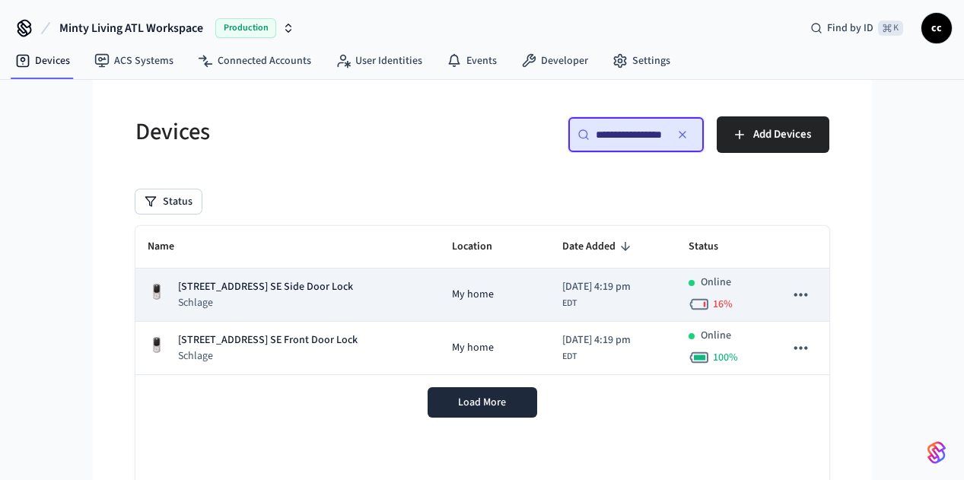
type input "**********"
click at [253, 278] on td "[STREET_ADDRESS] SE Side Door Lock Schlage" at bounding box center [287, 295] width 305 height 53
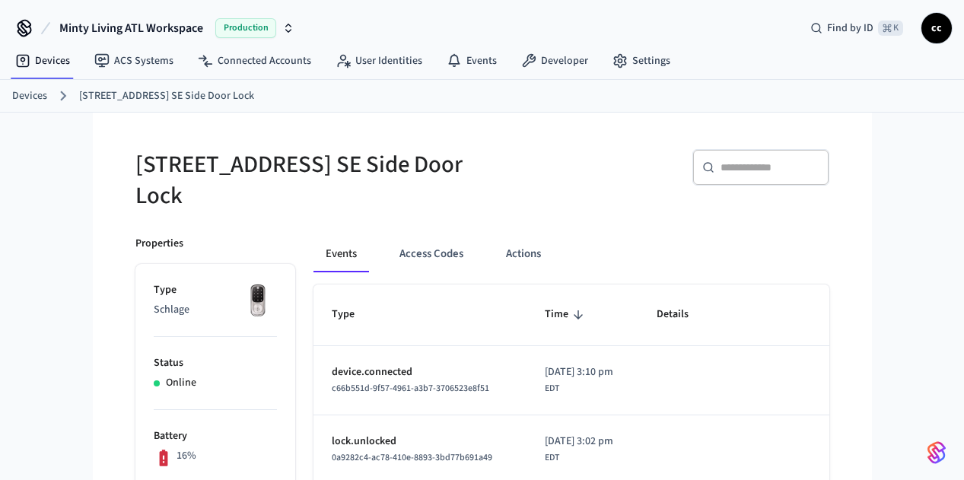
click at [509, 161] on div "​ ​" at bounding box center [661, 173] width 338 height 49
click at [387, 236] on button "Access Codes" at bounding box center [431, 254] width 88 height 37
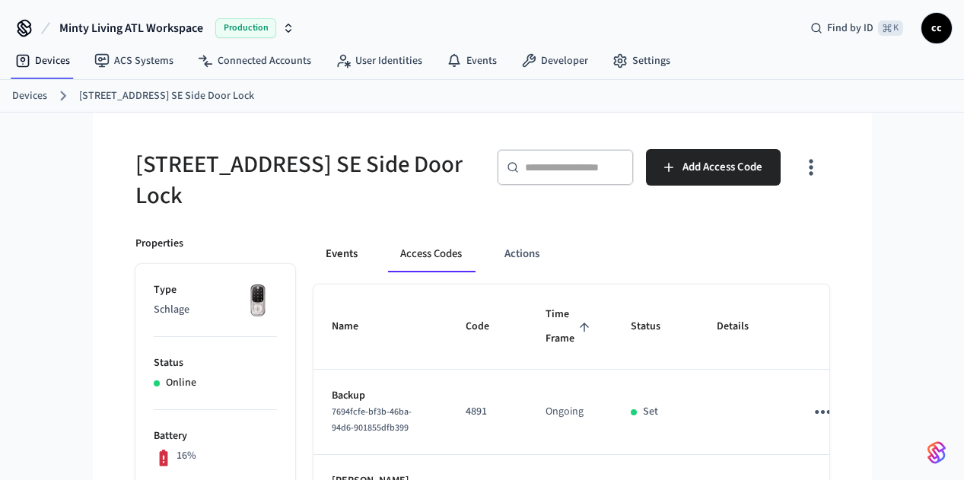
click at [313, 239] on button "Events" at bounding box center [341, 254] width 56 height 37
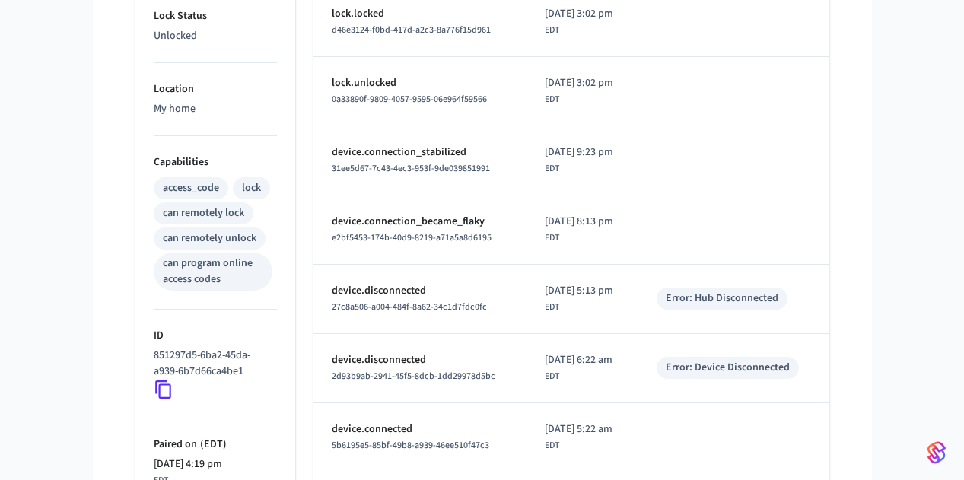
scroll to position [616, 0]
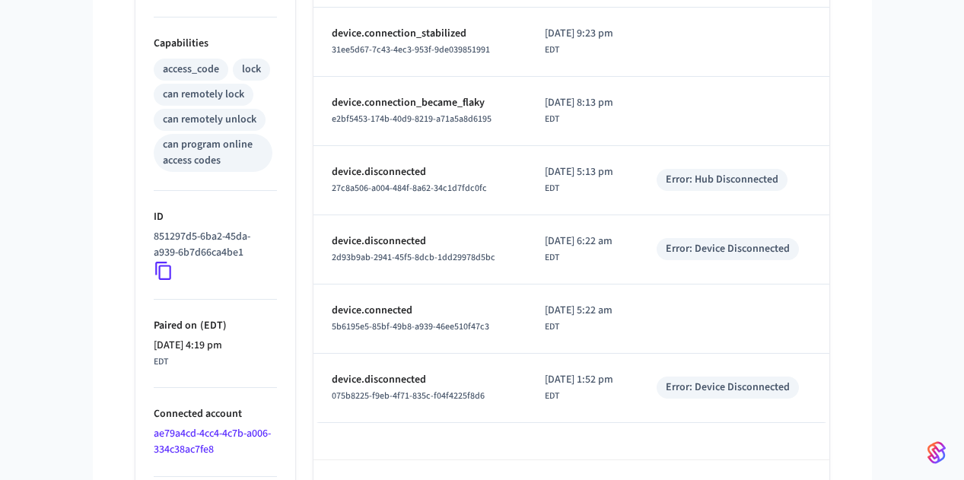
click at [154, 261] on icon at bounding box center [164, 271] width 20 height 20
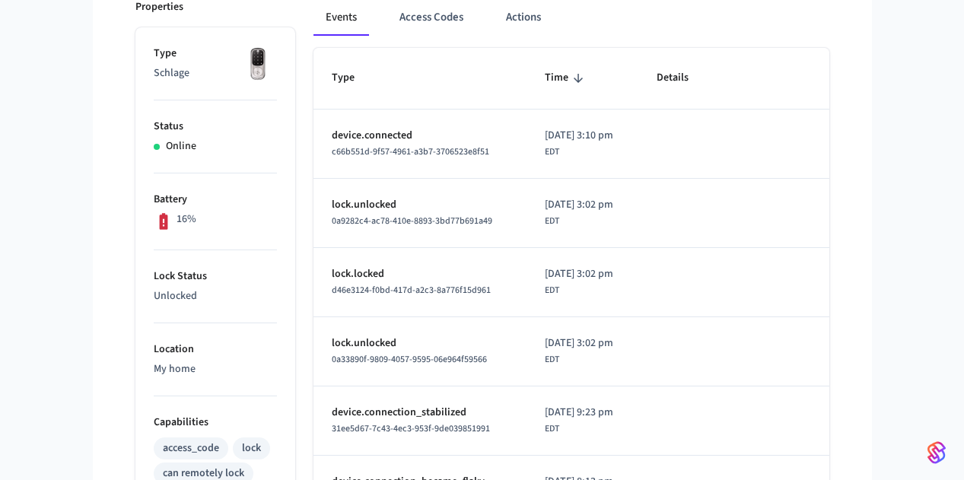
scroll to position [0, 0]
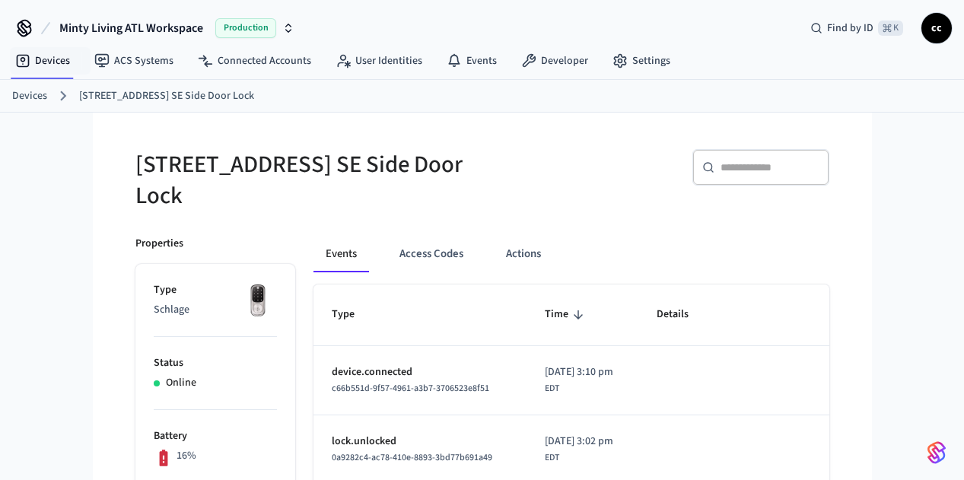
drag, startPoint x: 49, startPoint y: 60, endPoint x: 609, endPoint y: 159, distance: 568.7
click at [49, 60] on link "Devices" at bounding box center [42, 60] width 79 height 27
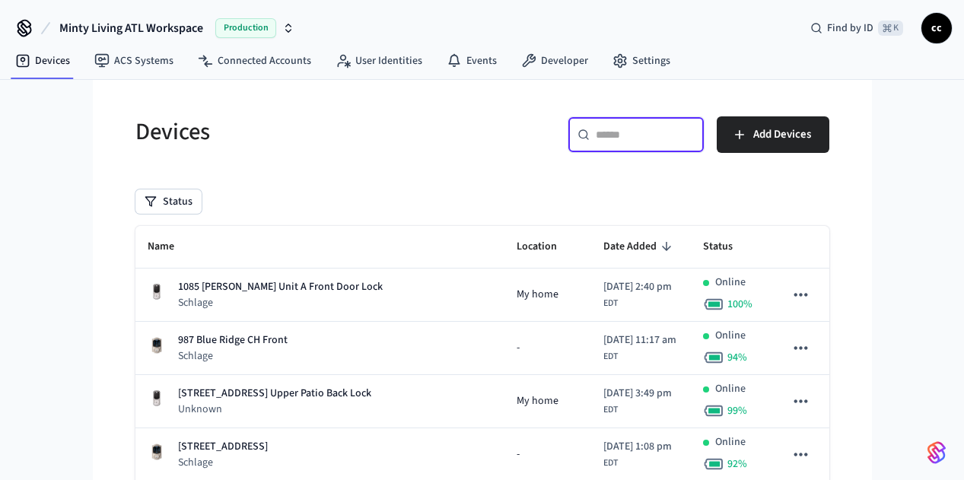
click at [695, 136] on input "text" at bounding box center [645, 134] width 99 height 15
paste input "**********"
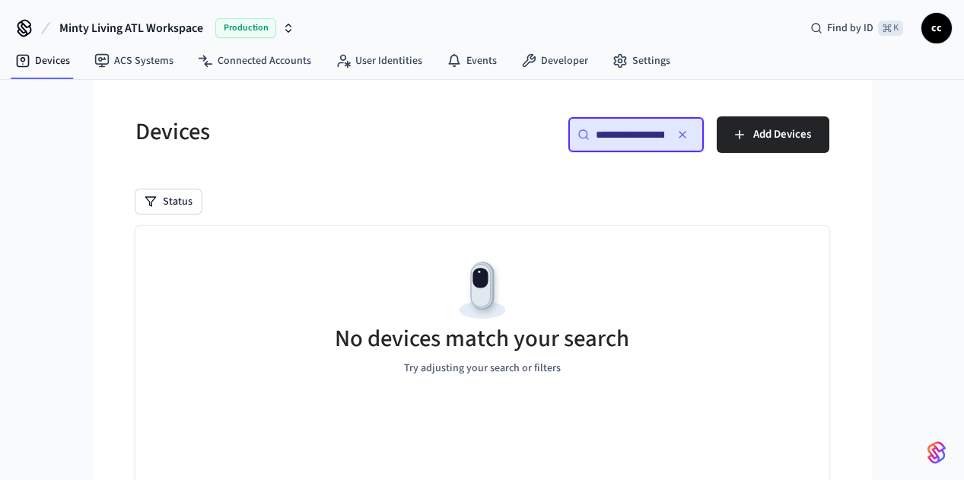
scroll to position [0, 80]
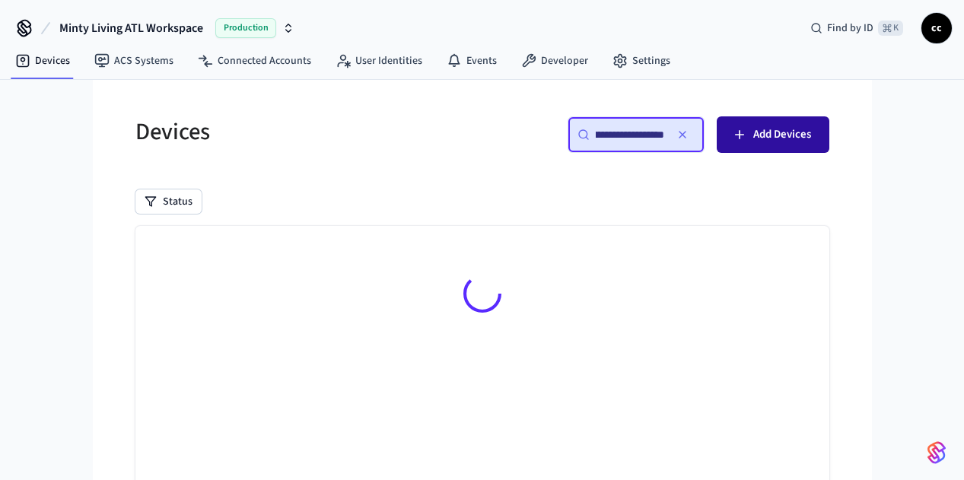
drag, startPoint x: 701, startPoint y: 141, endPoint x: 814, endPoint y: 142, distance: 113.4
click at [814, 142] on div "**********" at bounding box center [661, 140] width 338 height 49
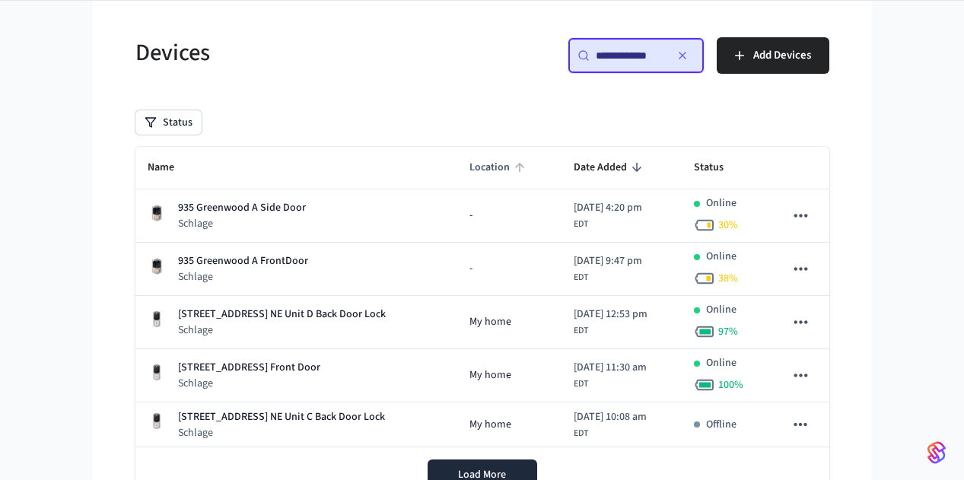
scroll to position [142, 0]
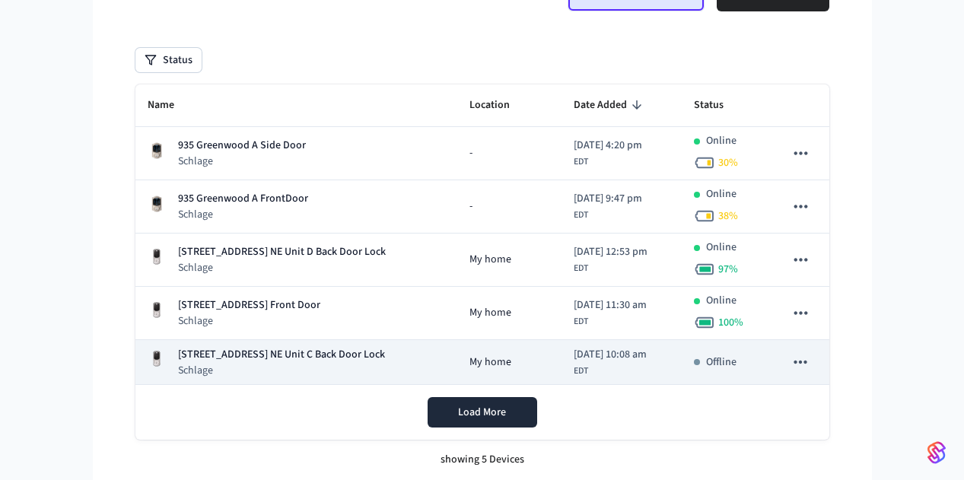
type input "**********"
click at [240, 359] on p "[STREET_ADDRESS] NE Unit C Back Door Lock" at bounding box center [281, 355] width 207 height 16
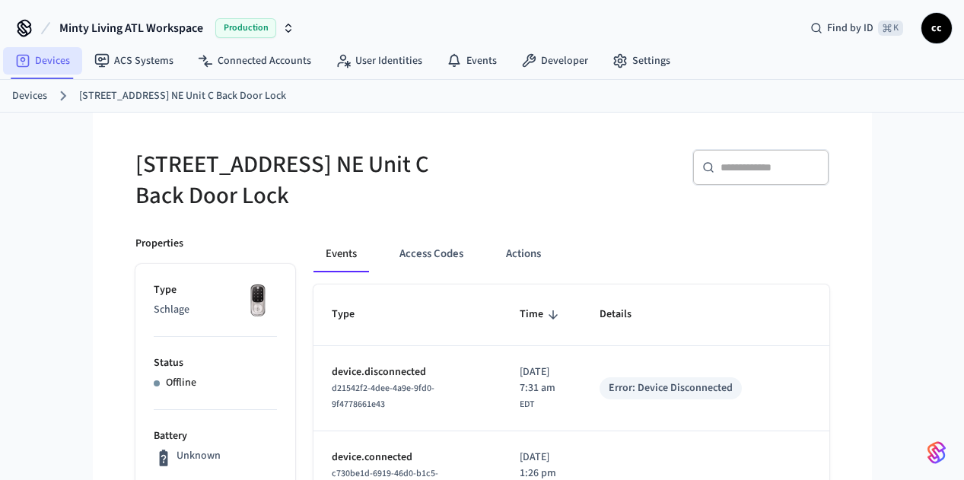
click at [64, 59] on link "Devices" at bounding box center [42, 60] width 79 height 27
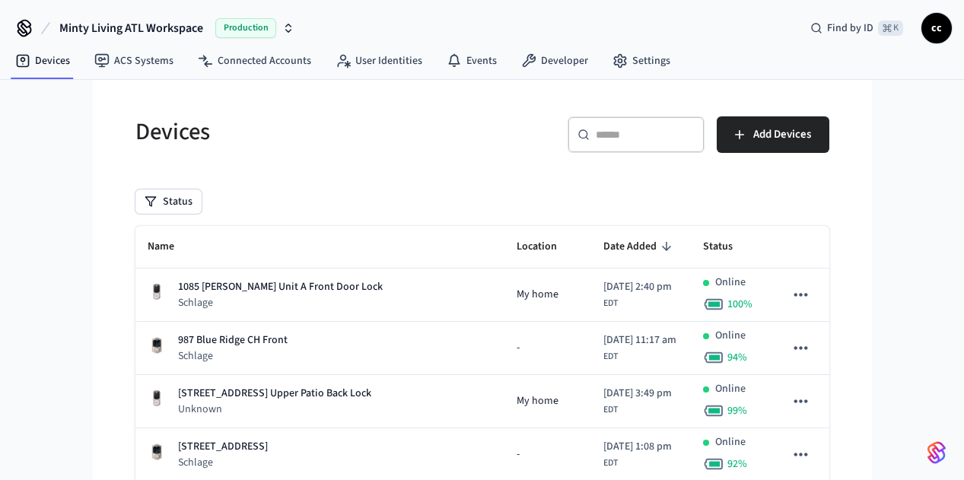
click at [705, 143] on div "​ ​" at bounding box center [636, 134] width 137 height 37
paste input "**********"
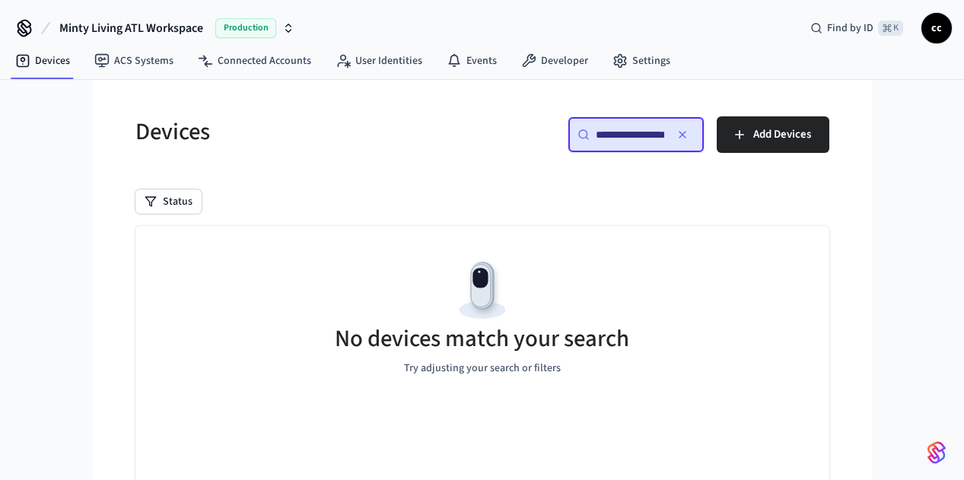
scroll to position [0, 16]
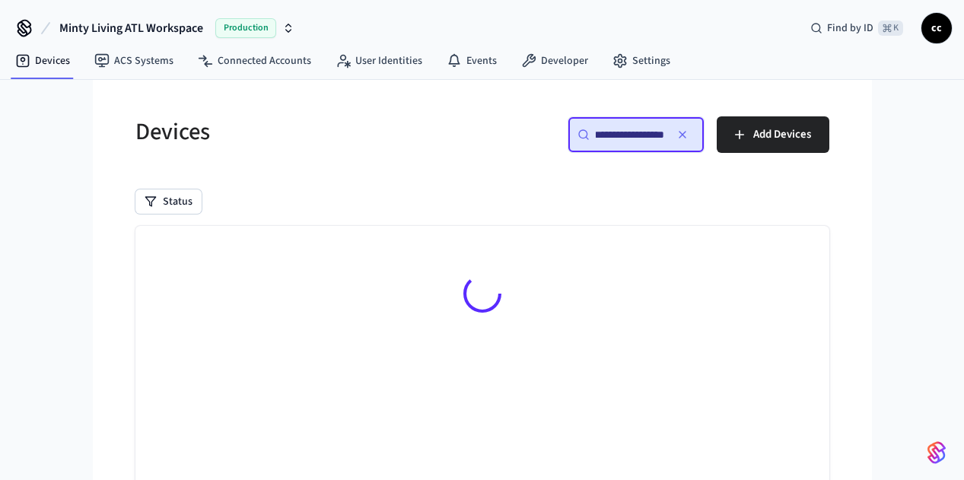
drag, startPoint x: 723, startPoint y: 132, endPoint x: 782, endPoint y: 134, distance: 59.4
click at [705, 134] on div "**********" at bounding box center [636, 134] width 137 height 37
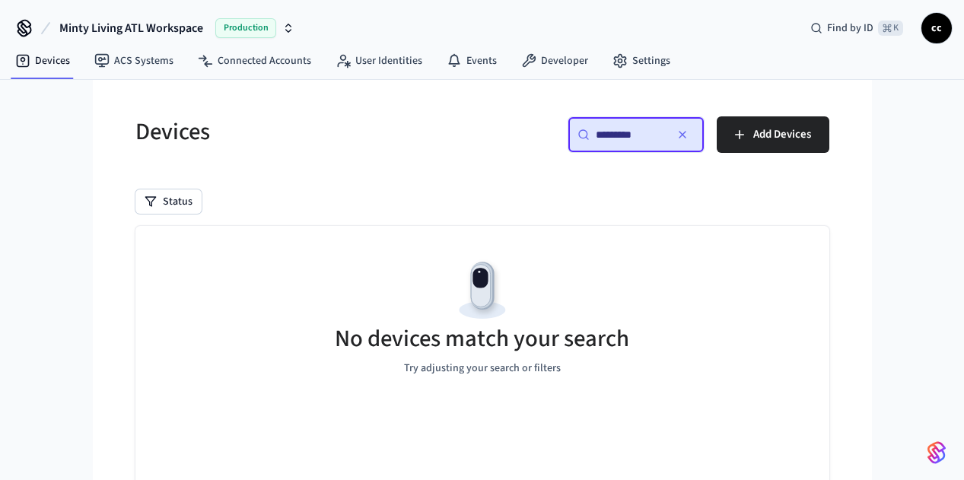
scroll to position [0, 0]
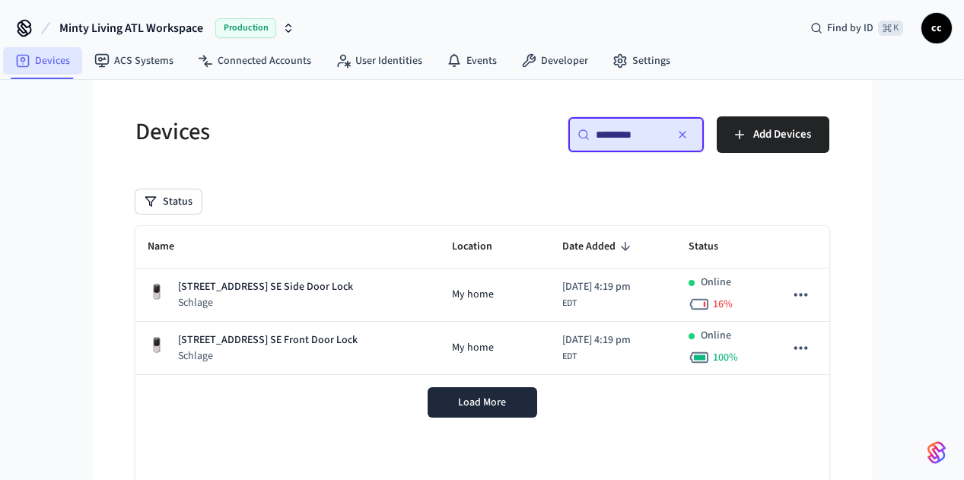
click at [59, 62] on link "Devices" at bounding box center [42, 60] width 79 height 27
drag, startPoint x: 752, startPoint y: 135, endPoint x: 634, endPoint y: 126, distance: 119.0
click at [635, 126] on div "​ ********* ​ Add Devices" at bounding box center [661, 140] width 338 height 49
paste input "**********"
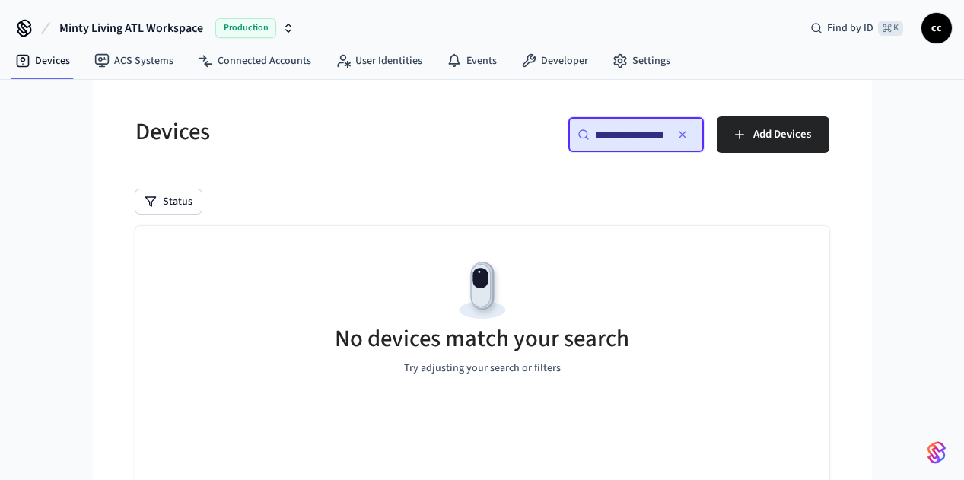
scroll to position [0, 17]
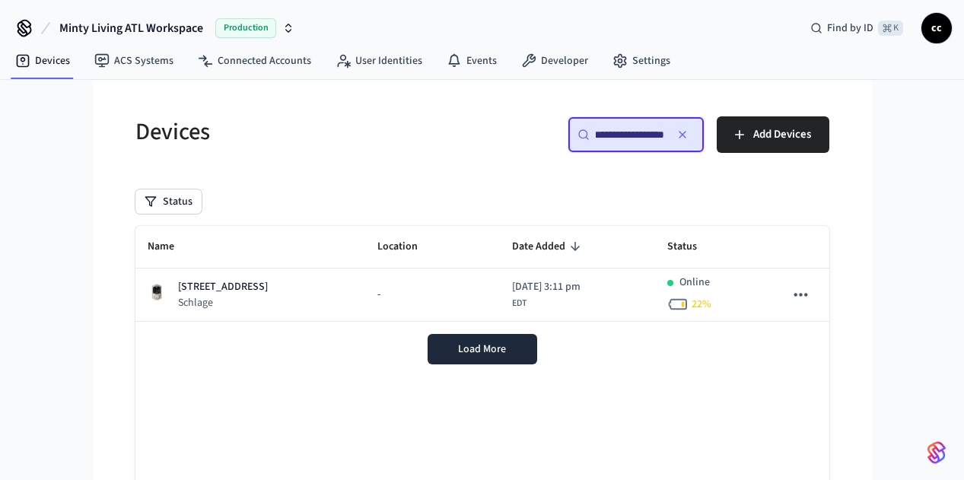
type input "**********"
click at [686, 135] on icon "button" at bounding box center [682, 135] width 6 height 6
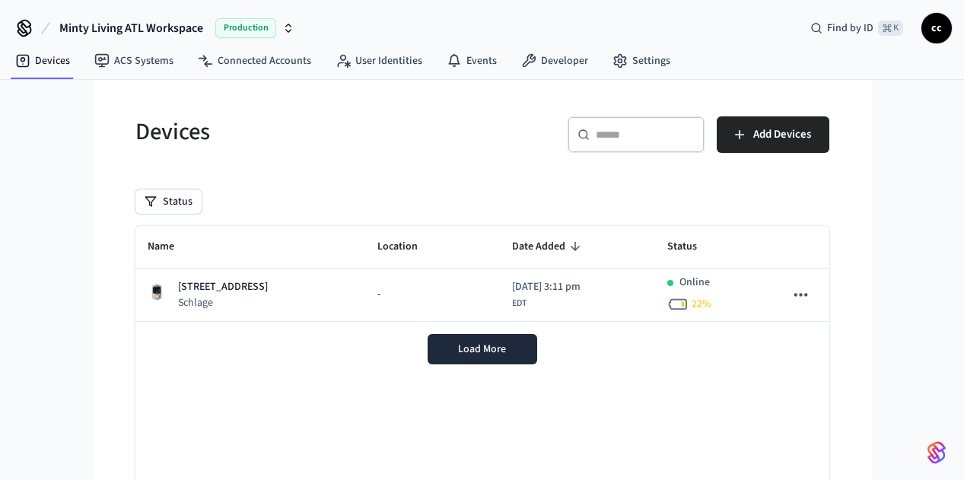
click at [695, 134] on input "text" at bounding box center [645, 134] width 99 height 15
paste input "**********"
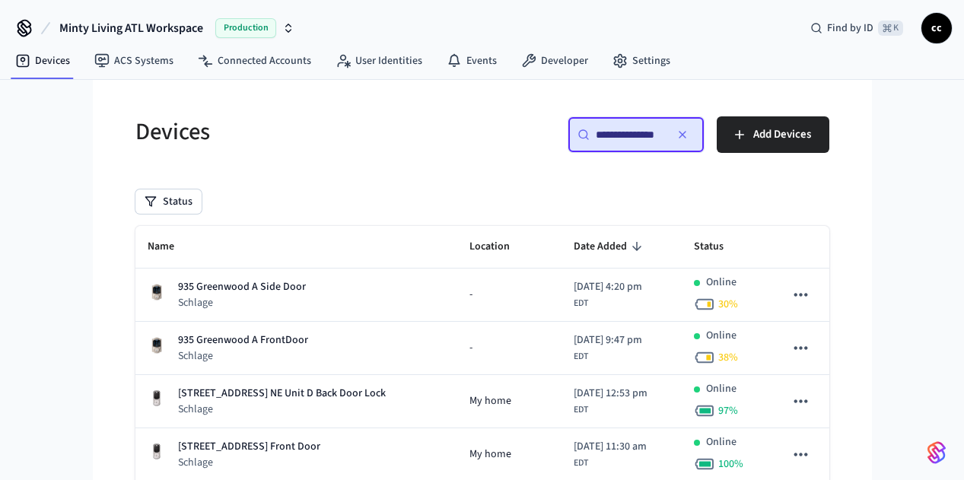
type input "**********"
click at [573, 178] on div "**********" at bounding box center [482, 359] width 718 height 523
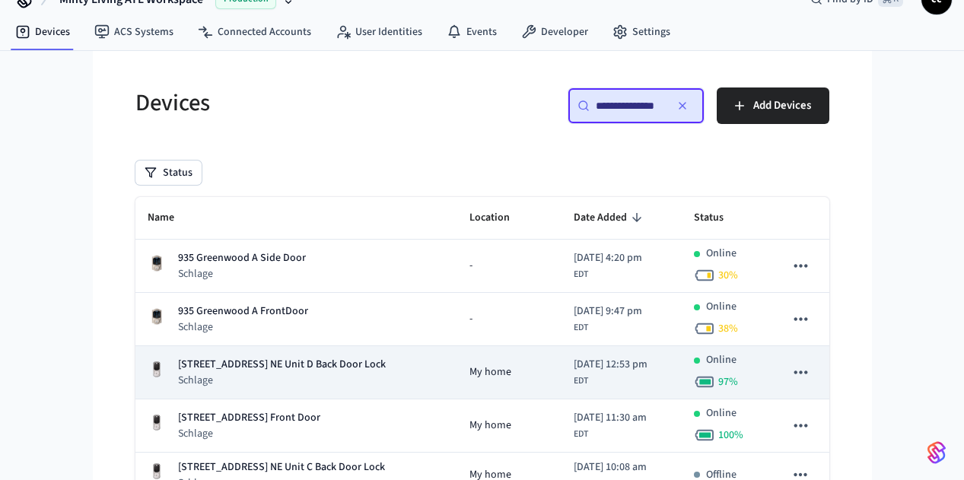
scroll to position [59, 0]
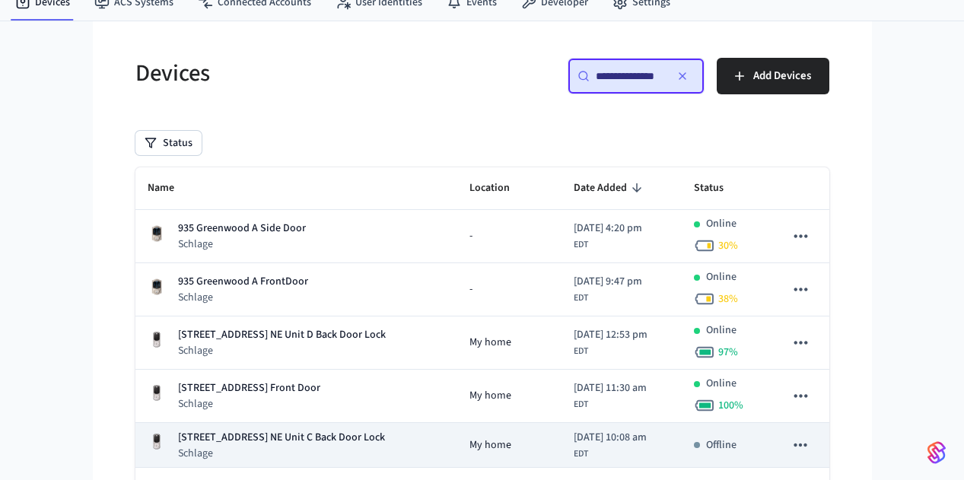
click at [288, 436] on p "[STREET_ADDRESS] NE Unit C Back Door Lock" at bounding box center [281, 438] width 207 height 16
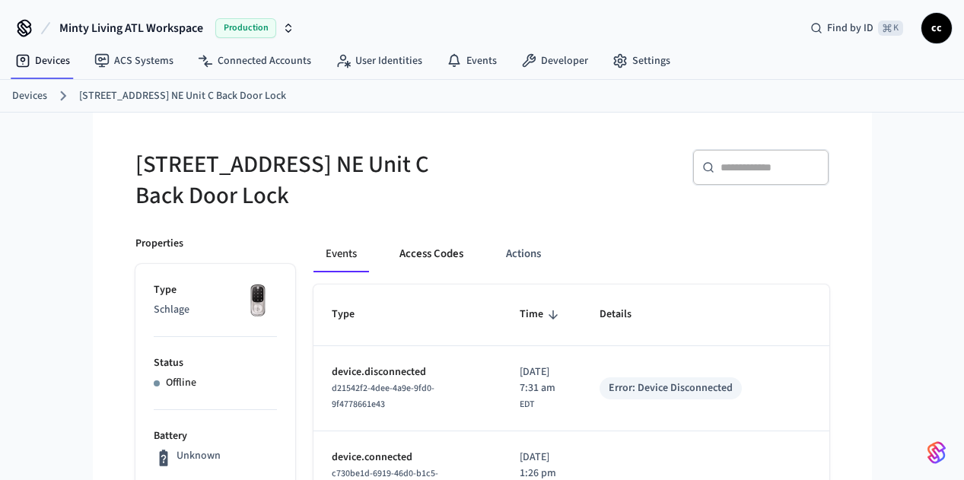
click at [387, 247] on button "Access Codes" at bounding box center [431, 254] width 88 height 37
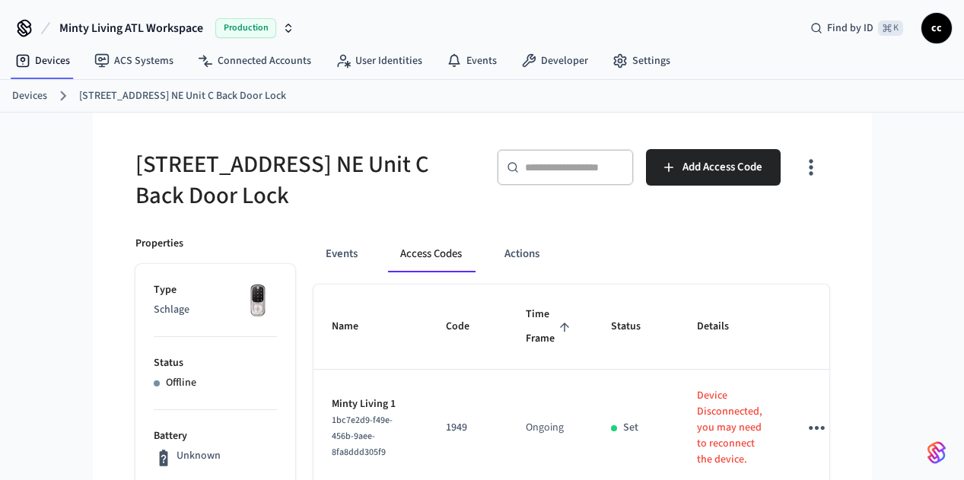
click at [526, 333] on span "Time Frame" at bounding box center [550, 327] width 49 height 48
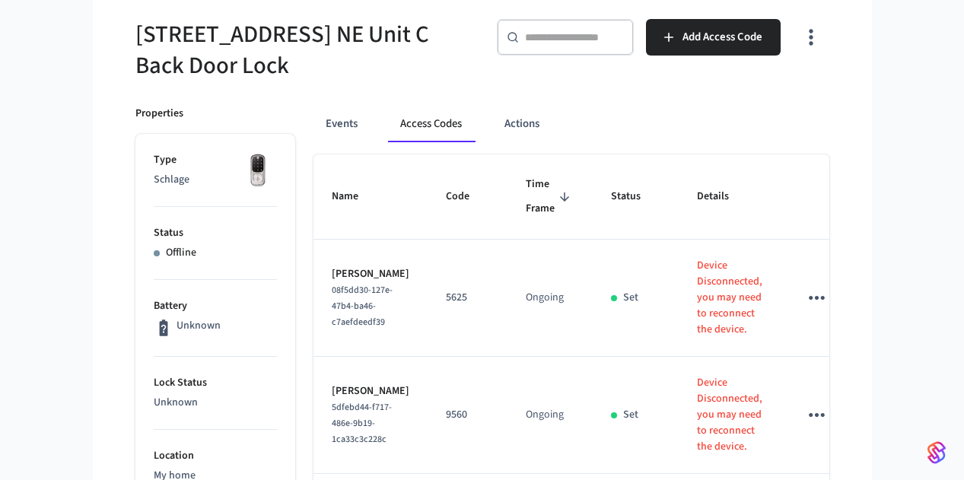
scroll to position [113, 0]
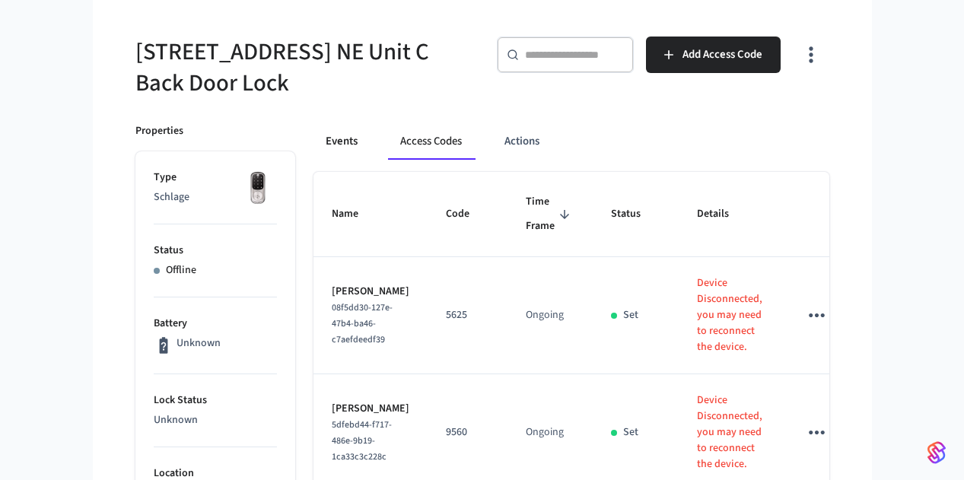
click at [313, 151] on button "Events" at bounding box center [341, 141] width 56 height 37
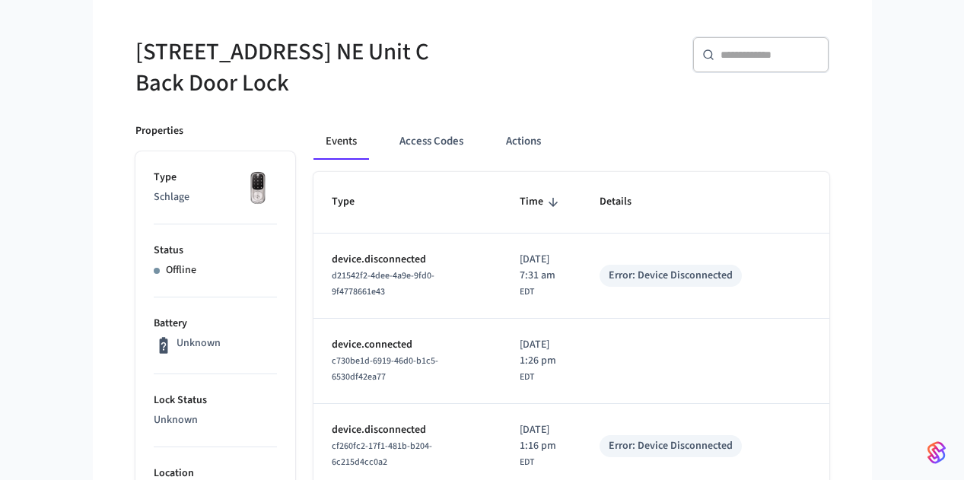
click at [464, 97] on h5 "[STREET_ADDRESS] NE Unit C Back Door Lock" at bounding box center [304, 68] width 338 height 62
click at [476, 97] on div "​ ​" at bounding box center [651, 58] width 356 height 81
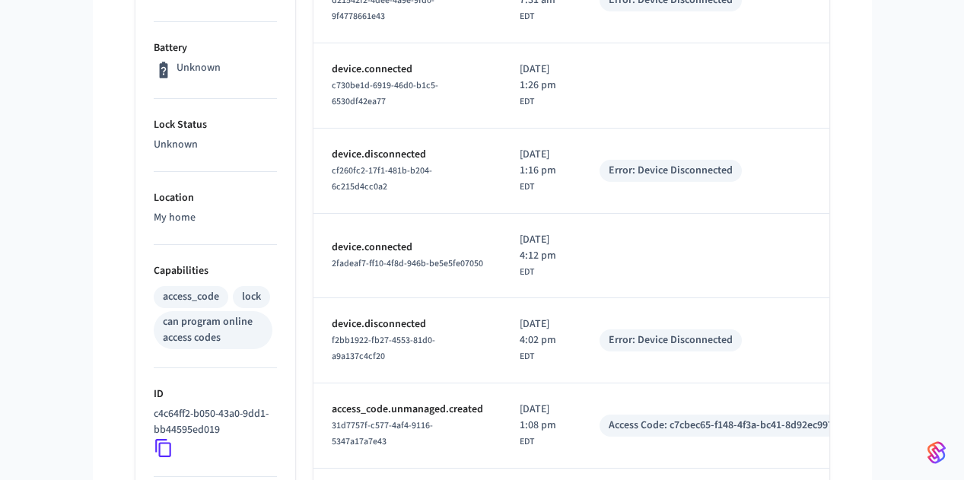
scroll to position [625, 0]
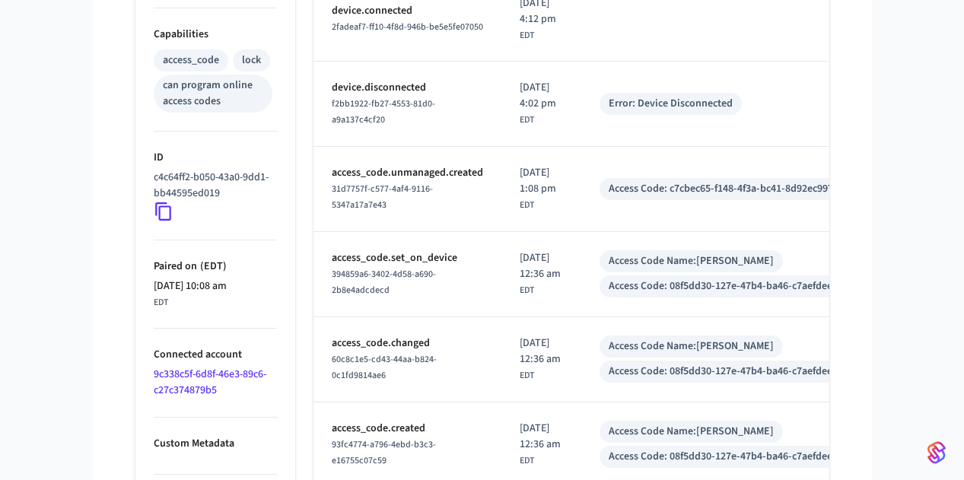
click at [154, 215] on icon at bounding box center [164, 212] width 20 height 20
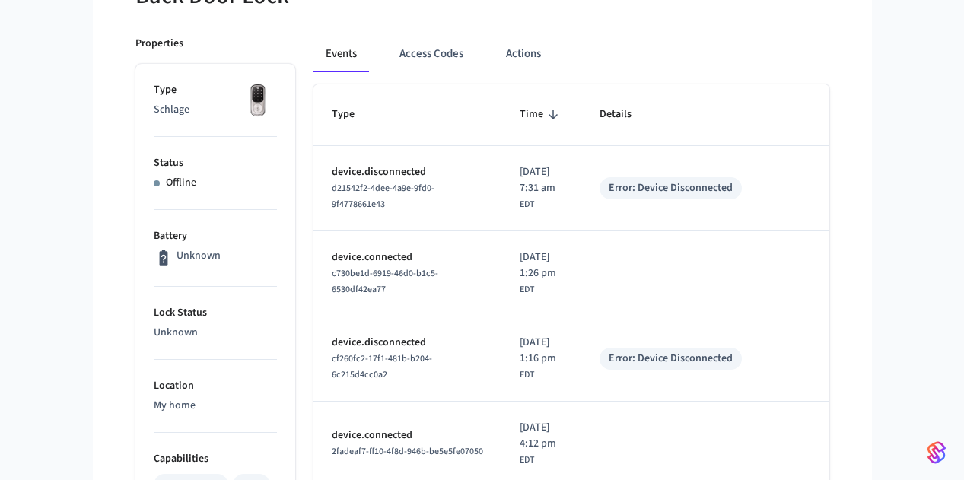
scroll to position [0, 0]
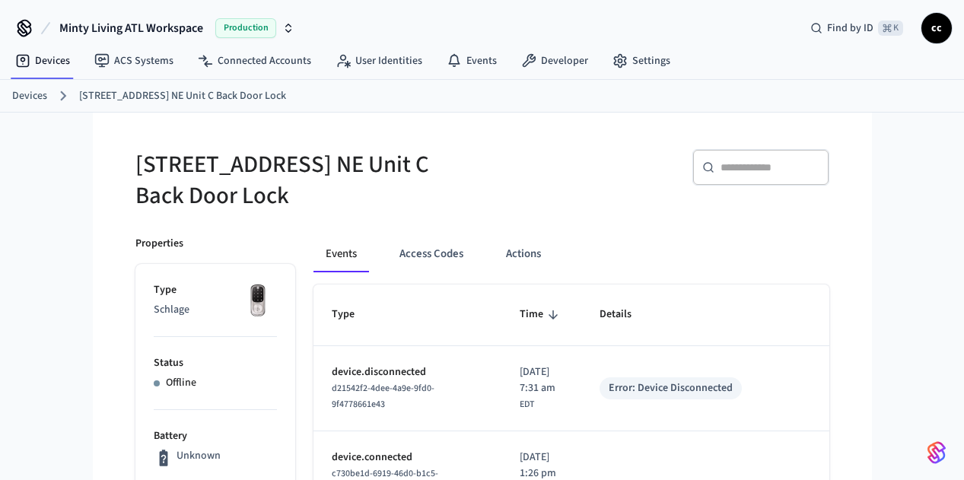
drag, startPoint x: 374, startPoint y: 255, endPoint x: 540, endPoint y: 269, distance: 166.5
click at [387, 255] on button "Access Codes" at bounding box center [431, 254] width 88 height 37
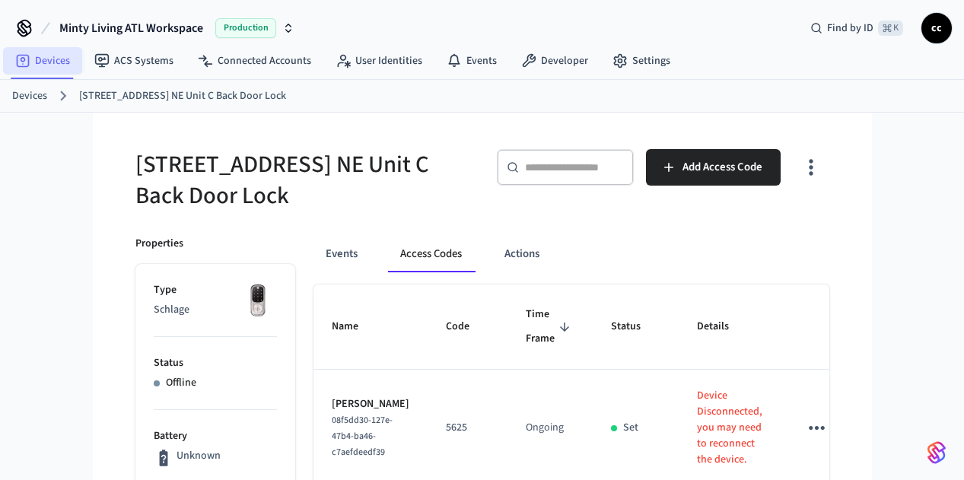
click at [67, 59] on link "Devices" at bounding box center [42, 60] width 79 height 27
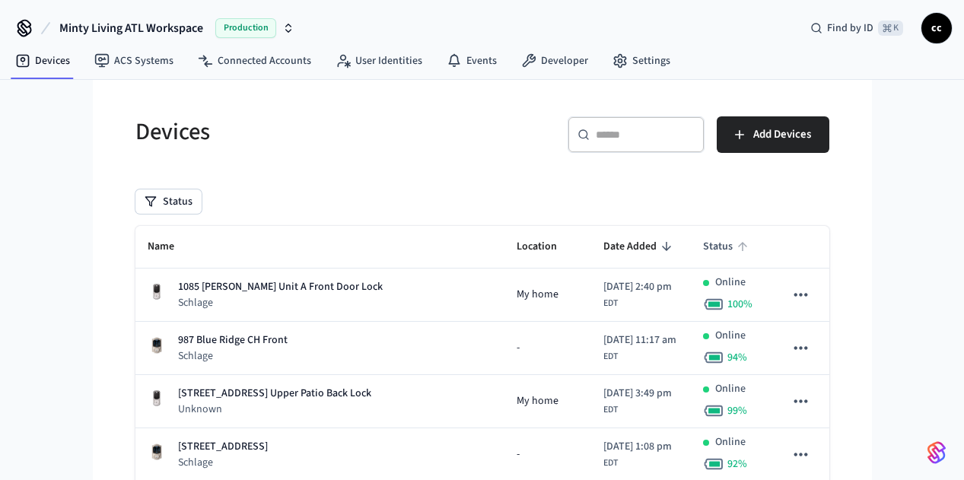
click at [752, 249] on span "Status" at bounding box center [727, 247] width 49 height 24
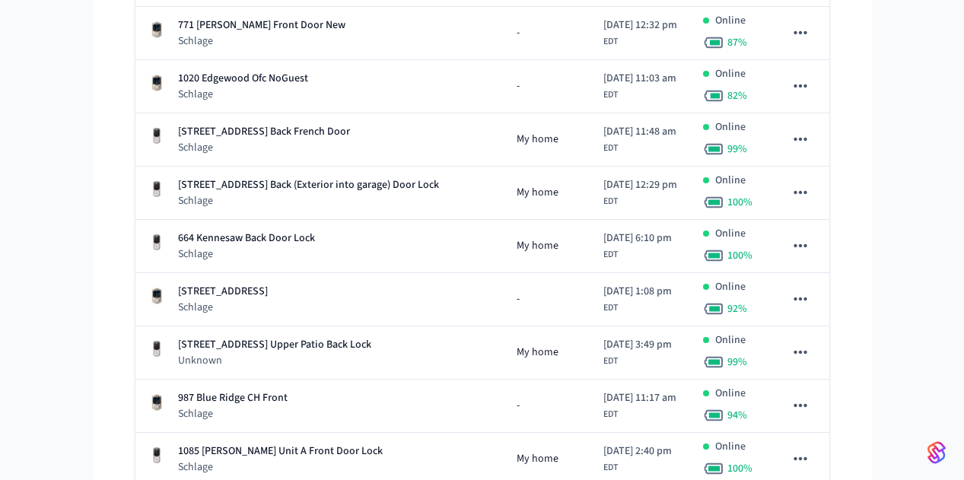
scroll to position [5086, 0]
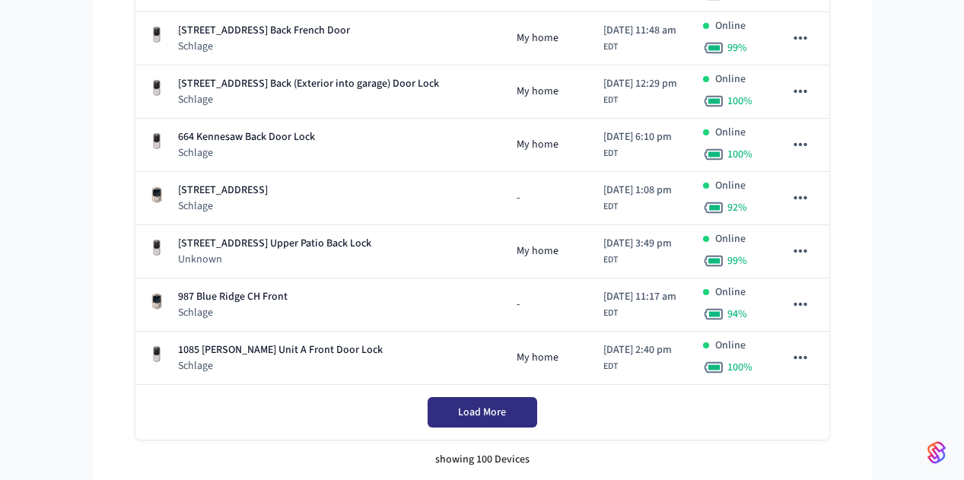
click at [519, 407] on button "Load More" at bounding box center [483, 412] width 110 height 30
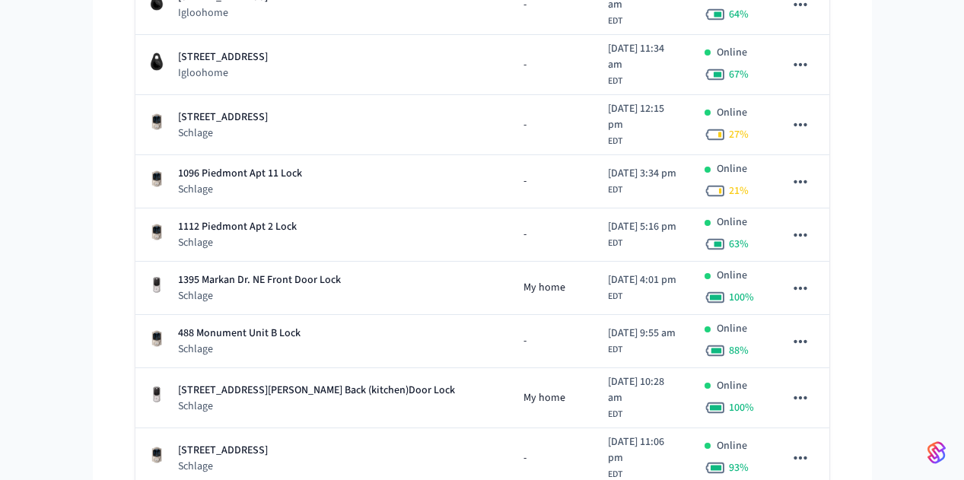
scroll to position [9404, 0]
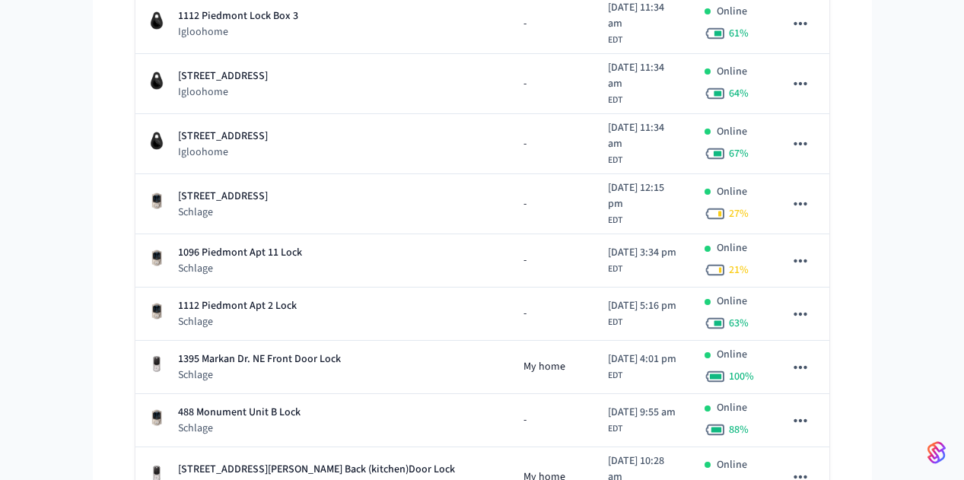
drag, startPoint x: 91, startPoint y: 296, endPoint x: 174, endPoint y: 304, distance: 84.0
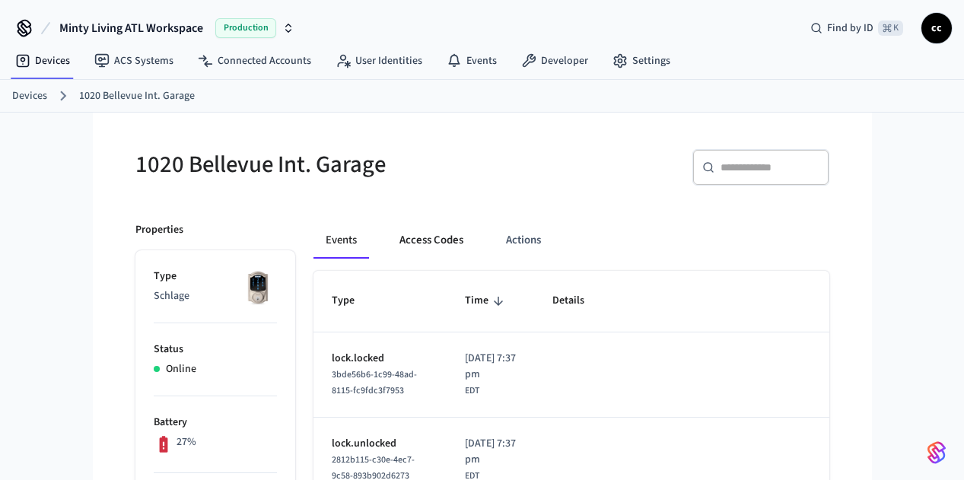
click at [387, 233] on button "Access Codes" at bounding box center [431, 240] width 88 height 37
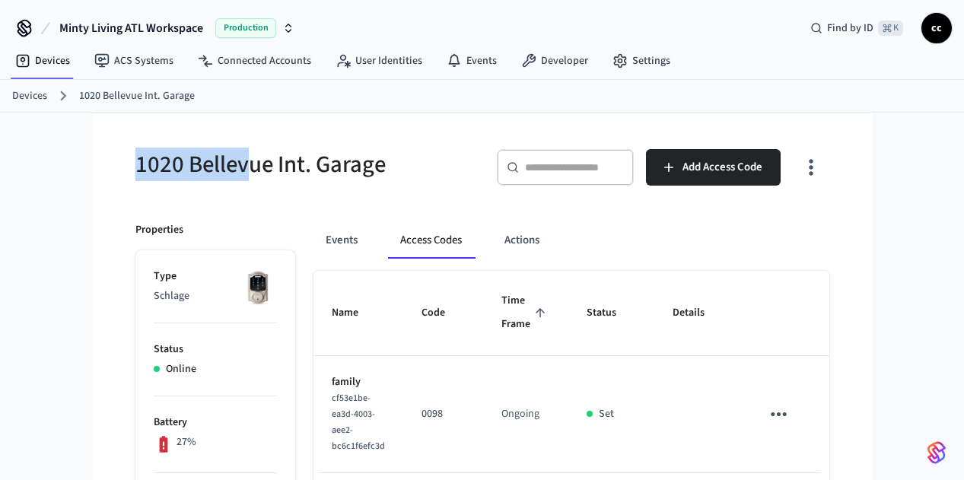
drag, startPoint x: 37, startPoint y: 157, endPoint x: 160, endPoint y: 159, distance: 123.3
click at [160, 159] on div "1020 Bellevue Int. Garage" at bounding box center [295, 164] width 356 height 67
copy h5 "1020 Bellev"
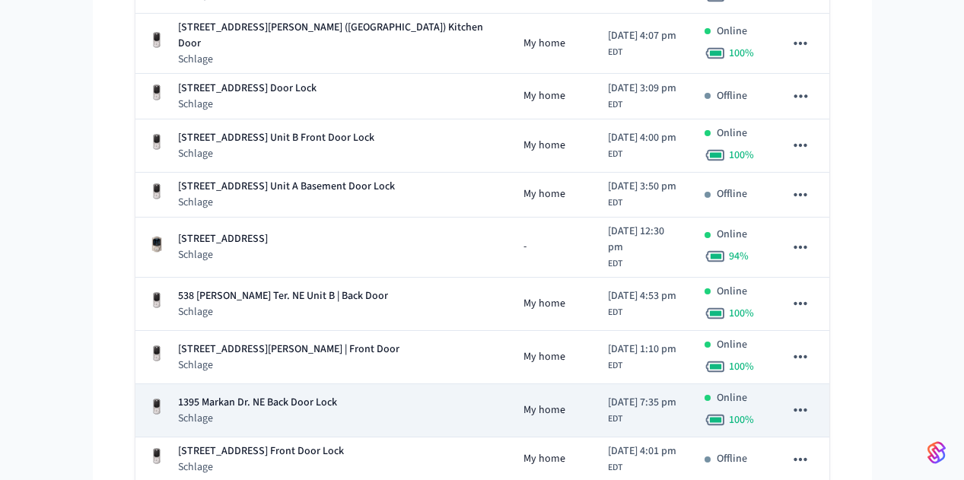
scroll to position [10163, 0]
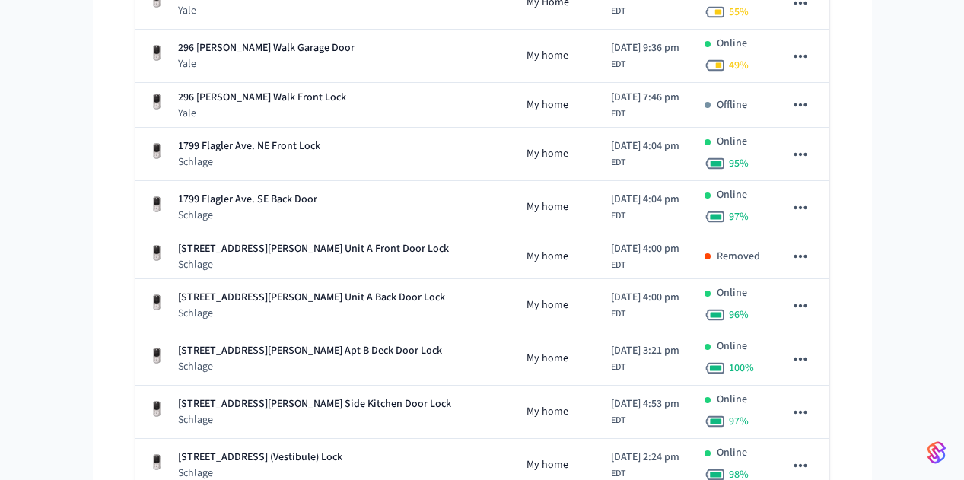
scroll to position [11103, 0]
